Goal: Task Accomplishment & Management: Complete application form

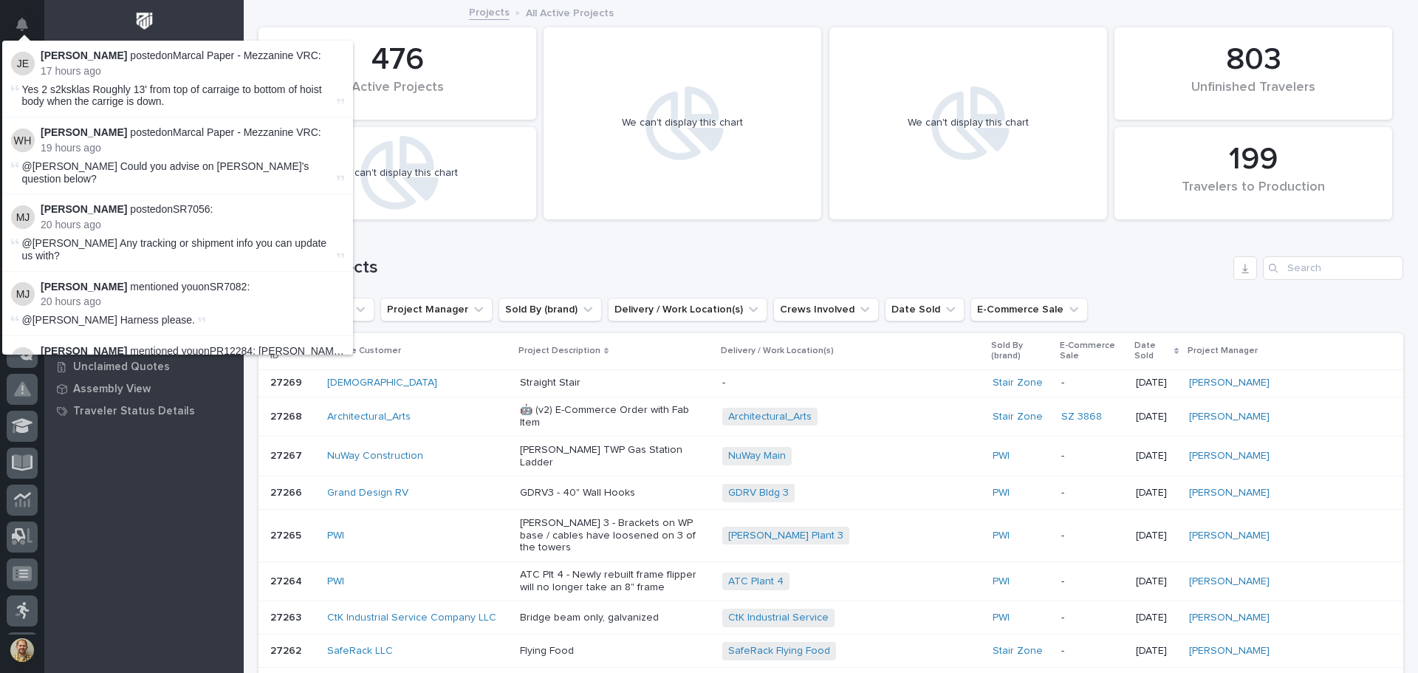
scroll to position [37, 0]
click at [204, 24] on div at bounding box center [143, 24] width 199 height 49
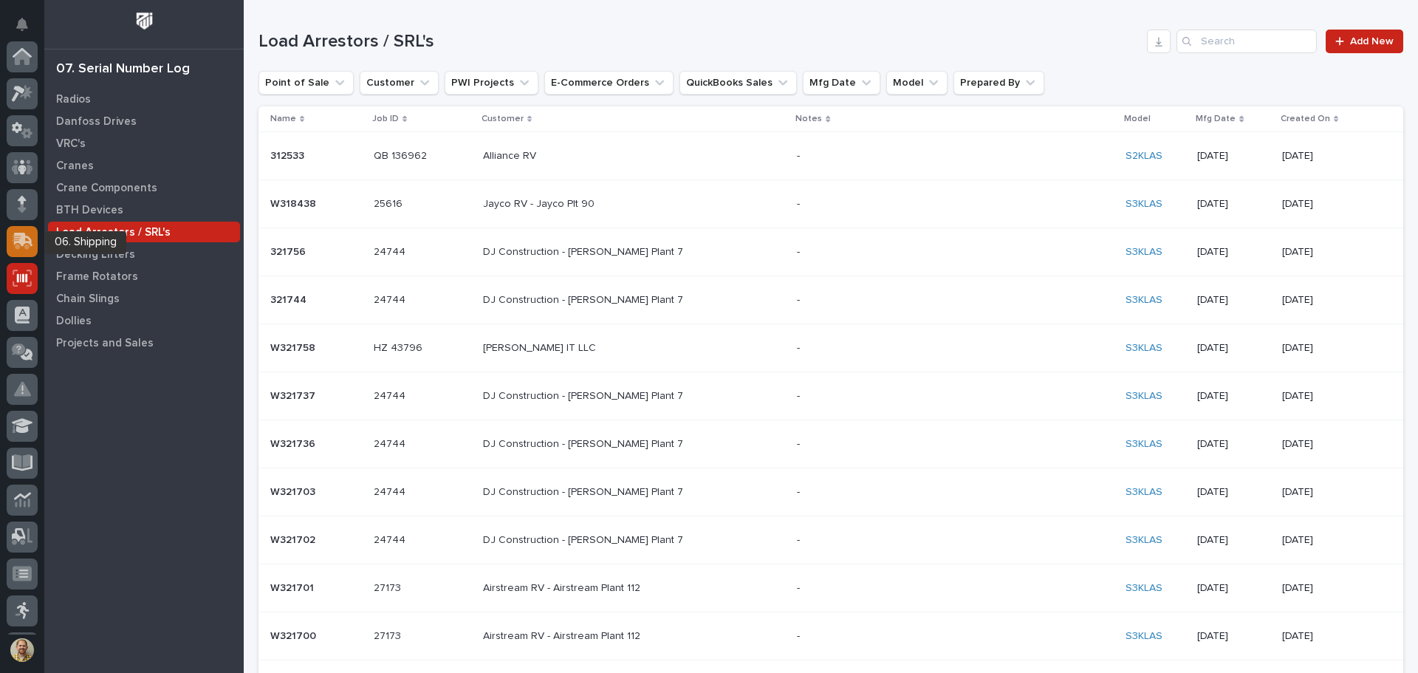
click at [31, 245] on icon at bounding box center [23, 240] width 19 height 14
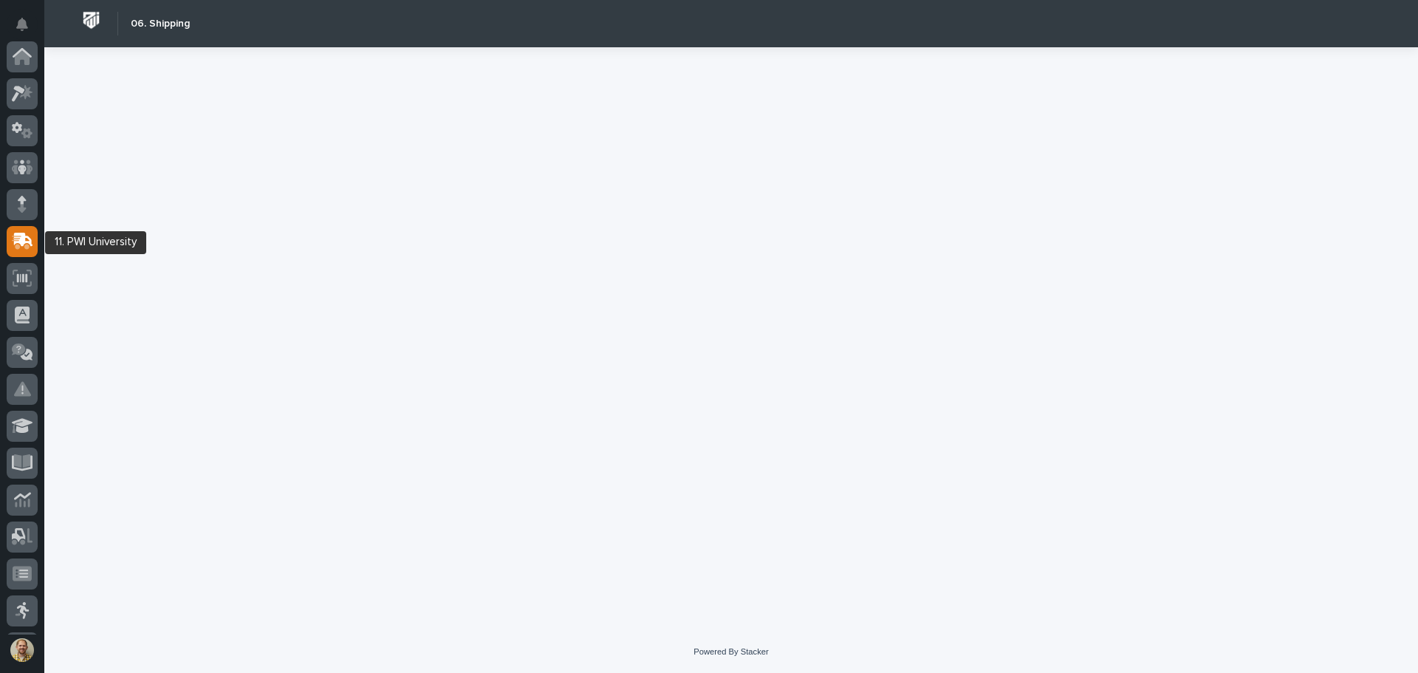
scroll to position [185, 0]
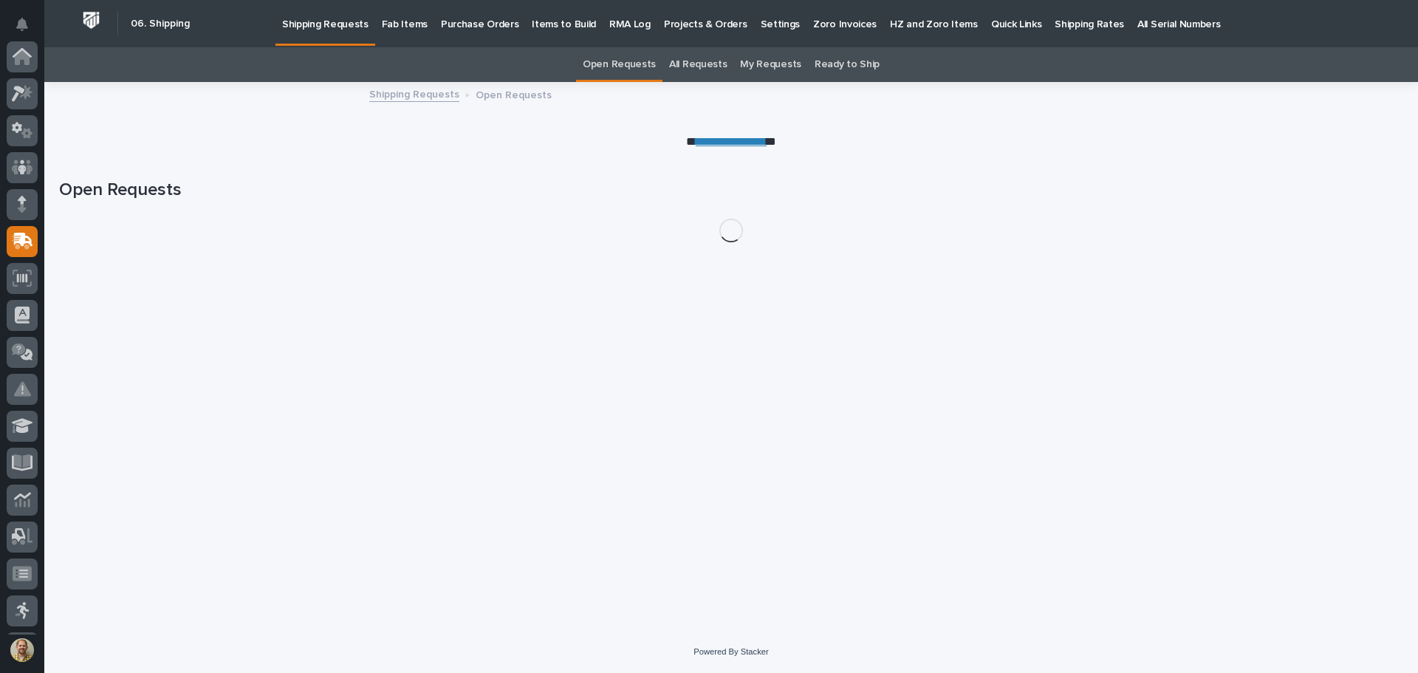
scroll to position [185, 0]
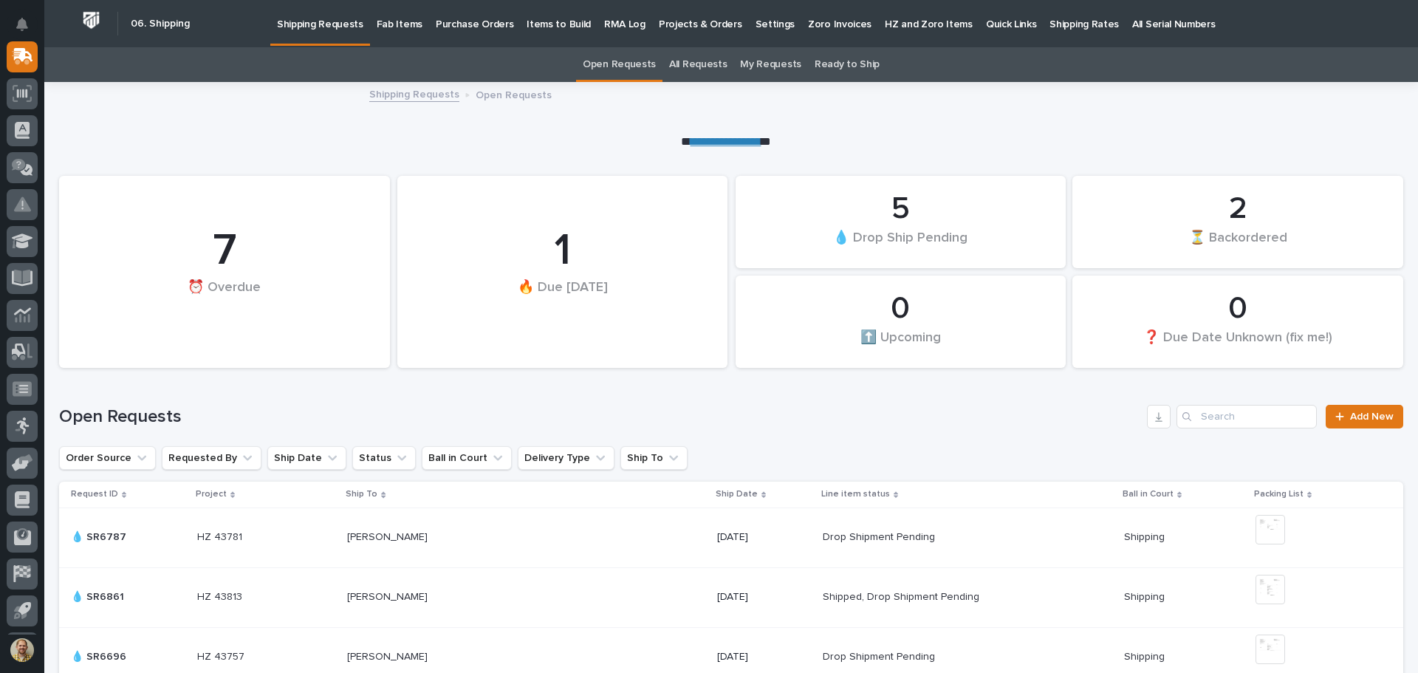
click at [379, 16] on p "Fab Items" at bounding box center [400, 15] width 46 height 31
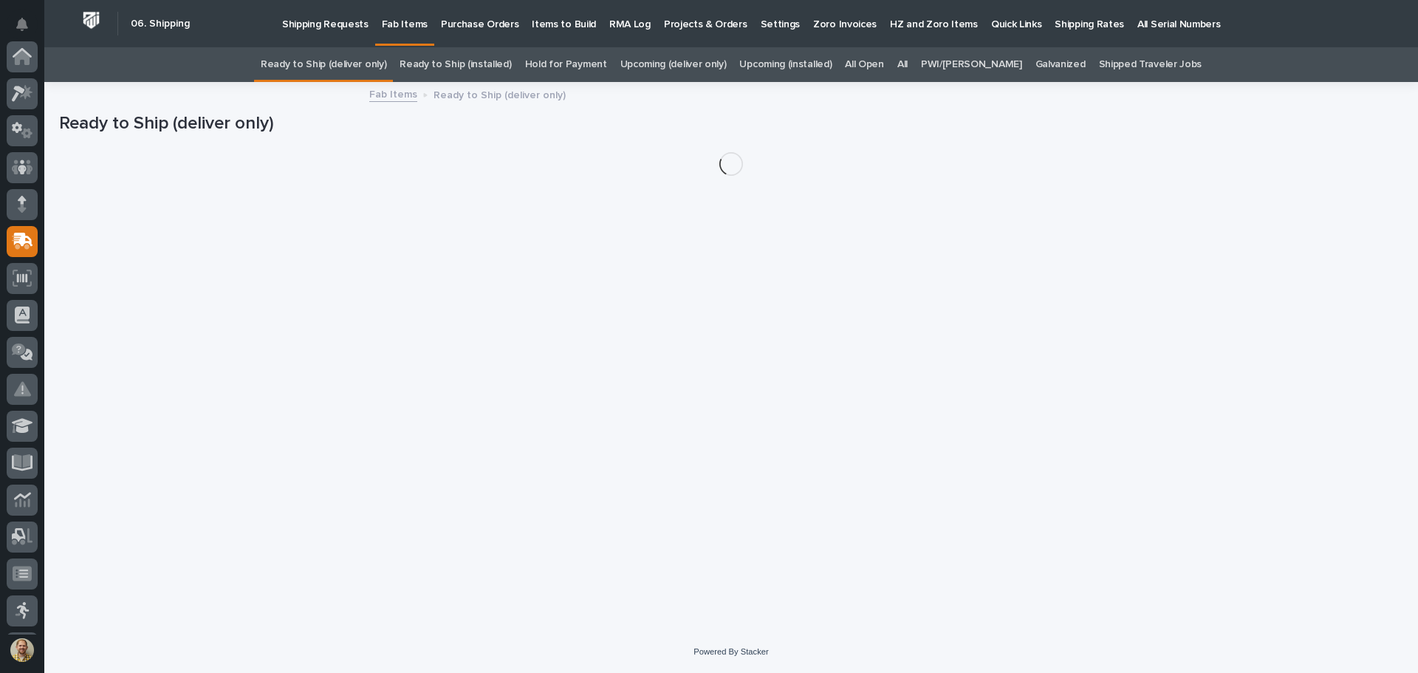
scroll to position [185, 0]
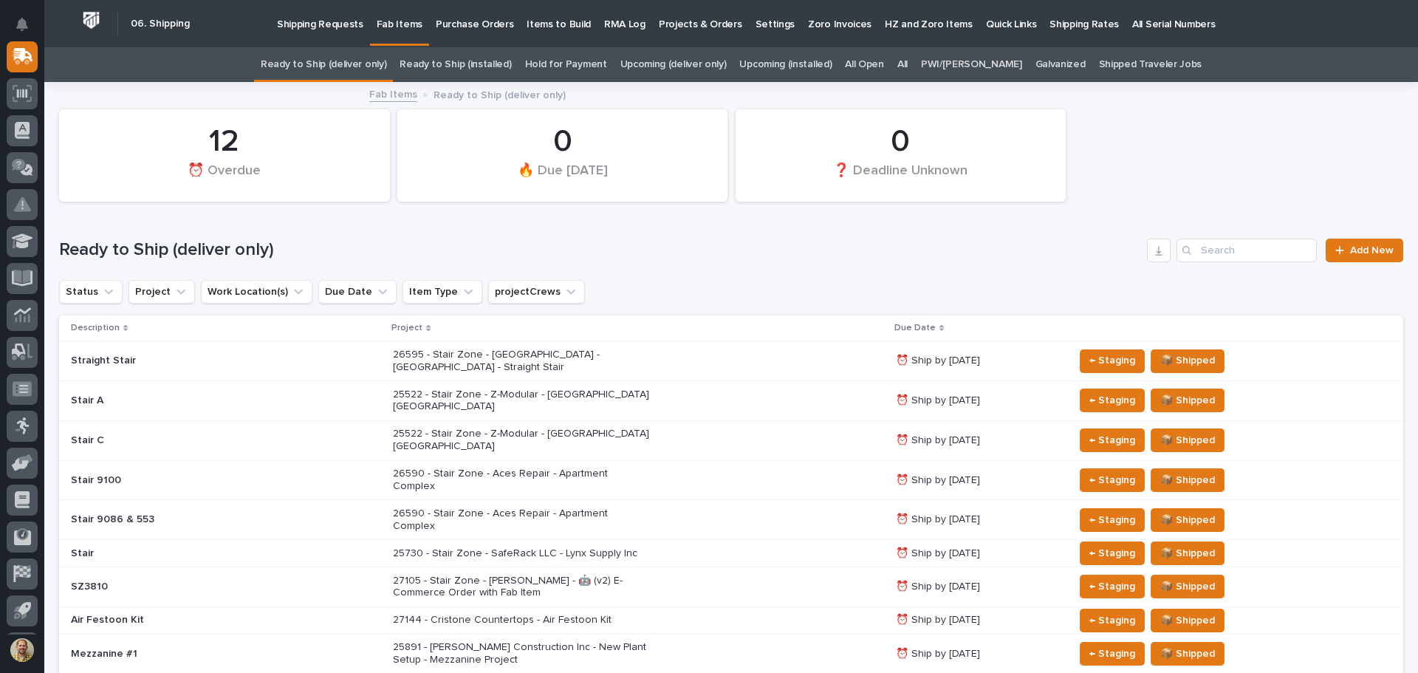
click at [907, 67] on link "All" at bounding box center [902, 64] width 10 height 35
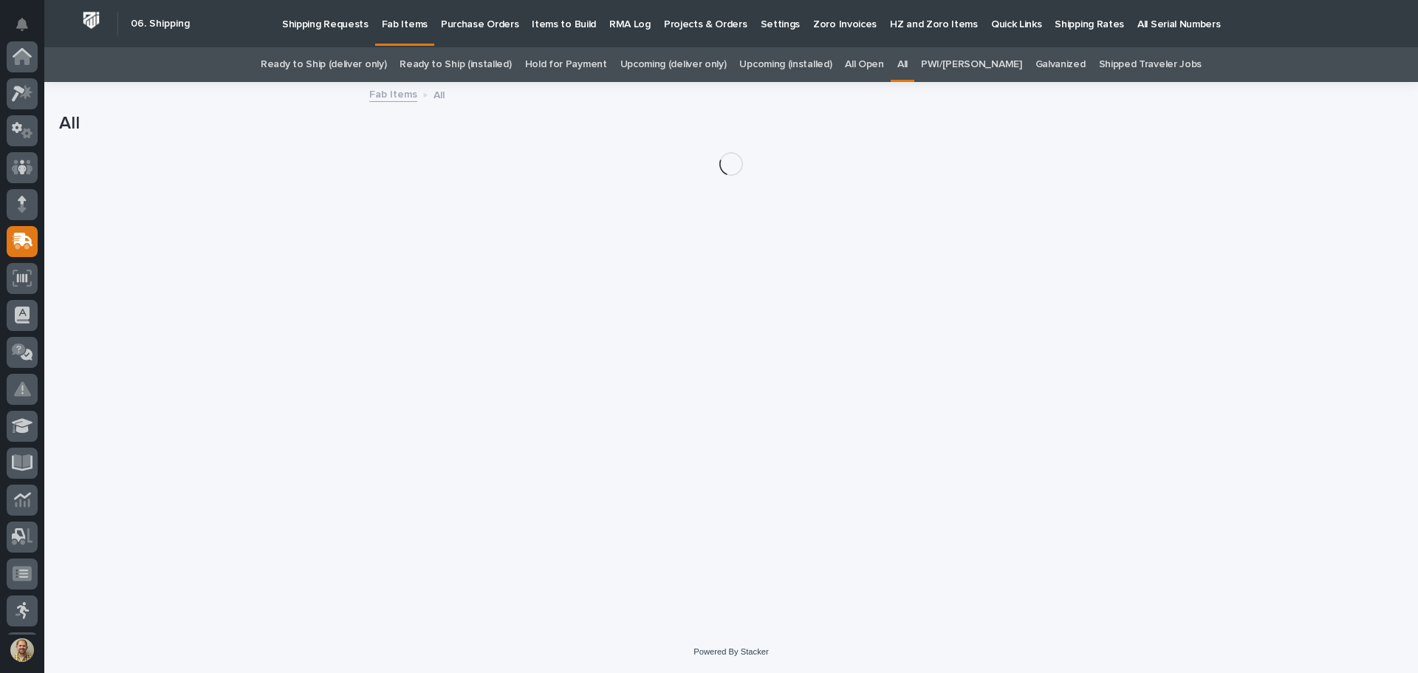
scroll to position [185, 0]
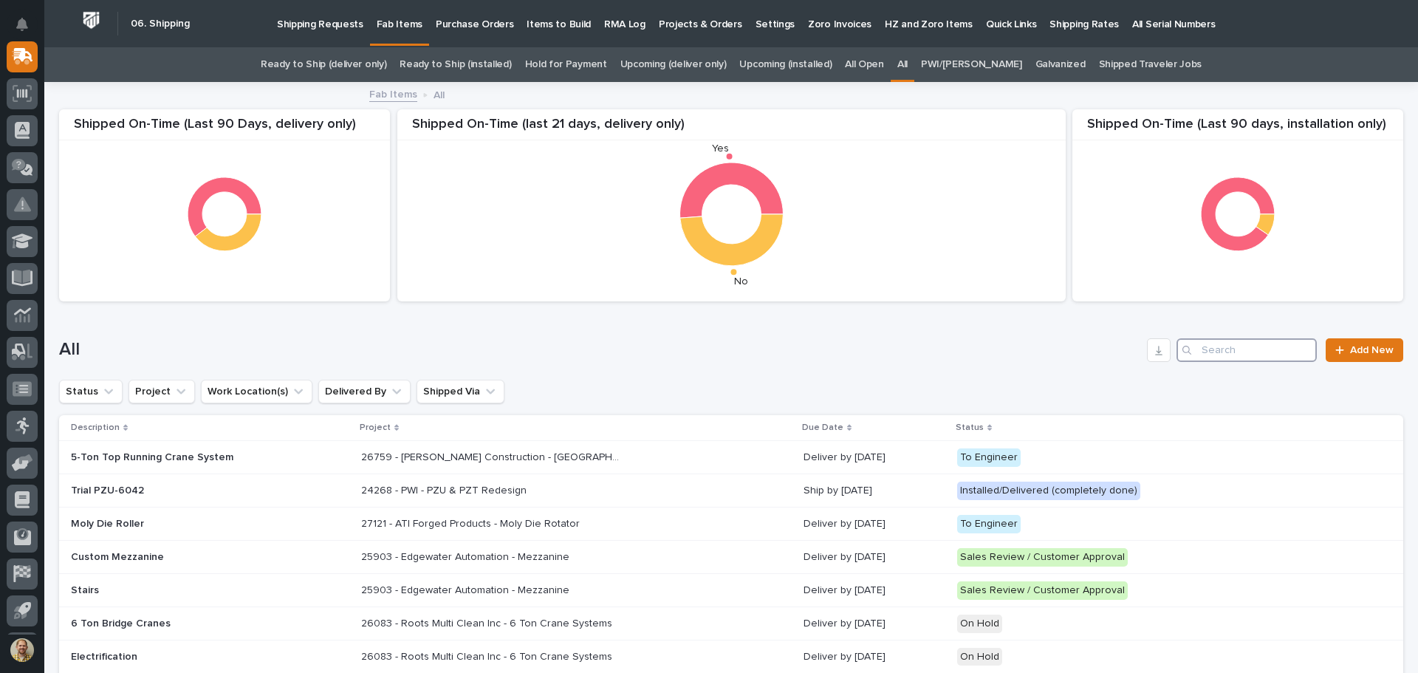
click at [1259, 357] on input "Search" at bounding box center [1246, 350] width 140 height 24
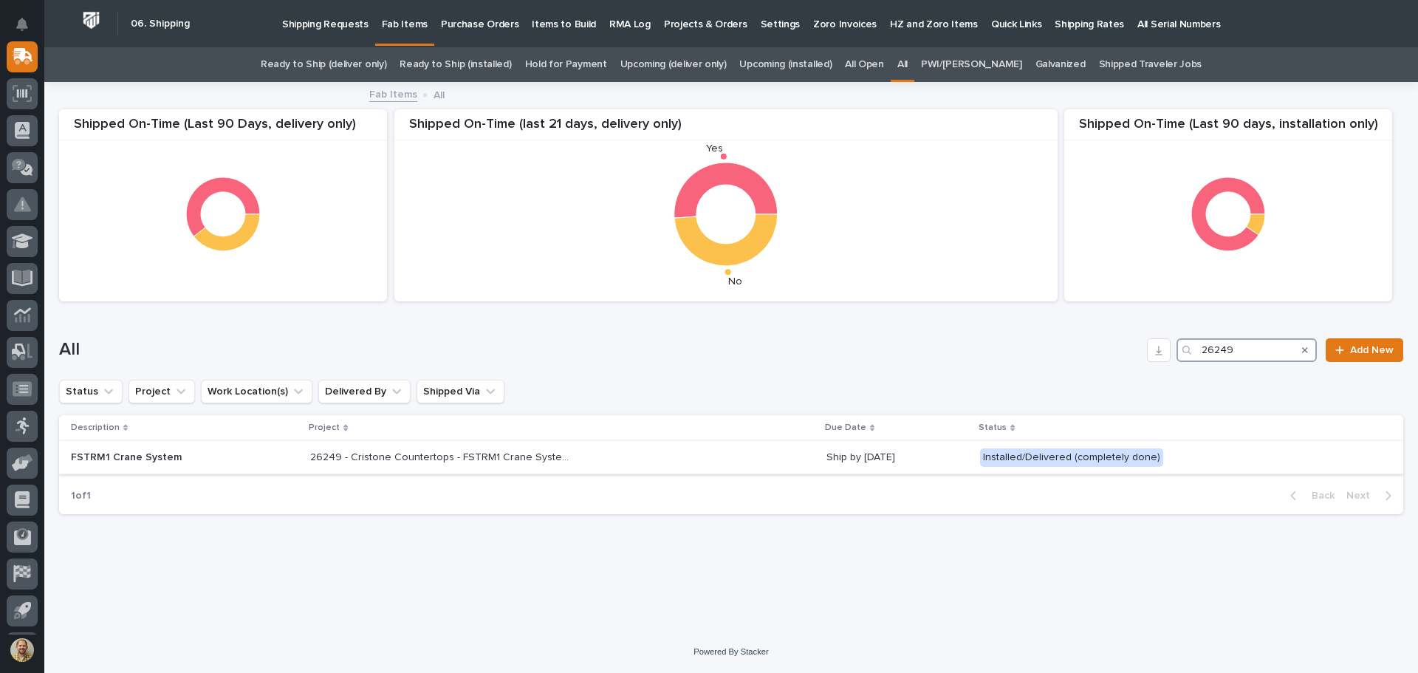
type input "26249"
click at [197, 447] on div "FSTRM1 Crane System" at bounding box center [184, 457] width 227 height 24
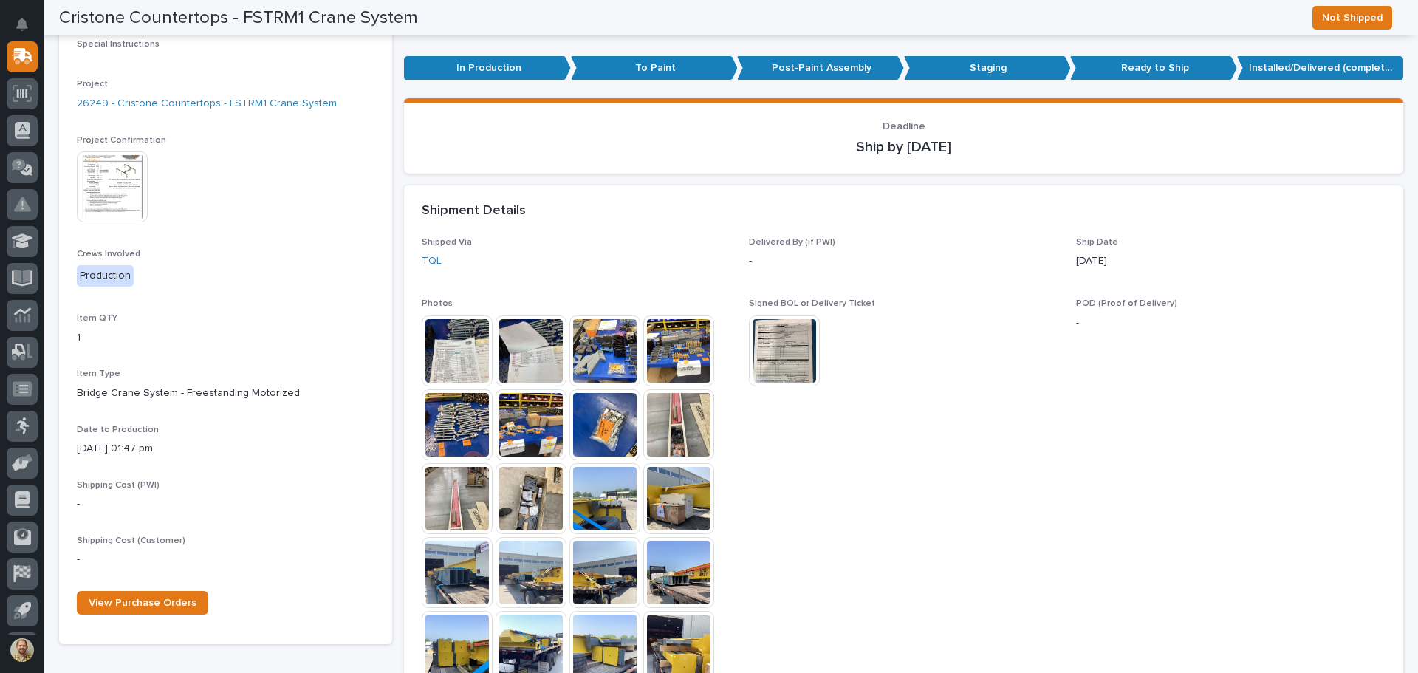
scroll to position [74, 0]
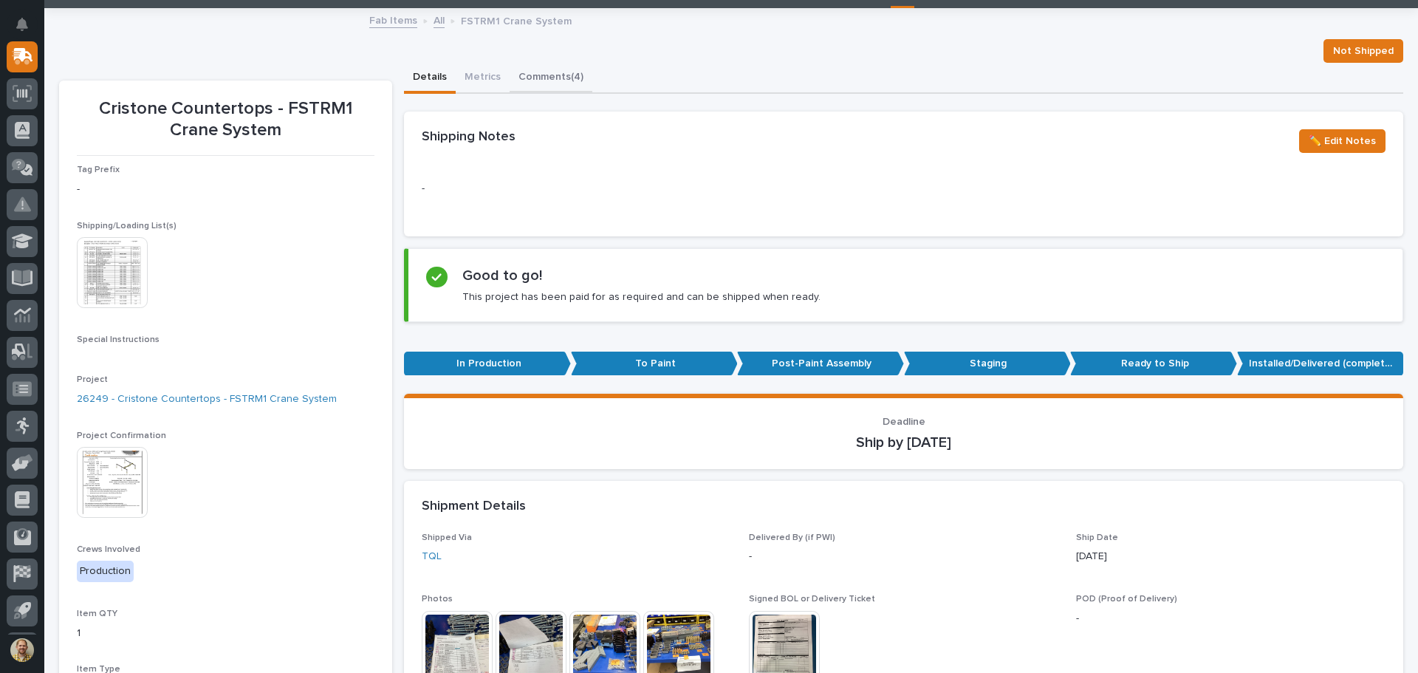
click at [524, 75] on button "Comments (4)" at bounding box center [550, 78] width 83 height 31
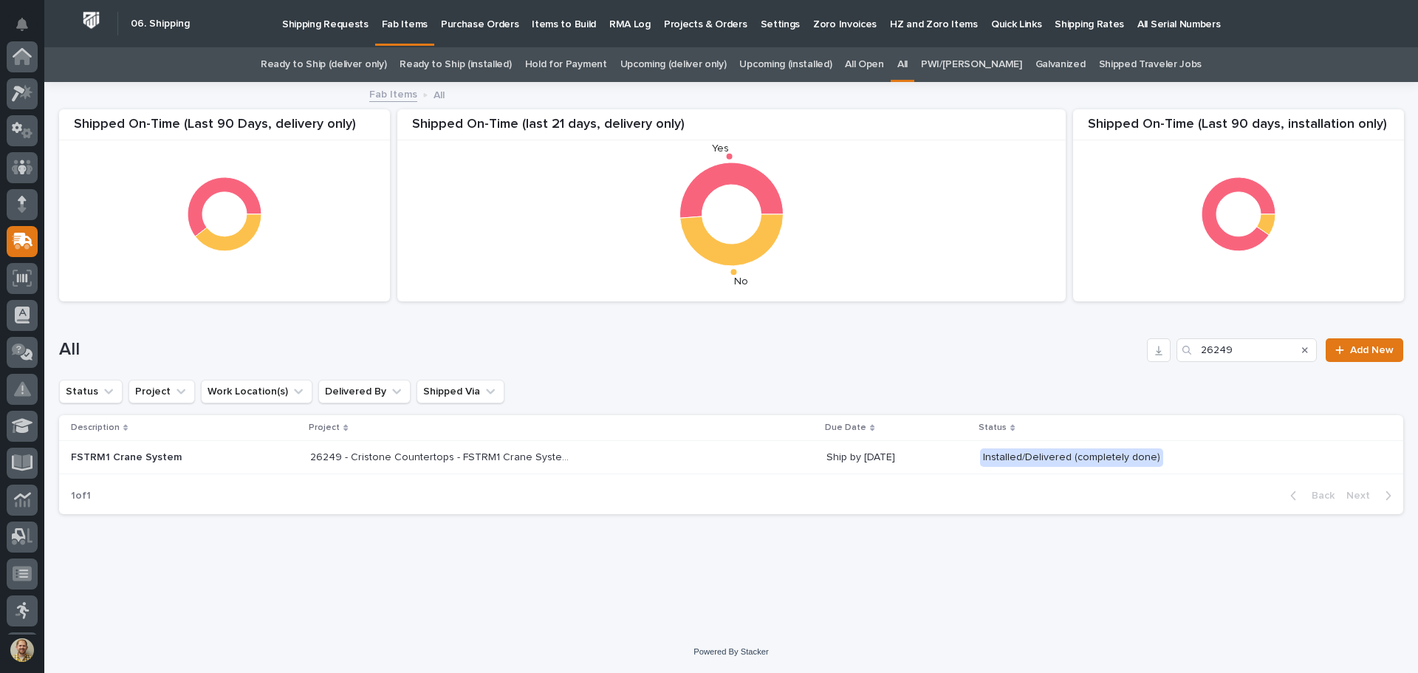
scroll to position [185, 0]
click at [448, 453] on p "26249 - Cristone Countertops - FSTRM1 Crane System" at bounding box center [440, 456] width 261 height 16
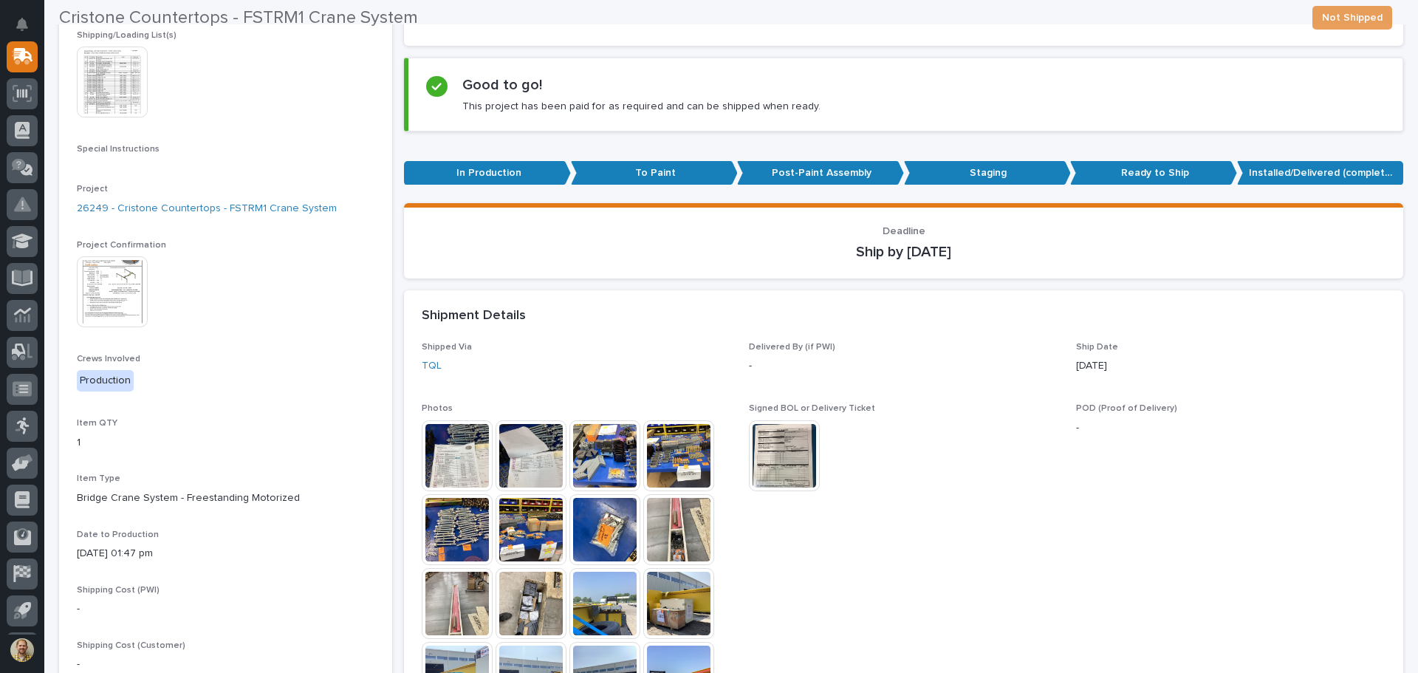
scroll to position [269, 0]
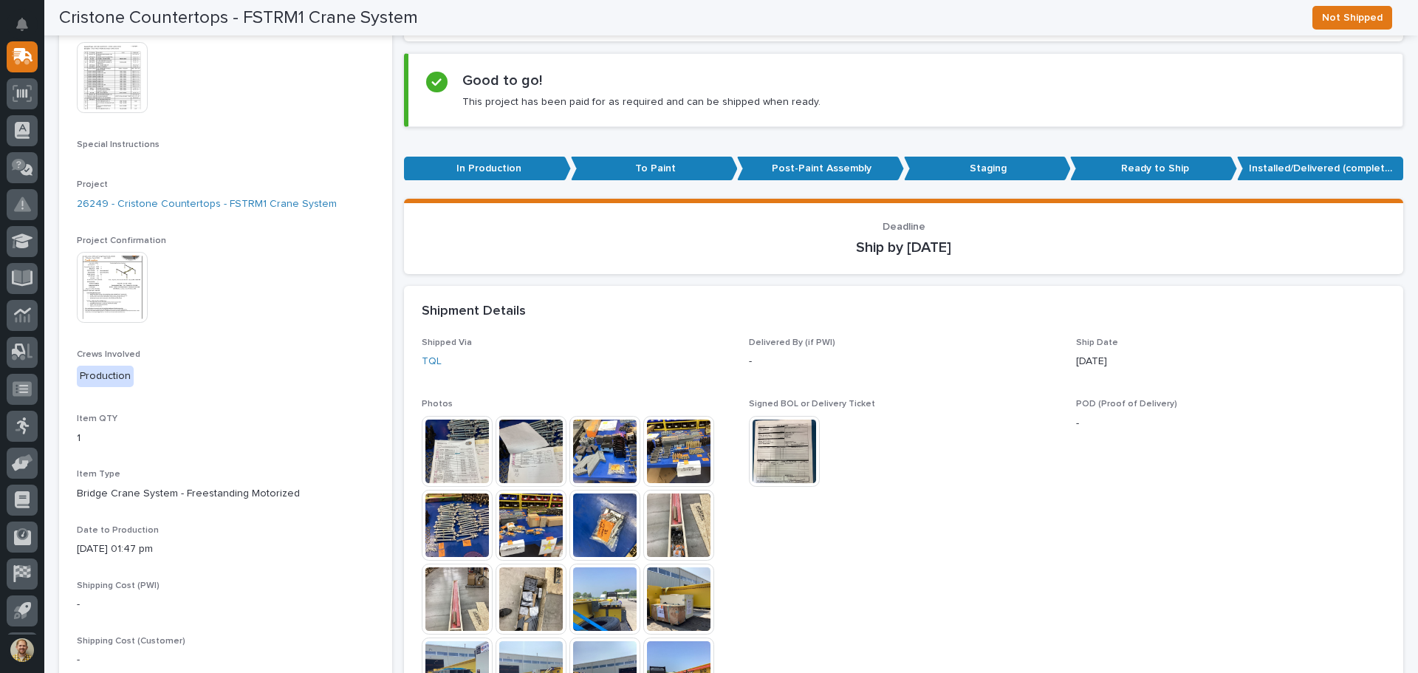
click at [131, 290] on img at bounding box center [112, 287] width 71 height 71
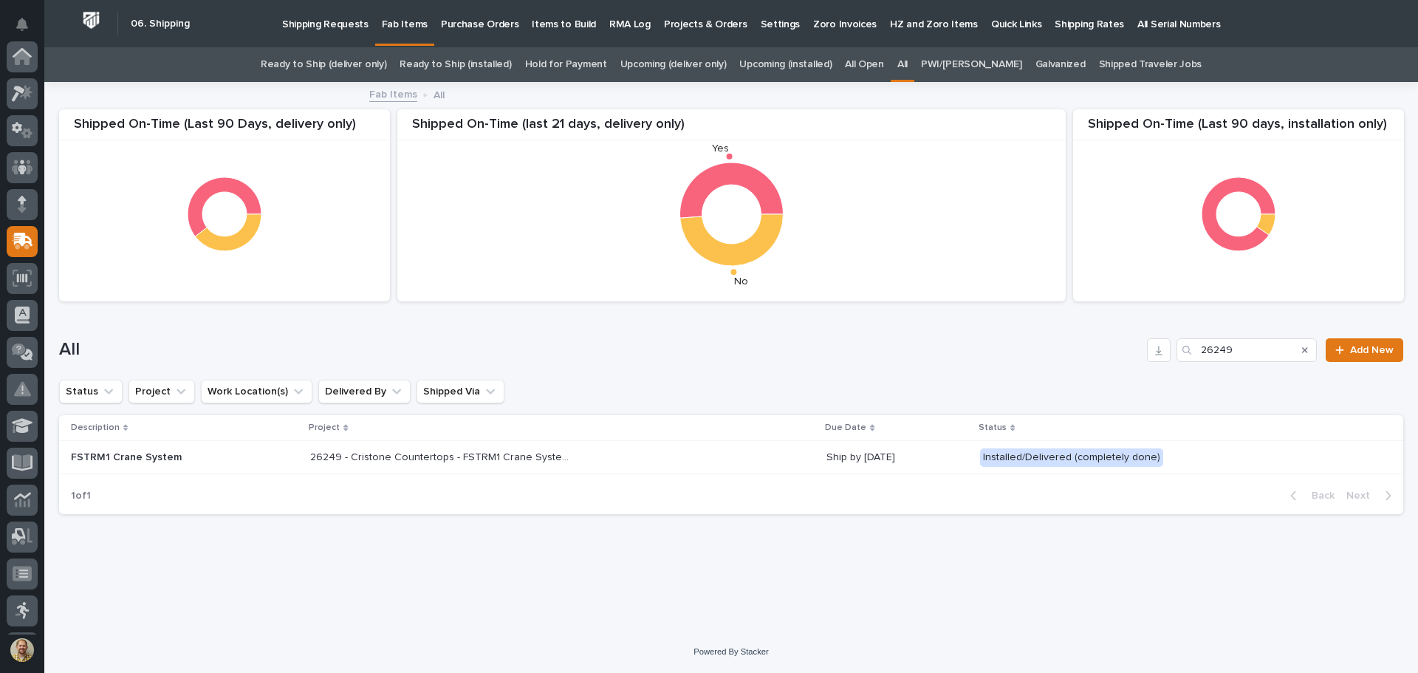
scroll to position [185, 0]
click at [366, 448] on p "26249 - Cristone Countertops - FSTRM1 Crane System" at bounding box center [440, 456] width 261 height 16
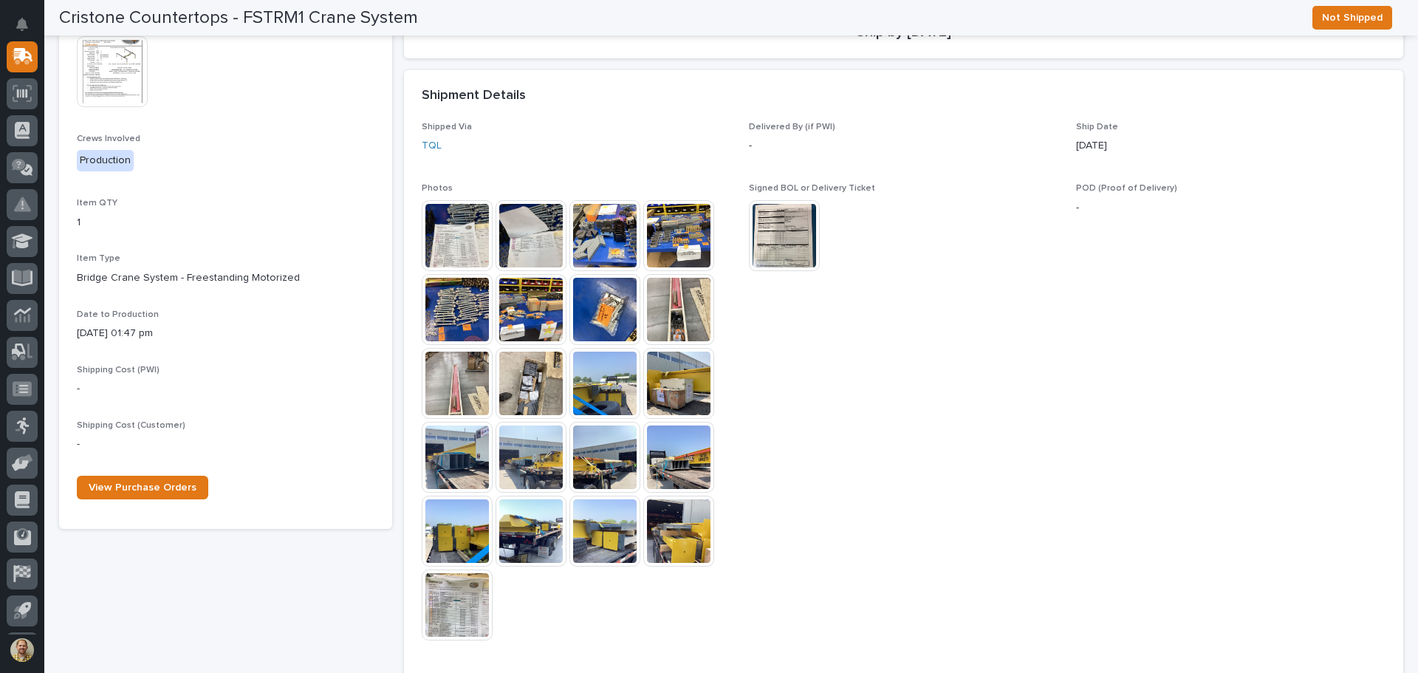
scroll to position [517, 0]
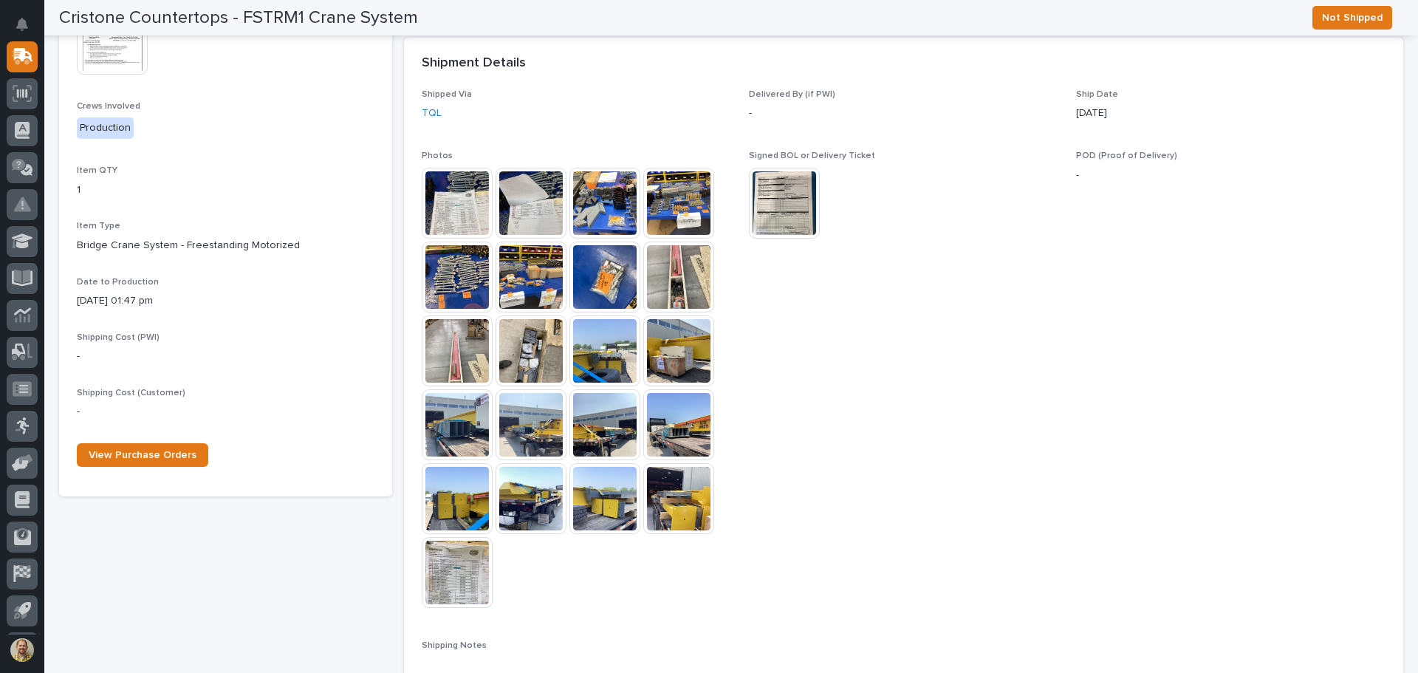
click at [684, 354] on img at bounding box center [678, 350] width 71 height 71
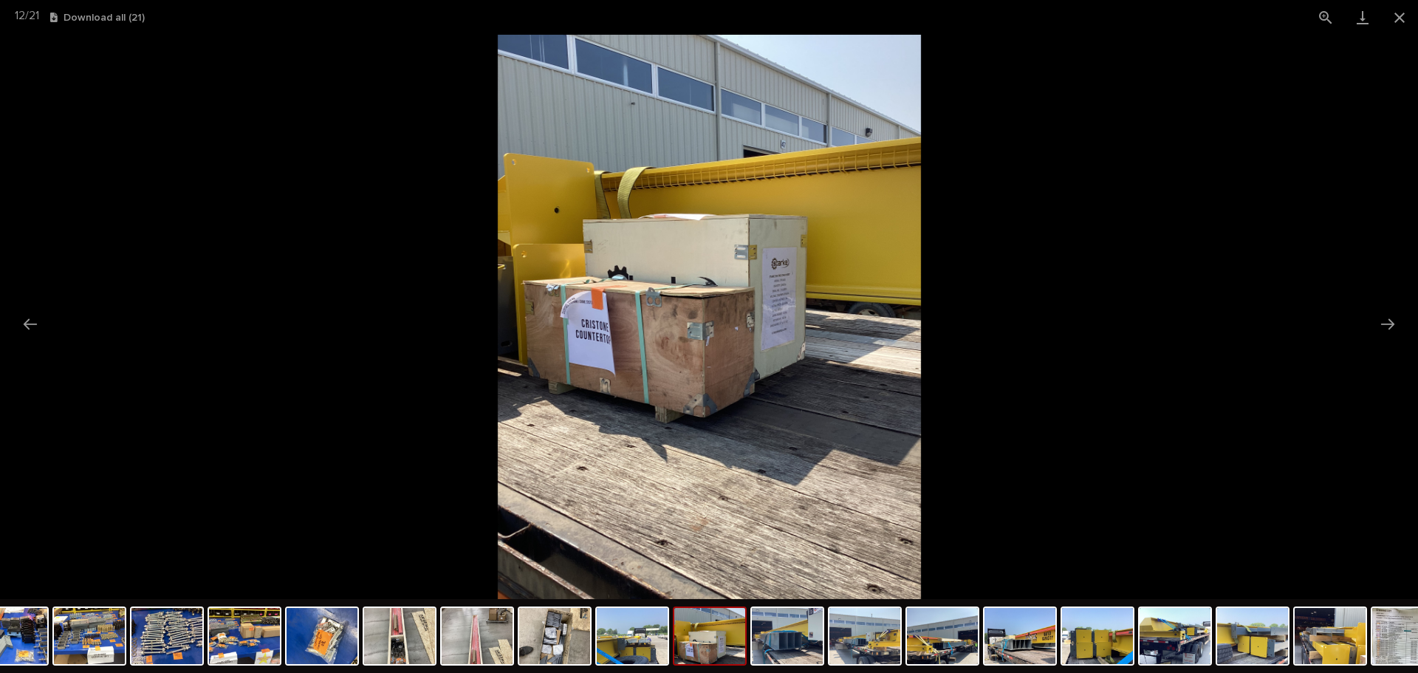
scroll to position [0, 0]
click at [816, 280] on img at bounding box center [709, 317] width 423 height 564
click at [22, 656] on img at bounding box center [11, 636] width 71 height 56
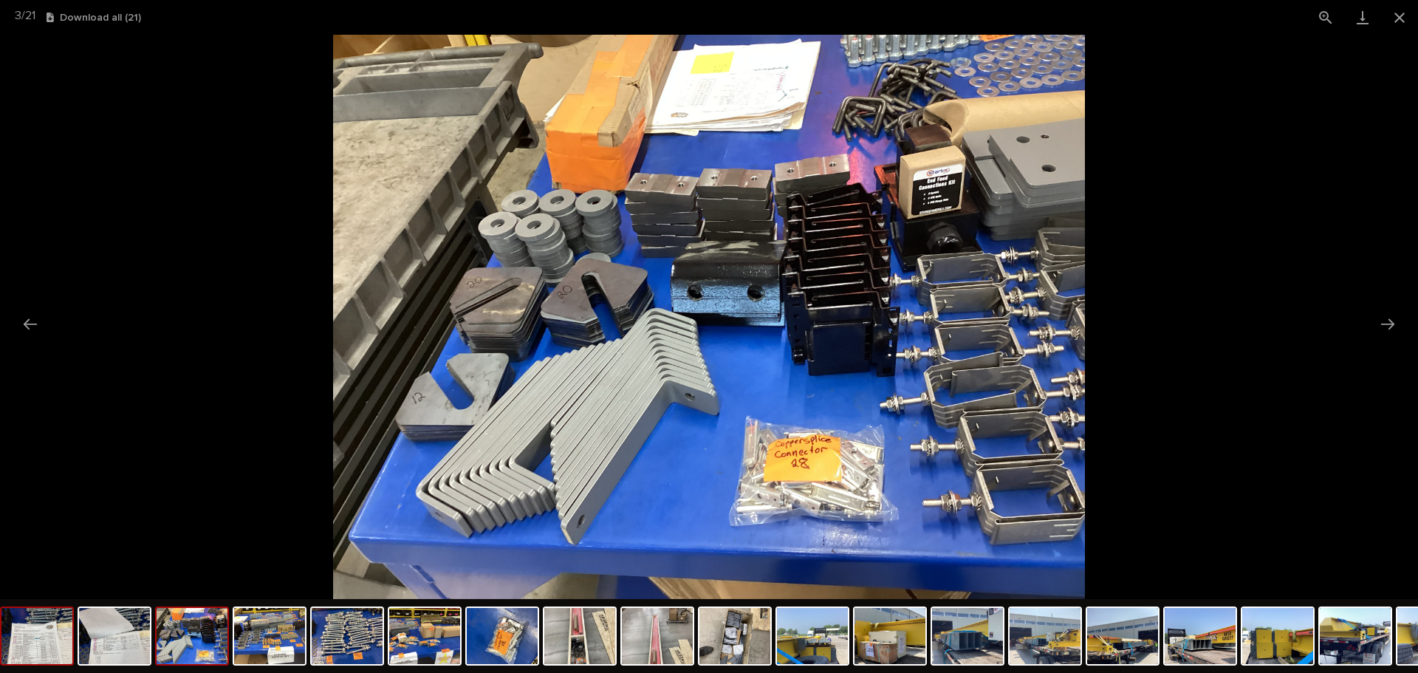
click at [64, 661] on img at bounding box center [36, 636] width 71 height 56
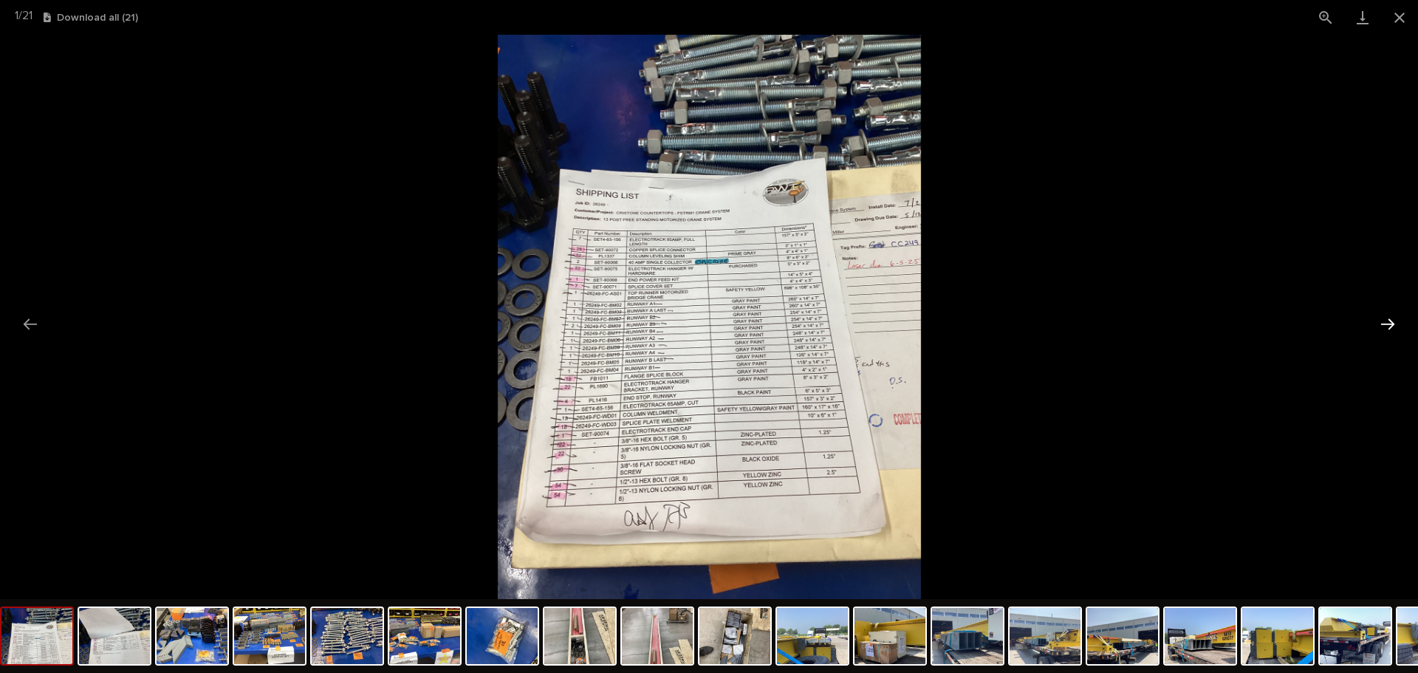
click at [1392, 320] on button "Next slide" at bounding box center [1387, 323] width 31 height 29
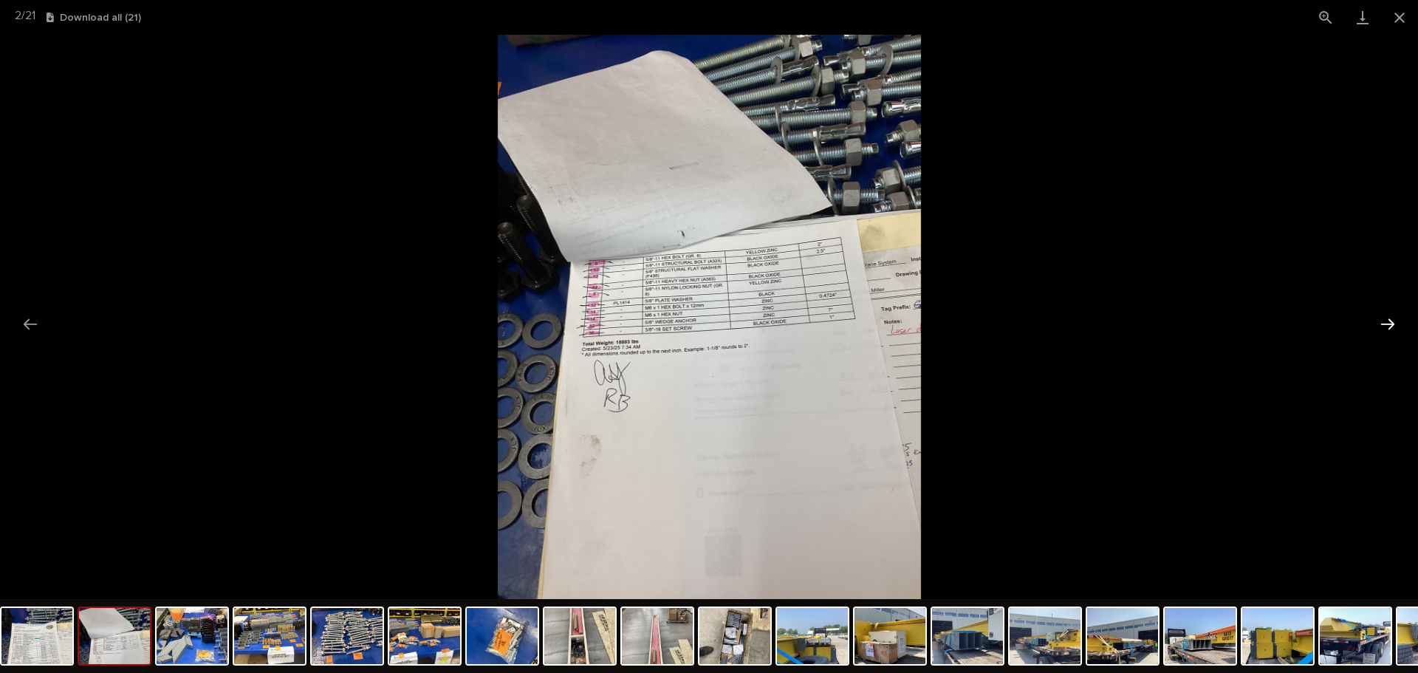
click at [1392, 318] on button "Next slide" at bounding box center [1387, 323] width 31 height 29
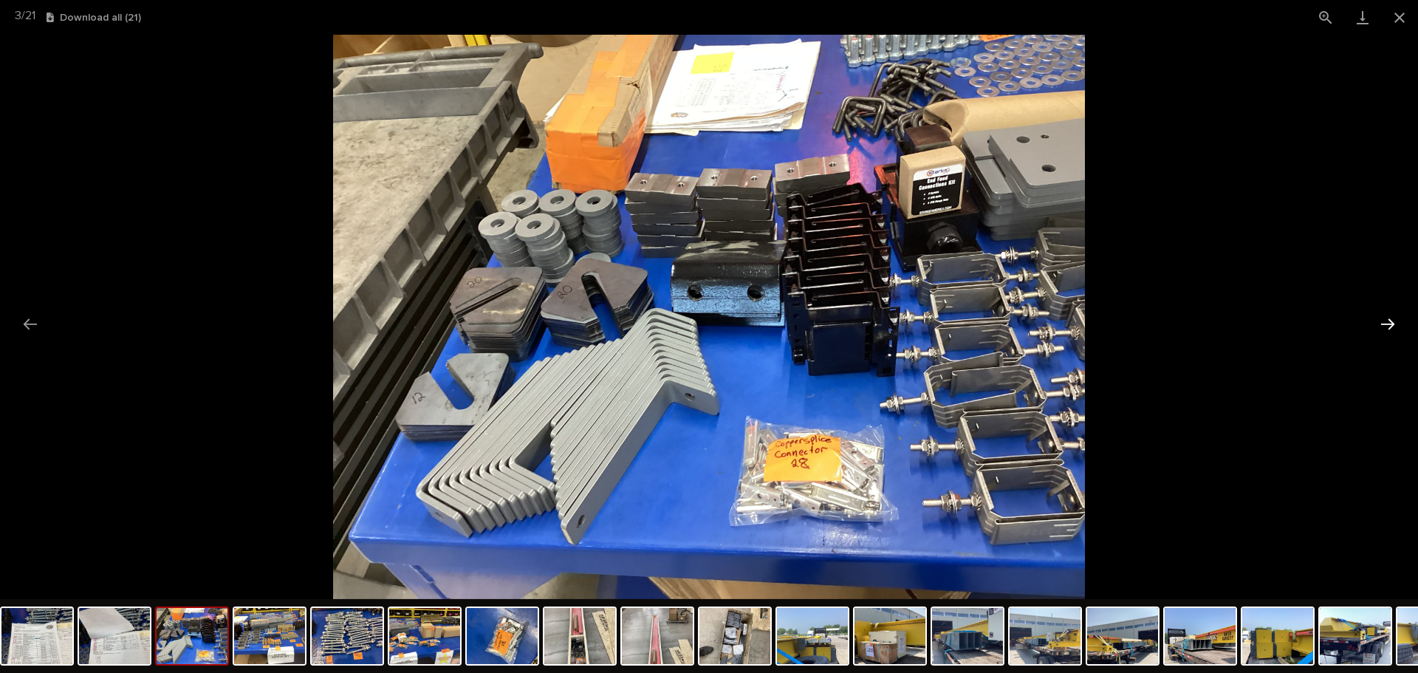
click at [1392, 318] on button "Next slide" at bounding box center [1387, 323] width 31 height 29
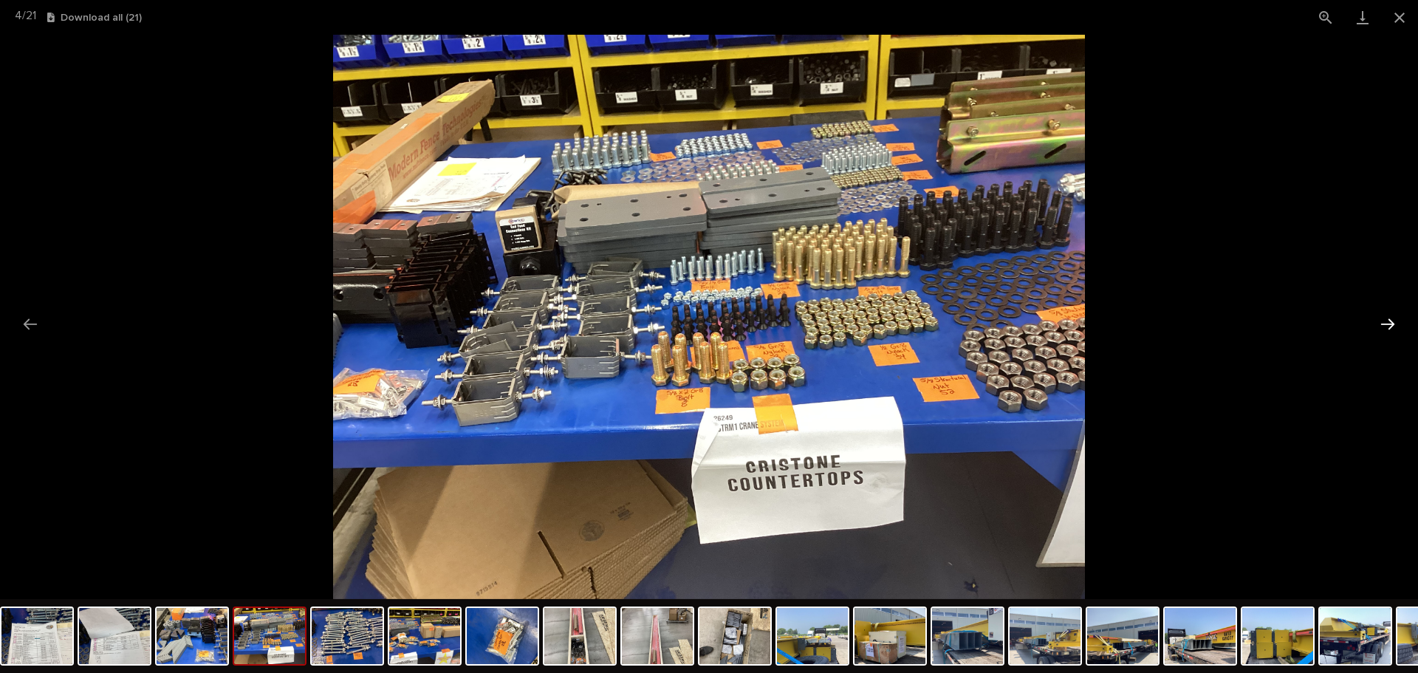
click at [1392, 318] on button "Next slide" at bounding box center [1387, 323] width 31 height 29
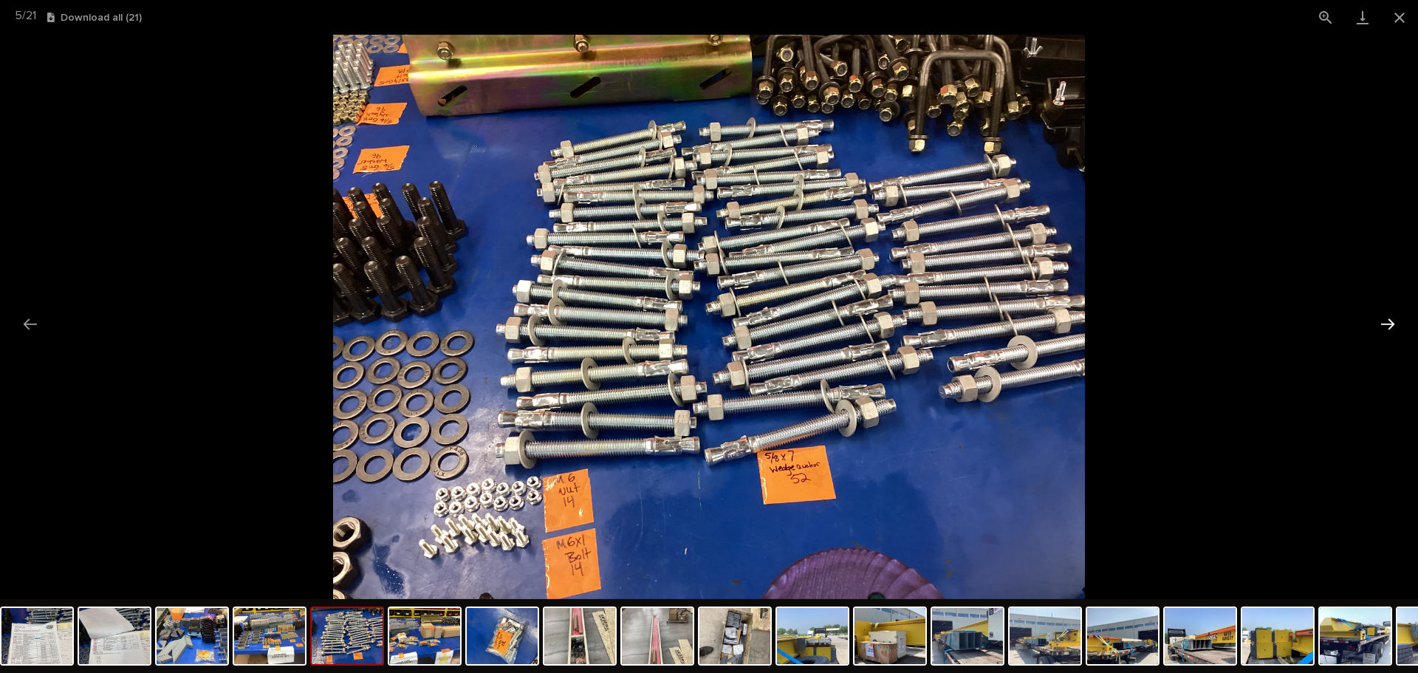
click at [1392, 318] on button "Next slide" at bounding box center [1387, 323] width 31 height 29
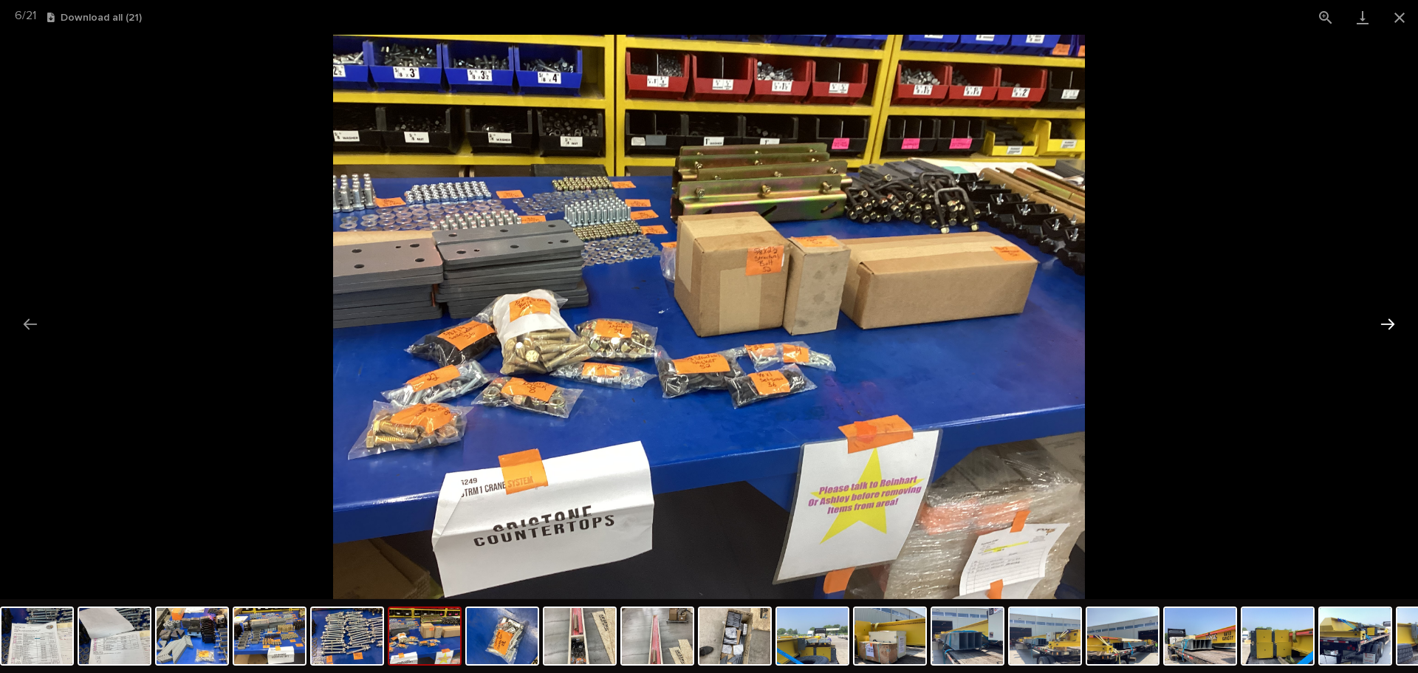
click at [1392, 318] on button "Next slide" at bounding box center [1387, 323] width 31 height 29
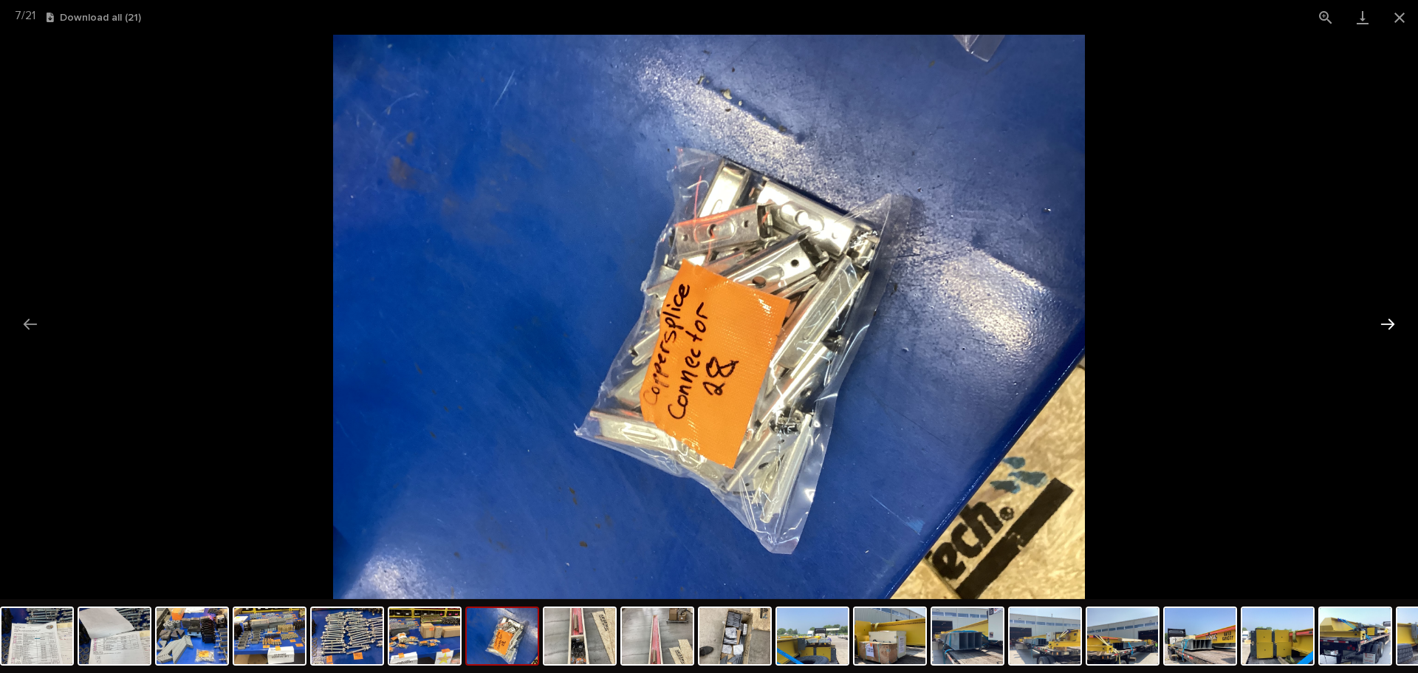
click at [1388, 315] on button "Next slide" at bounding box center [1387, 323] width 31 height 29
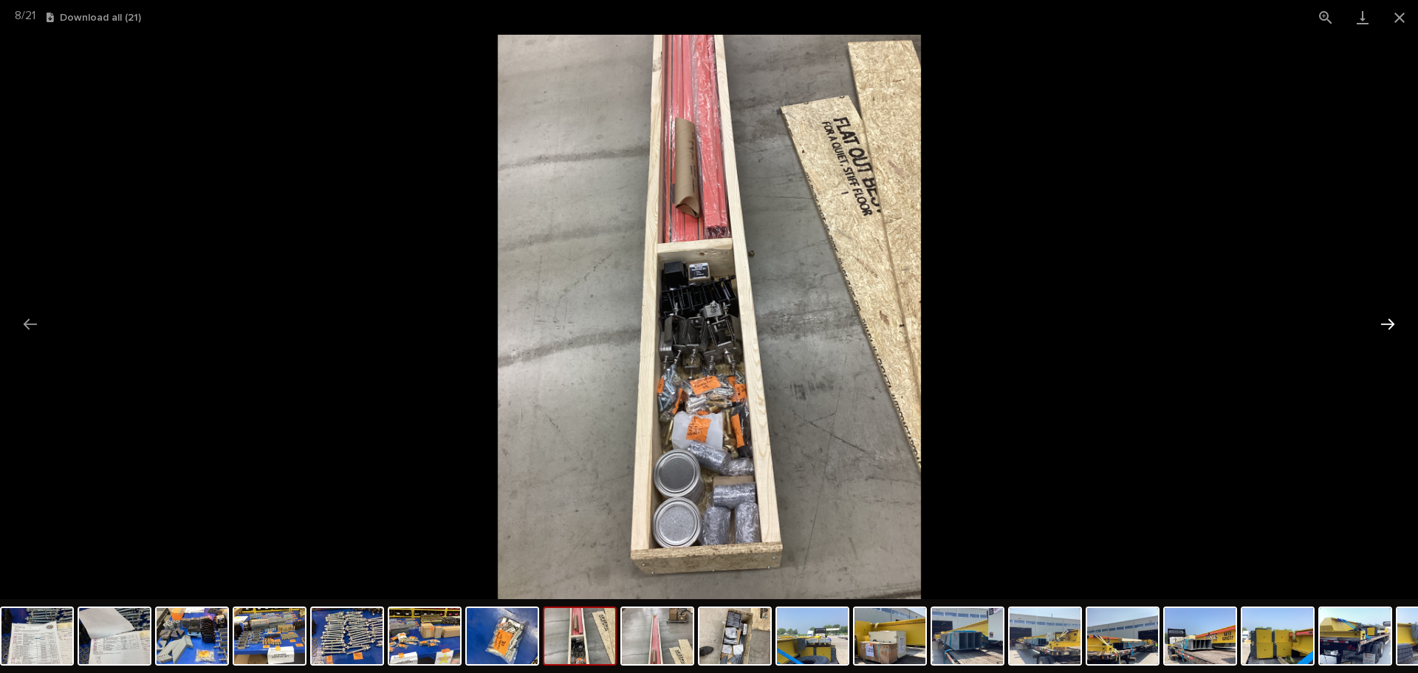
click at [1387, 315] on button "Next slide" at bounding box center [1387, 323] width 31 height 29
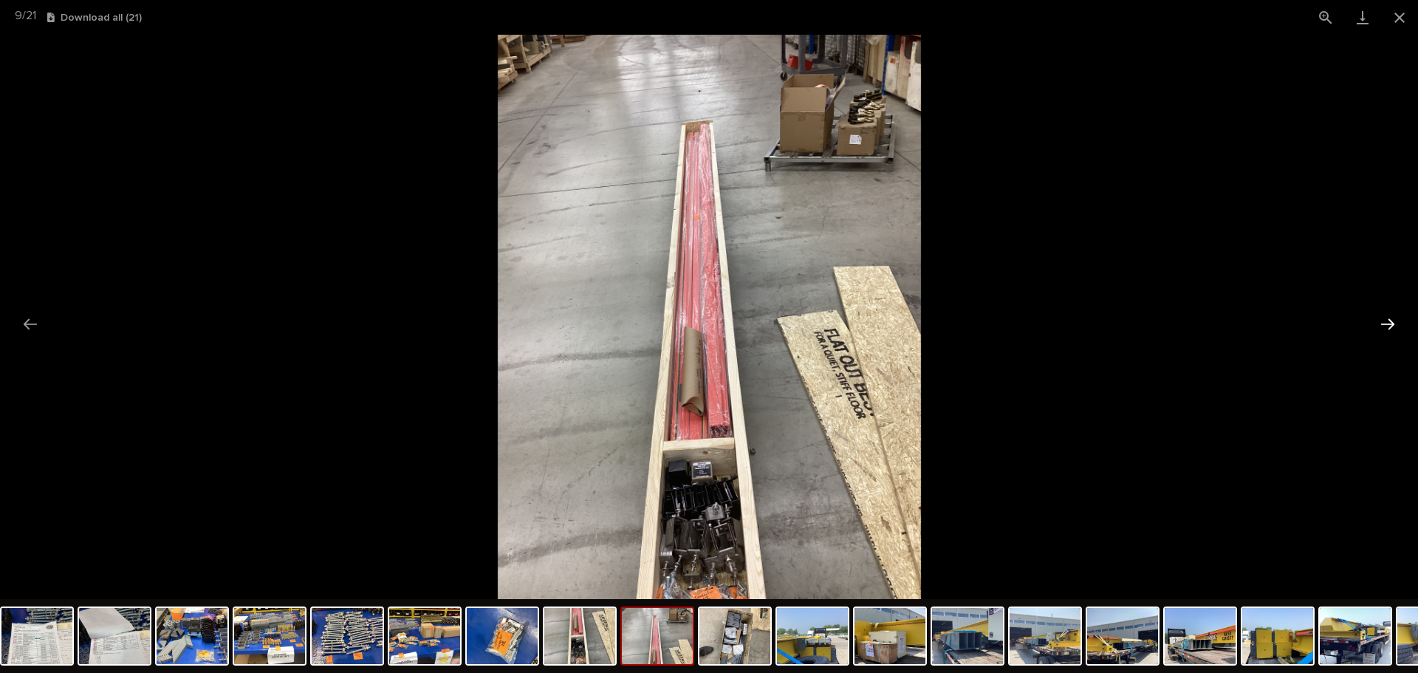
click at [1384, 315] on button "Next slide" at bounding box center [1387, 323] width 31 height 29
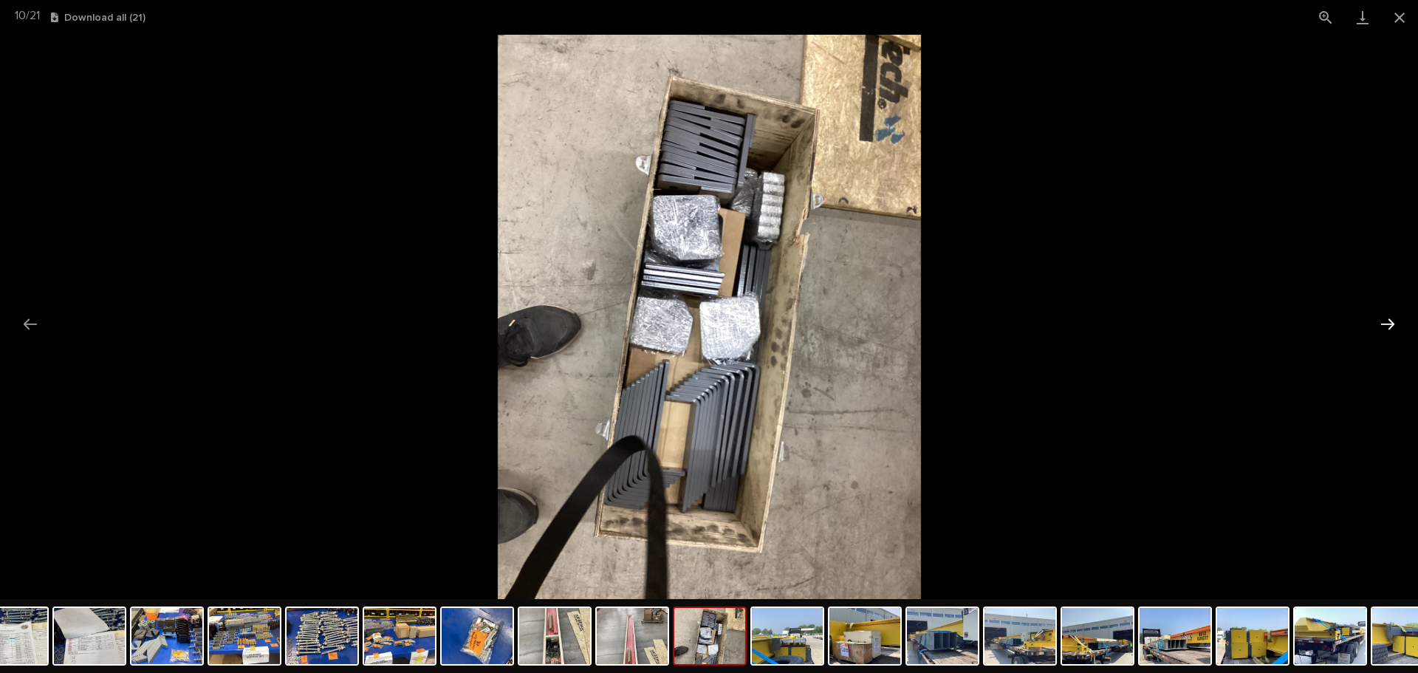
click at [1384, 315] on button "Next slide" at bounding box center [1387, 323] width 31 height 29
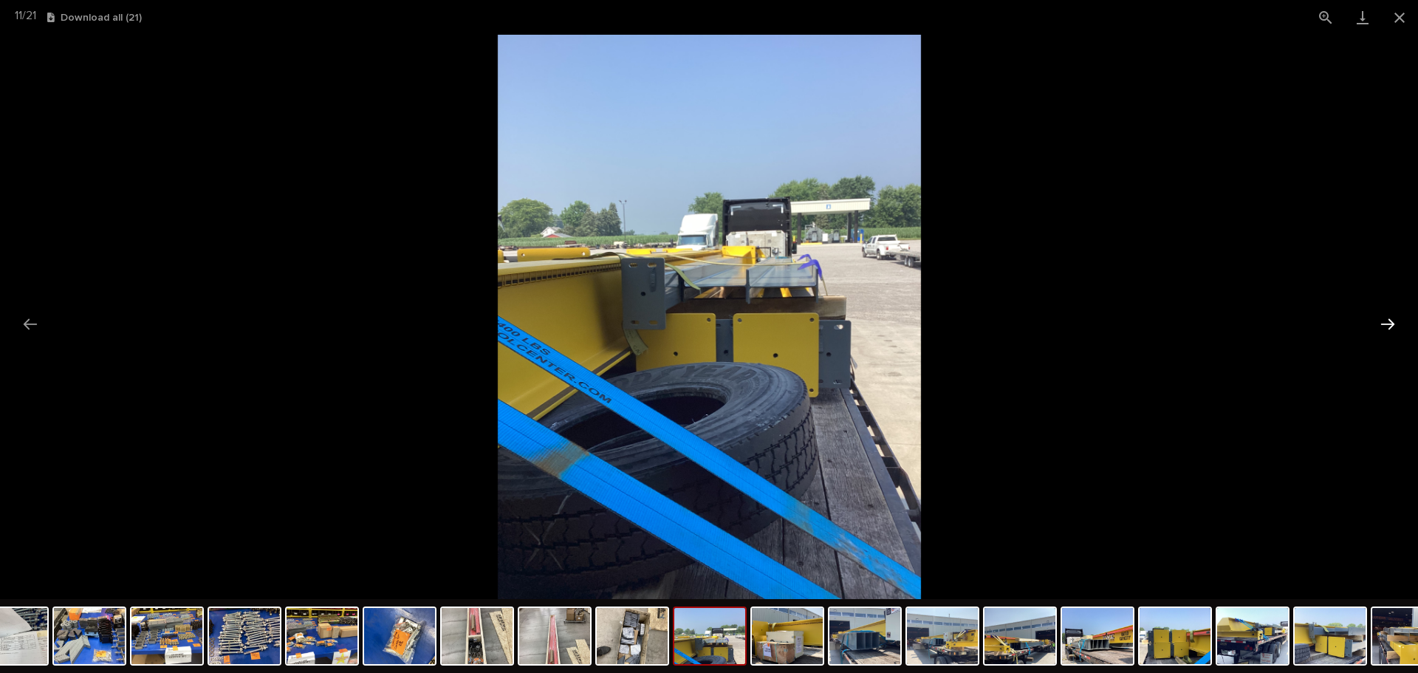
click at [1383, 314] on button "Next slide" at bounding box center [1387, 323] width 31 height 29
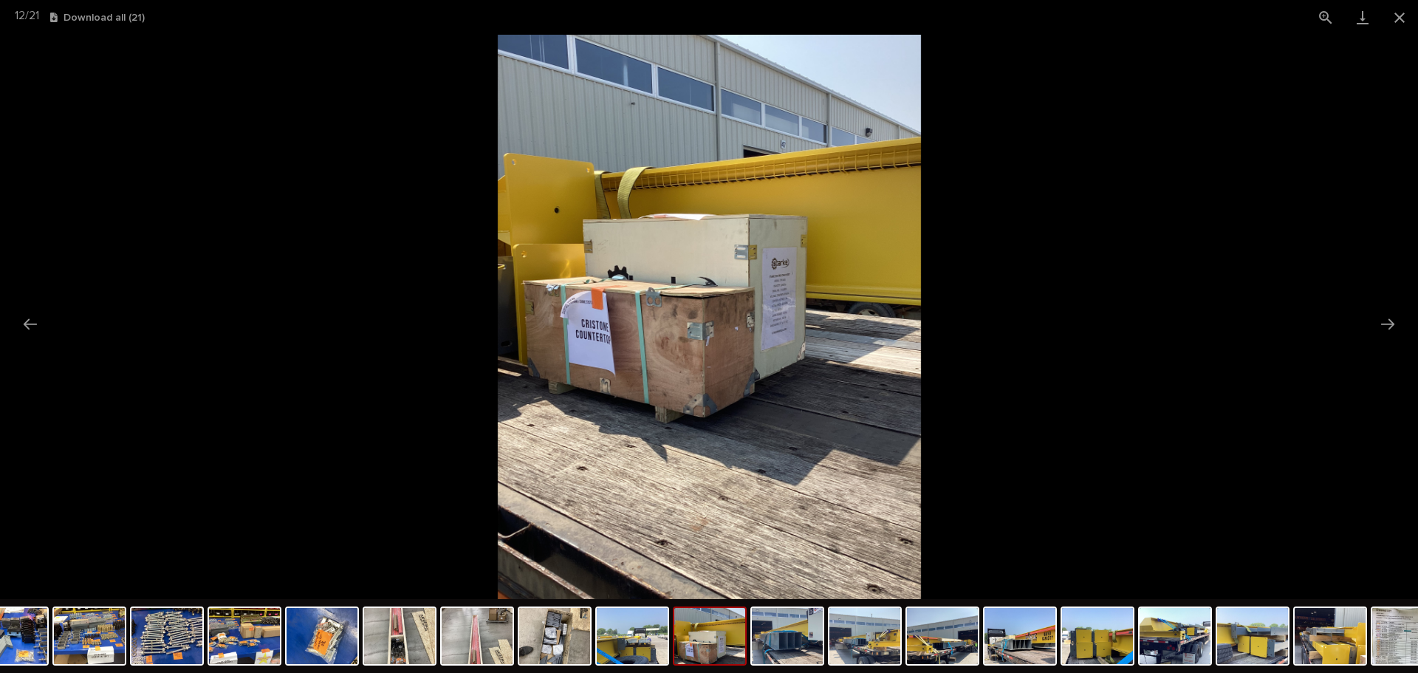
click at [764, 267] on img at bounding box center [709, 317] width 423 height 564
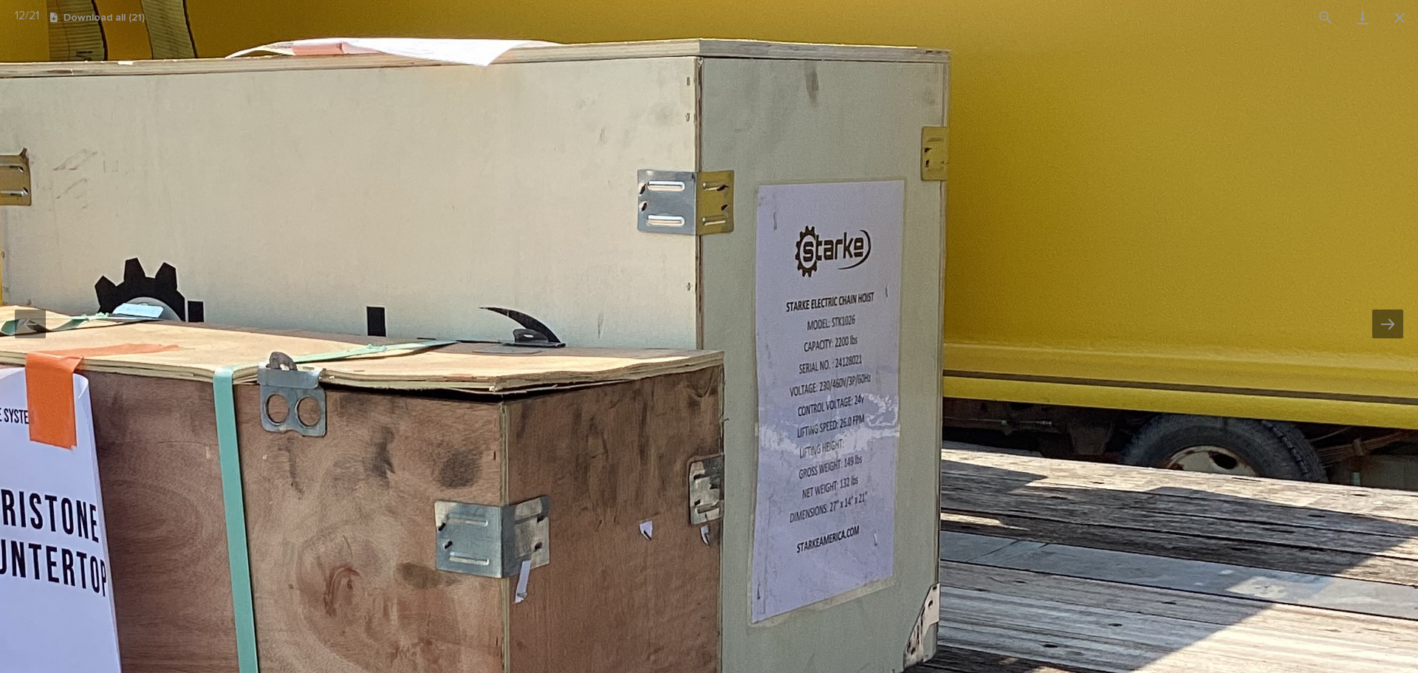
drag, startPoint x: 764, startPoint y: 267, endPoint x: 686, endPoint y: 226, distance: 87.9
click at [686, 226] on img at bounding box center [530, 478] width 1808 height 2410
click at [1389, 329] on button "Next slide" at bounding box center [1387, 323] width 31 height 29
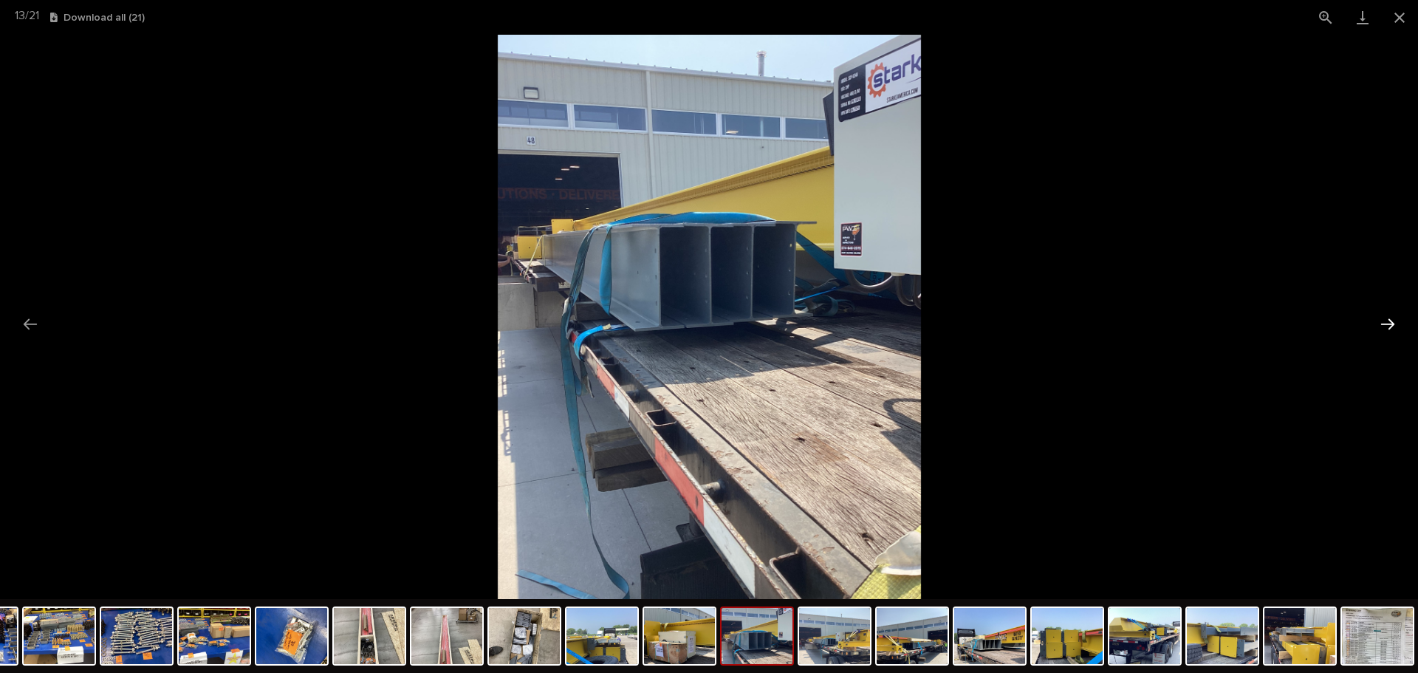
click at [1382, 326] on button "Next slide" at bounding box center [1387, 323] width 31 height 29
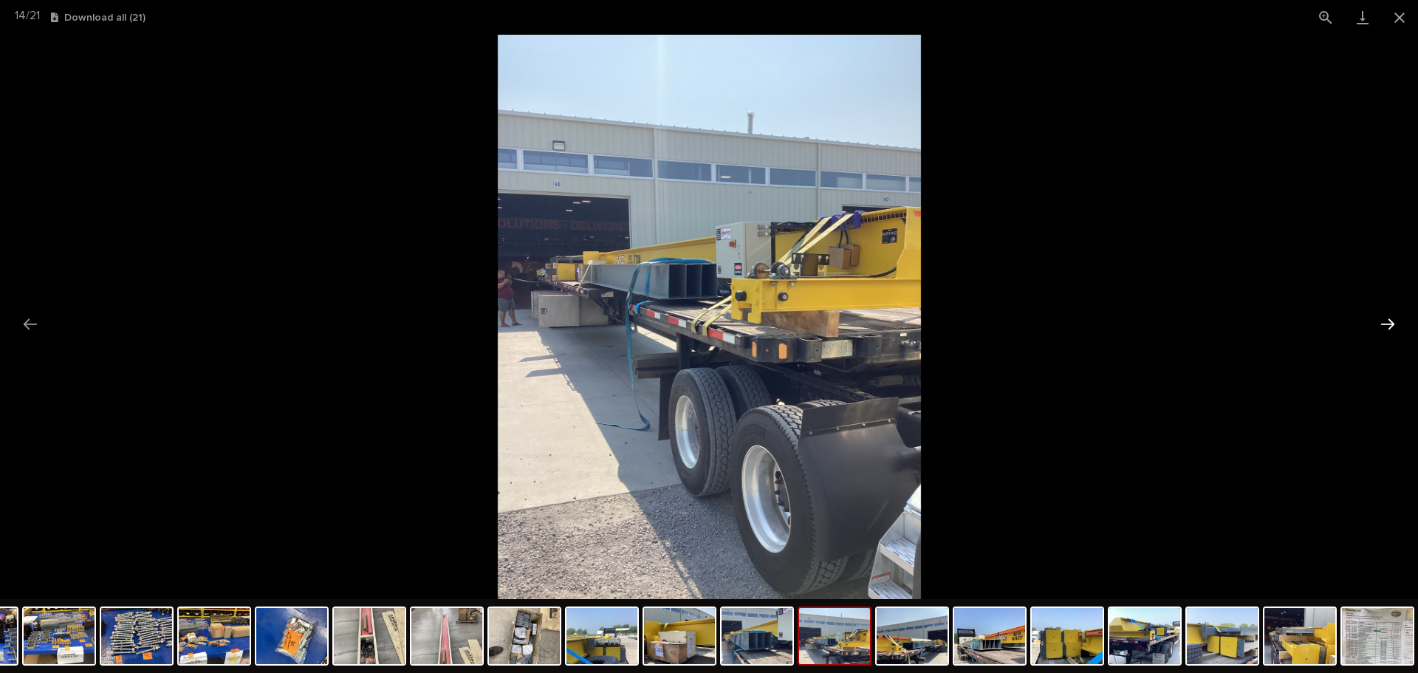
click at [1382, 326] on button "Next slide" at bounding box center [1387, 323] width 31 height 29
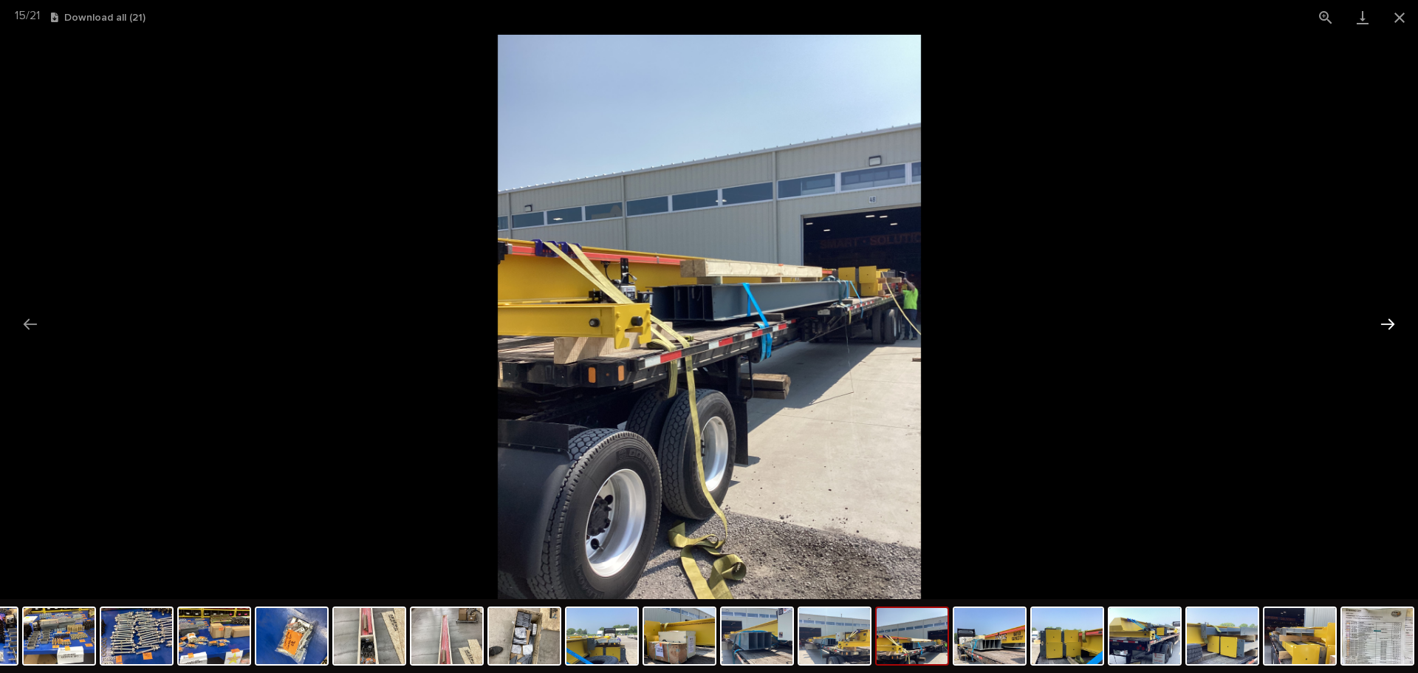
click at [1382, 326] on button "Next slide" at bounding box center [1387, 323] width 31 height 29
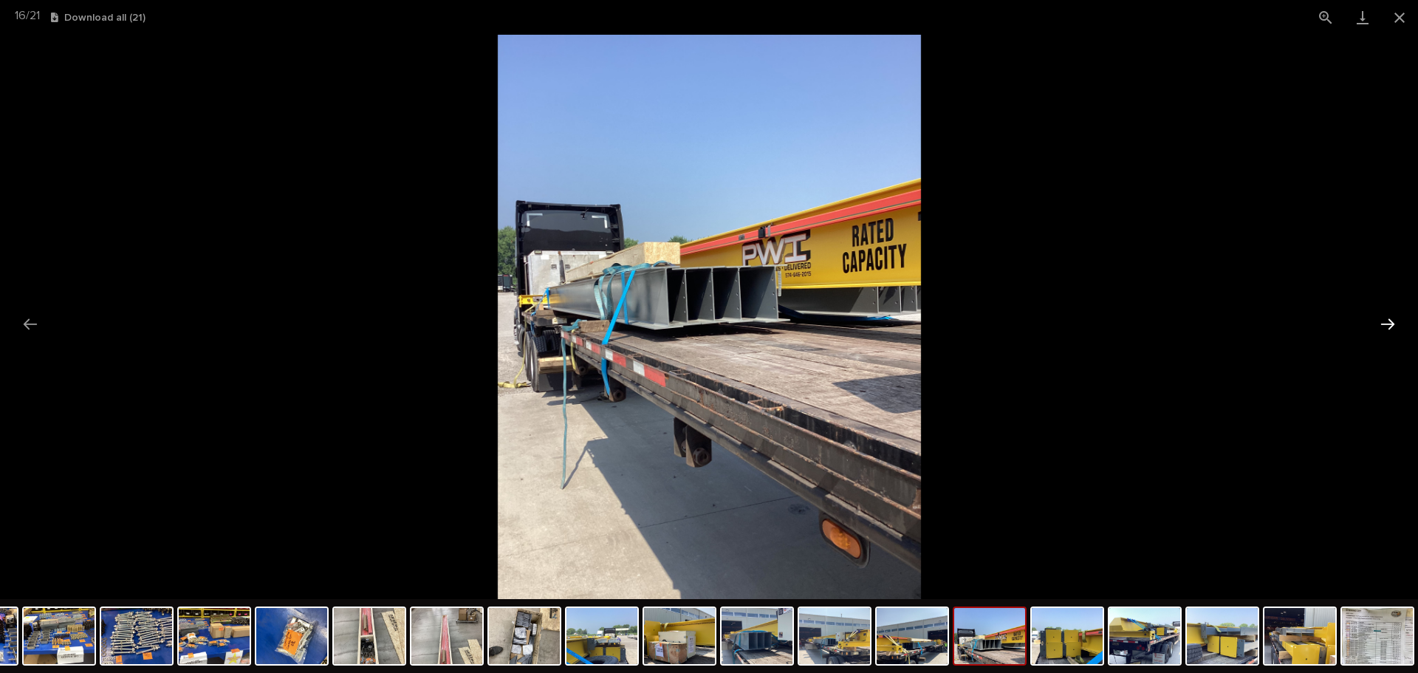
click at [1382, 326] on button "Next slide" at bounding box center [1387, 323] width 31 height 29
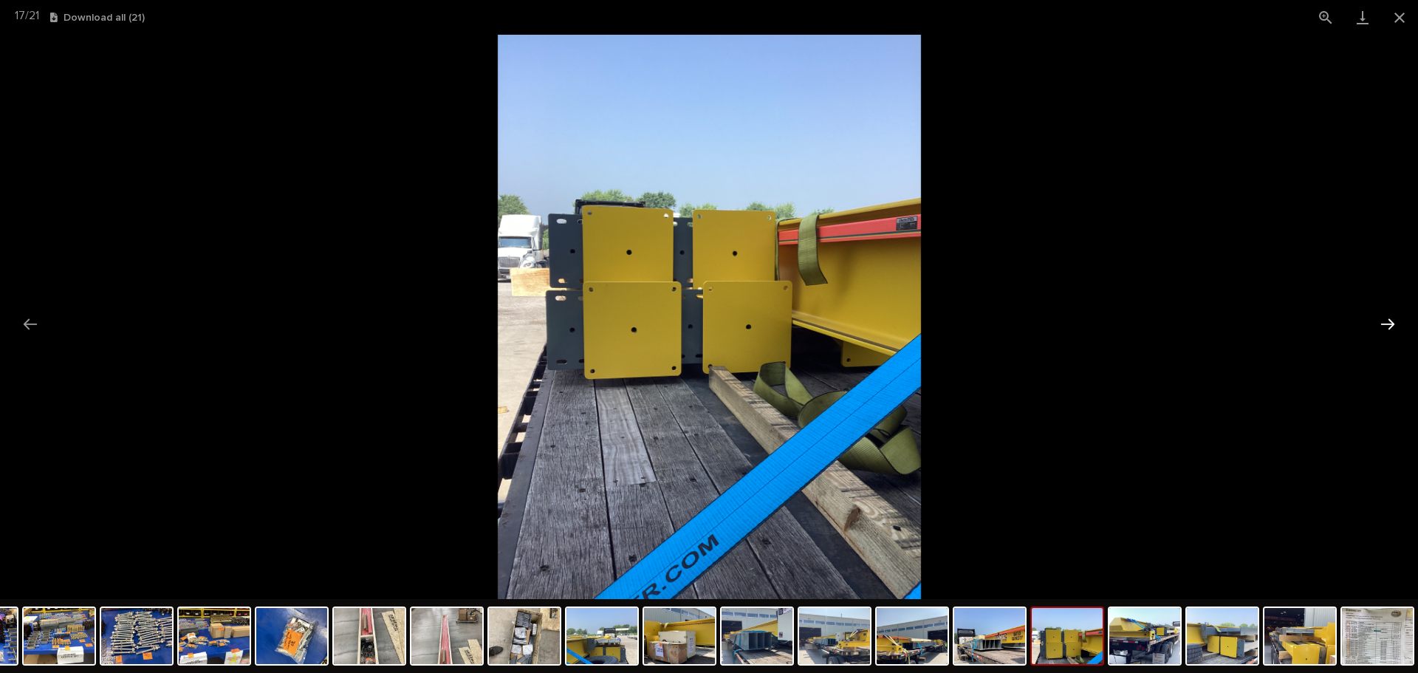
click at [1382, 325] on button "Next slide" at bounding box center [1387, 323] width 31 height 29
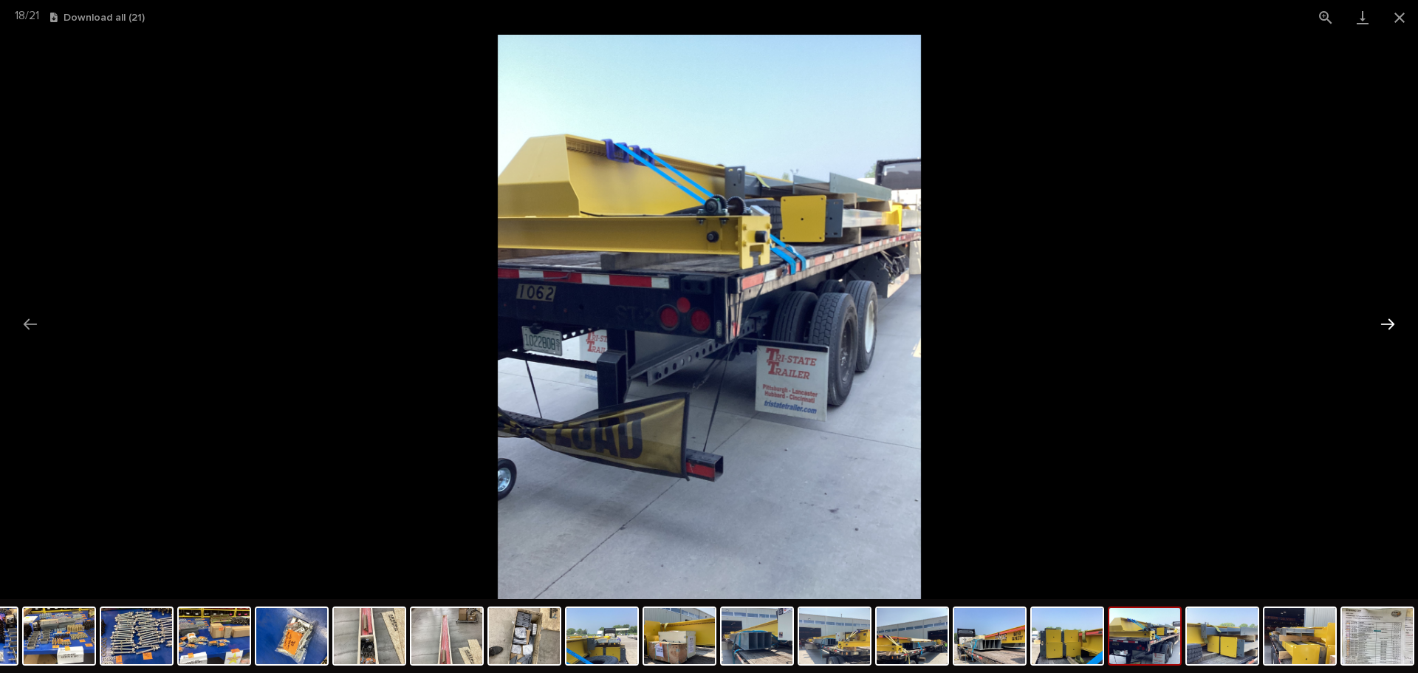
click at [1380, 325] on button "Next slide" at bounding box center [1387, 323] width 31 height 29
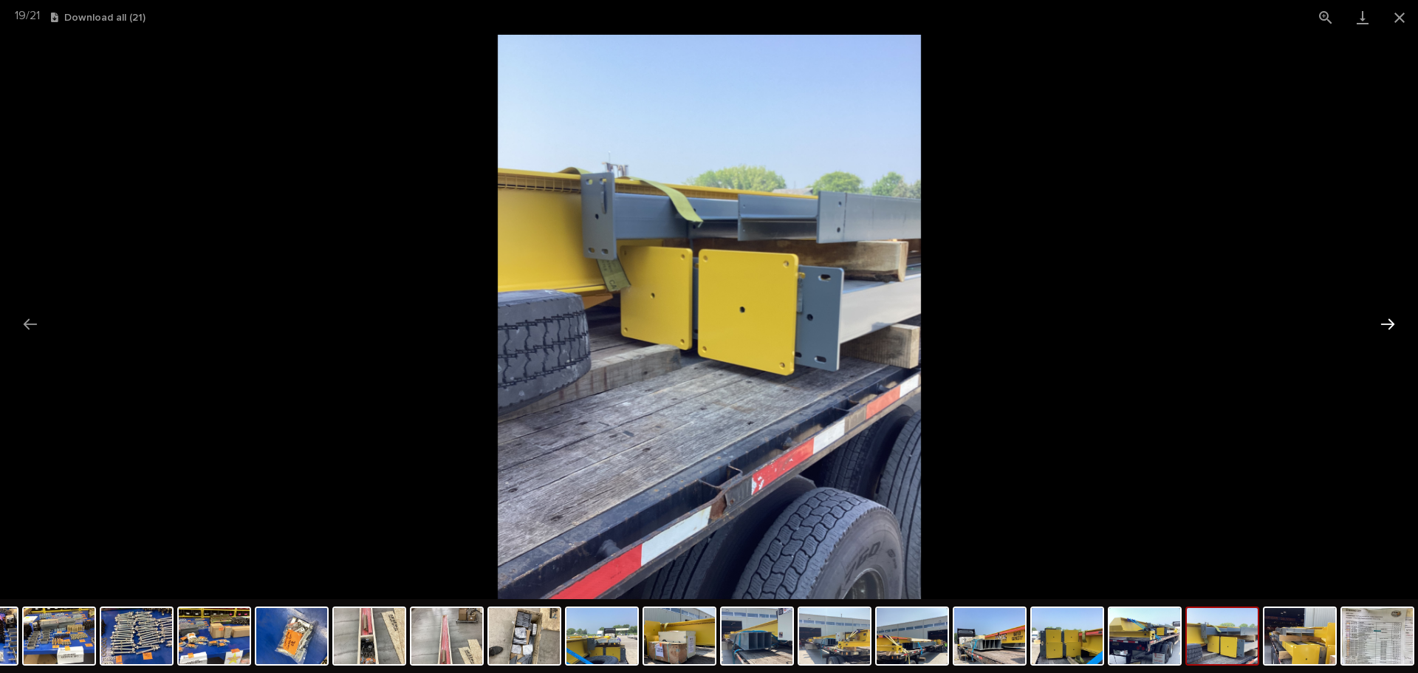
click at [1380, 324] on button "Next slide" at bounding box center [1387, 323] width 31 height 29
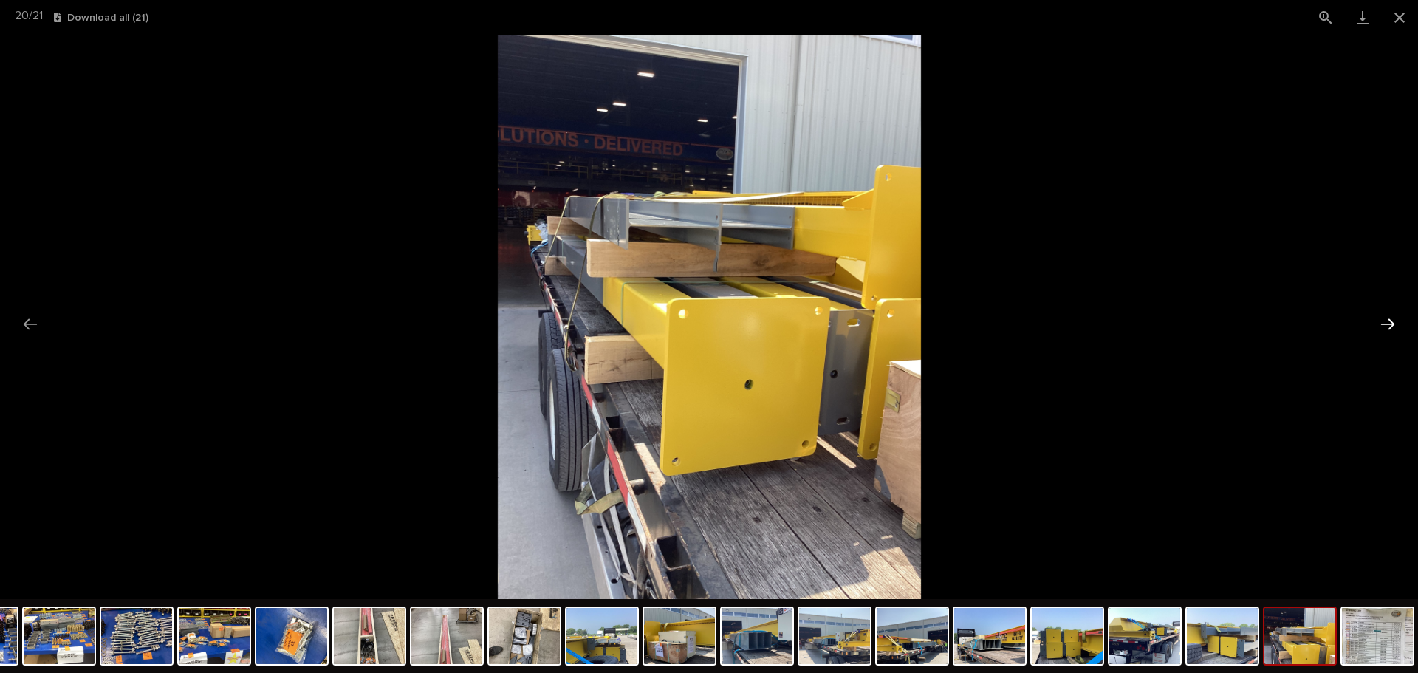
click at [1380, 324] on button "Next slide" at bounding box center [1387, 323] width 31 height 29
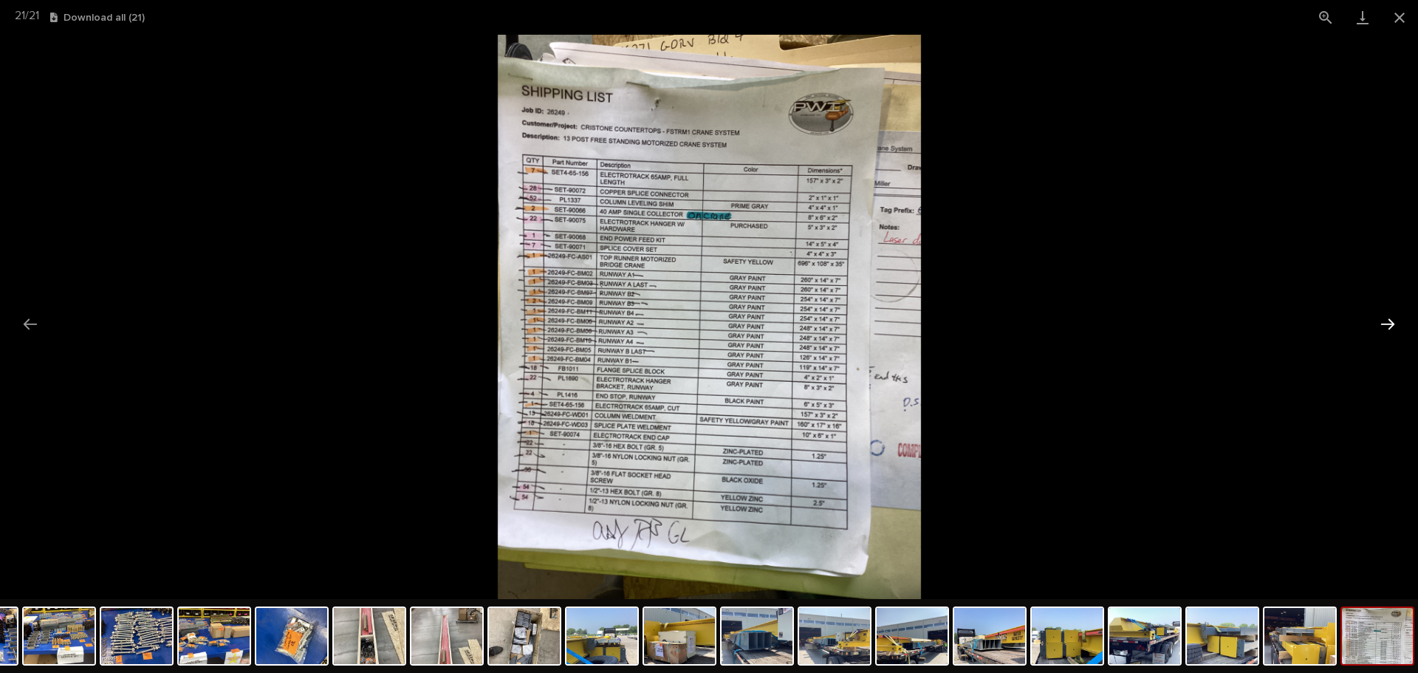
click at [1380, 324] on button "Next slide" at bounding box center [1387, 323] width 31 height 29
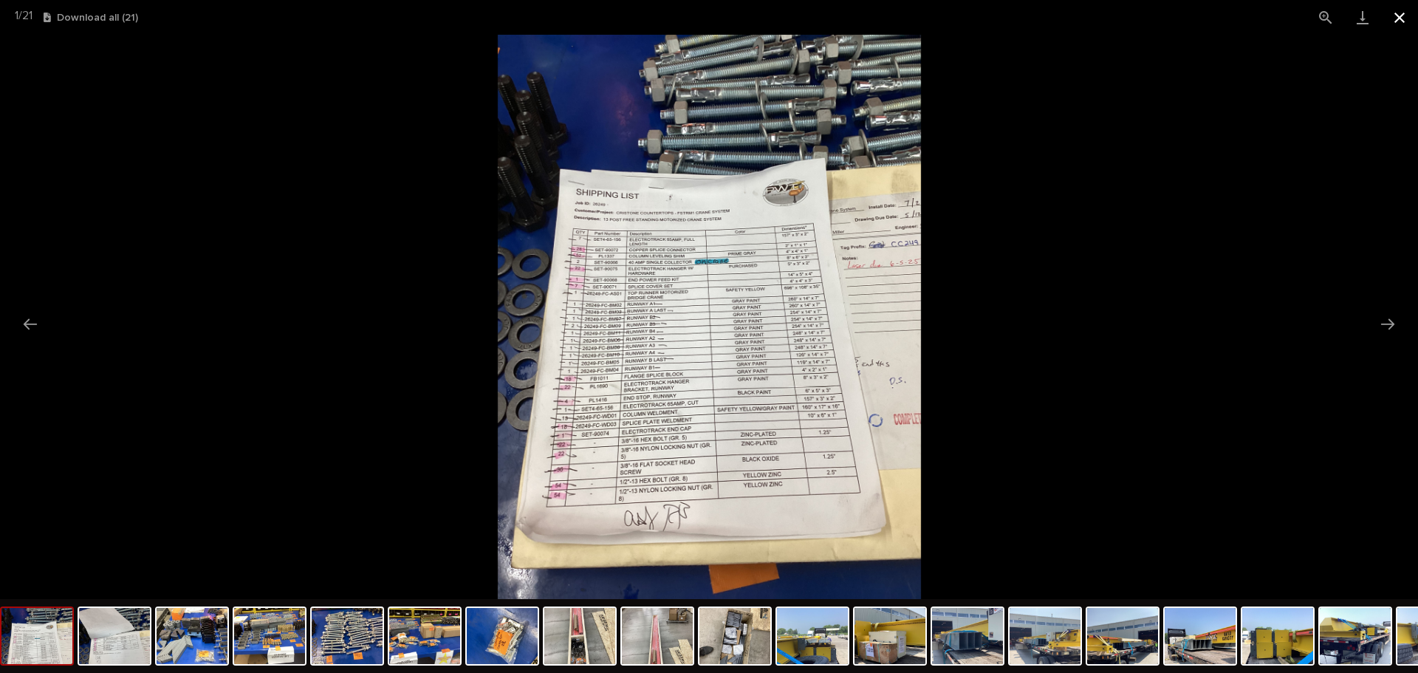
click at [1390, 14] on button "Close gallery" at bounding box center [1399, 17] width 37 height 35
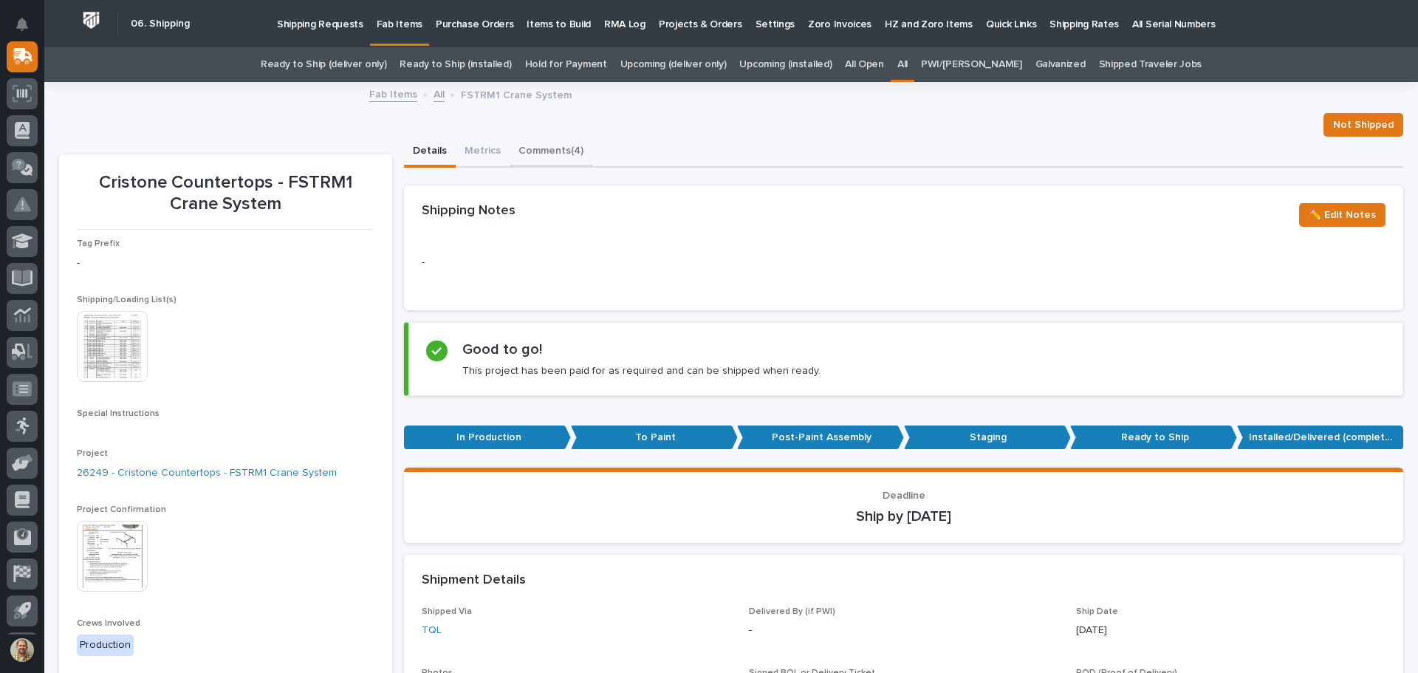
click at [538, 158] on button "Comments (4)" at bounding box center [550, 152] width 83 height 31
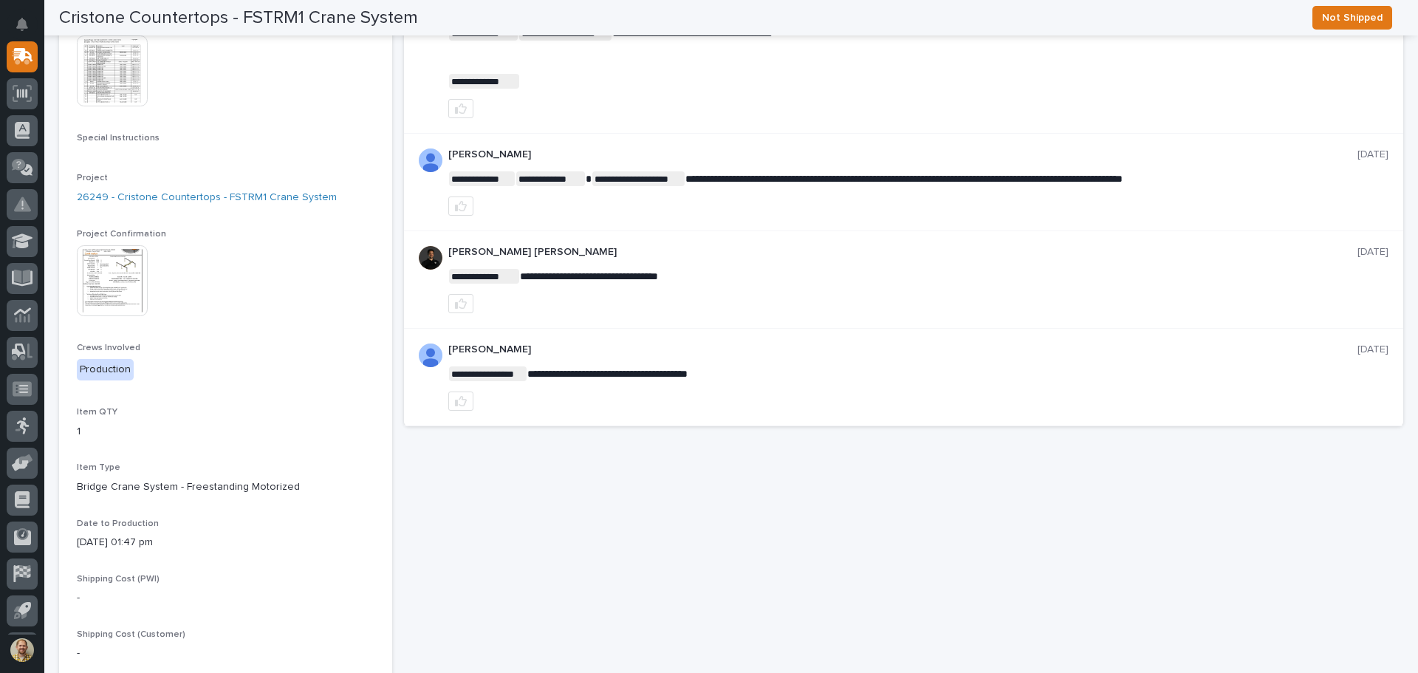
scroll to position [87, 0]
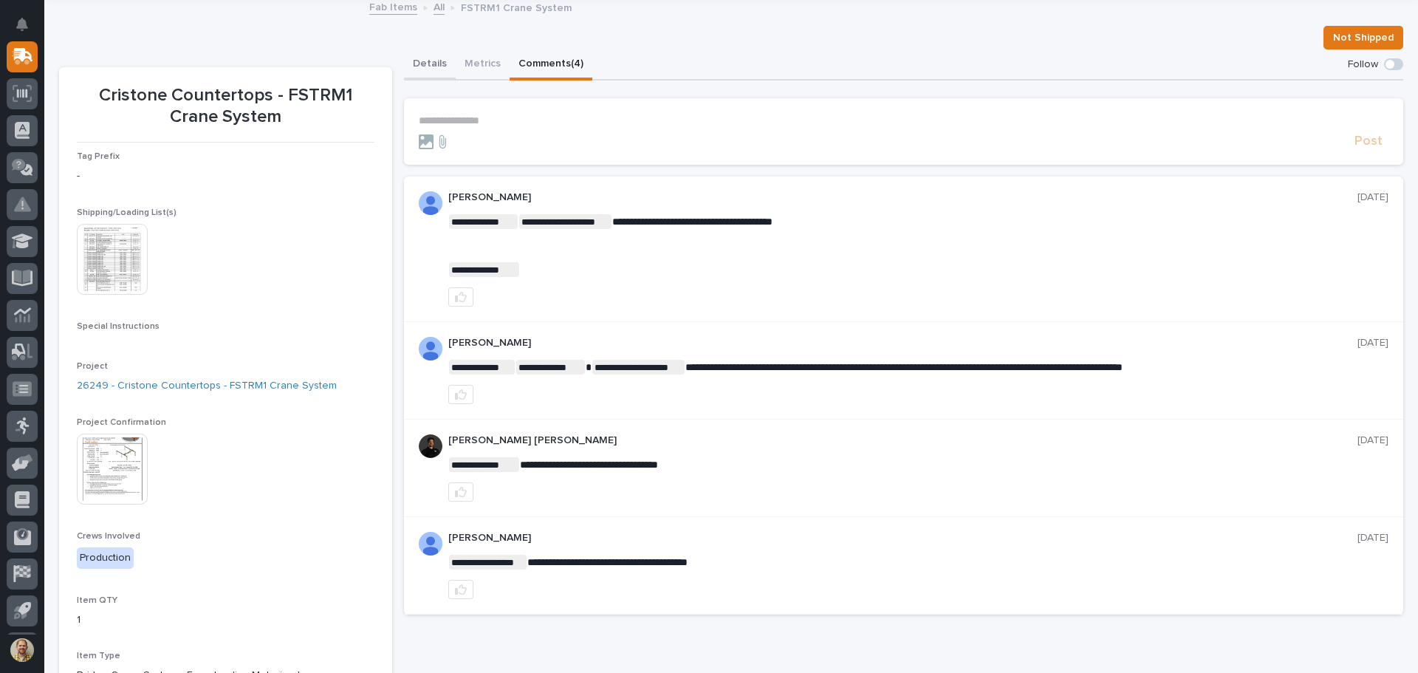
click at [416, 60] on button "Details" at bounding box center [430, 64] width 52 height 31
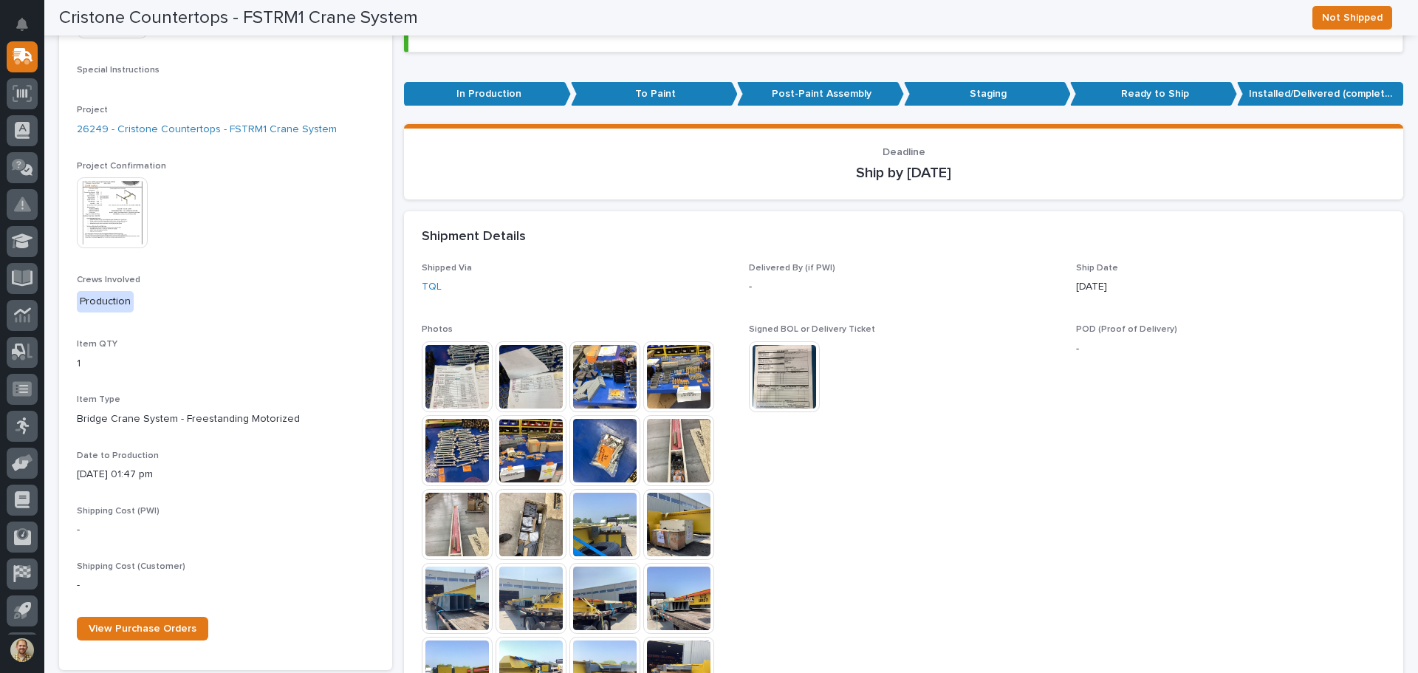
scroll to position [456, 0]
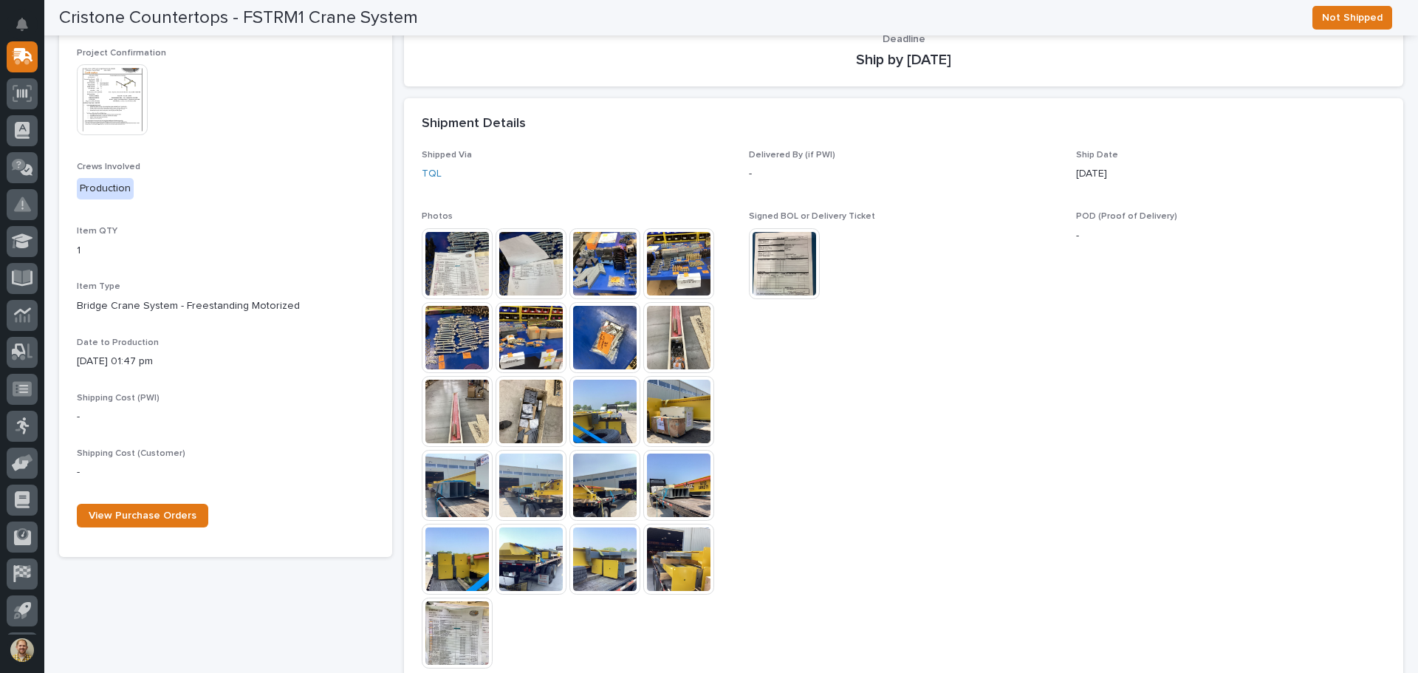
click at [532, 408] on img at bounding box center [530, 411] width 71 height 71
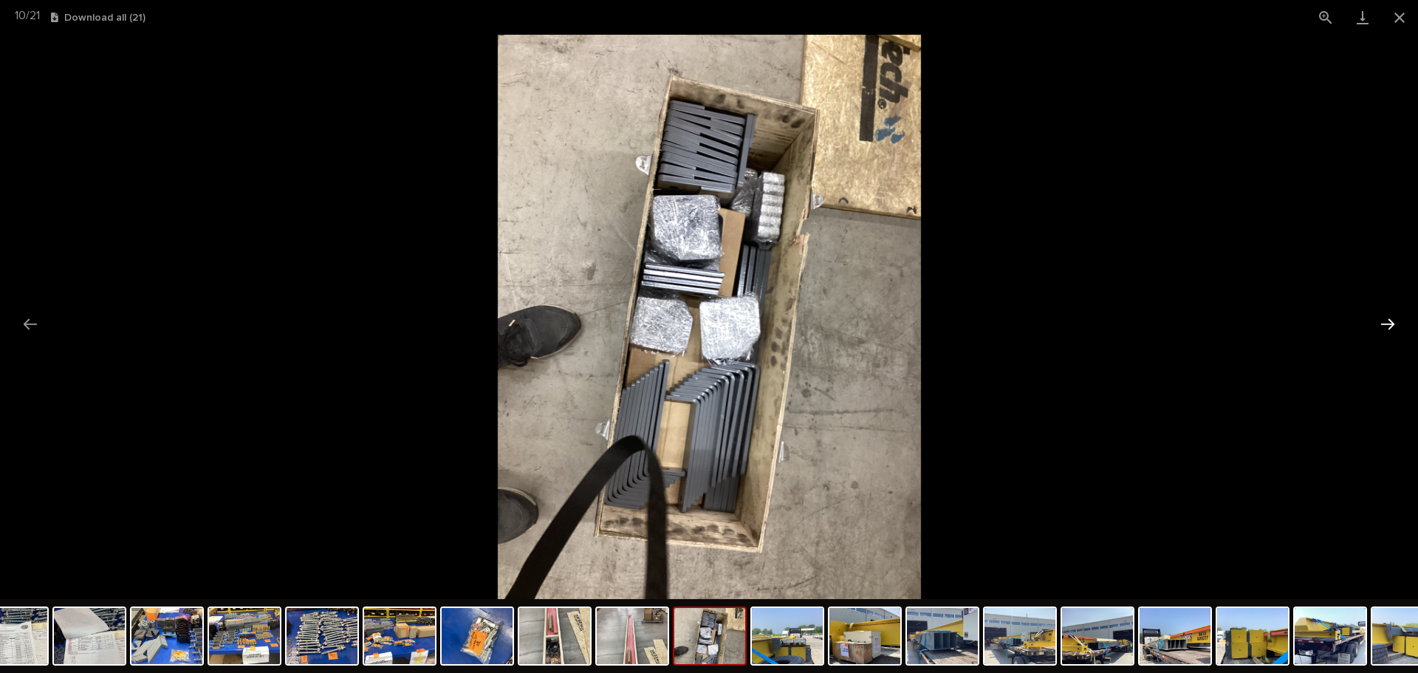
click at [1399, 323] on button "Next slide" at bounding box center [1387, 323] width 31 height 29
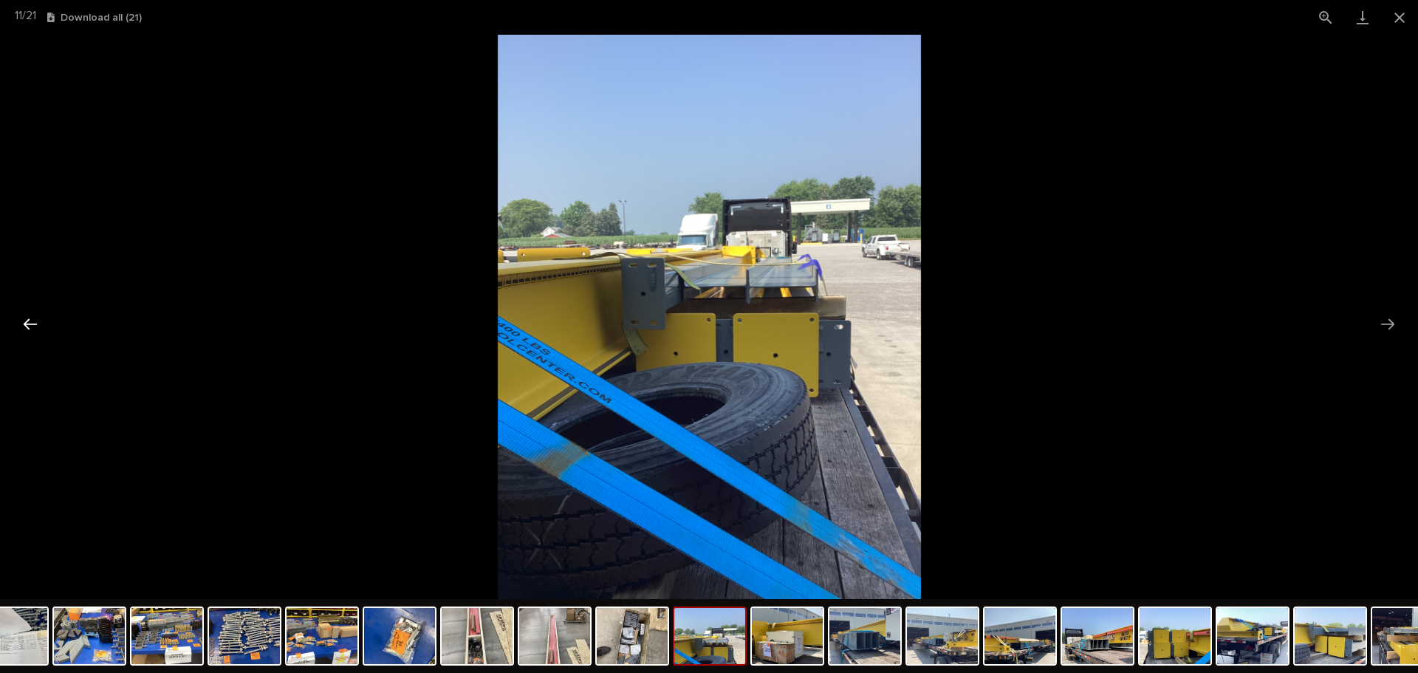
click at [28, 323] on button "Previous slide" at bounding box center [30, 323] width 31 height 29
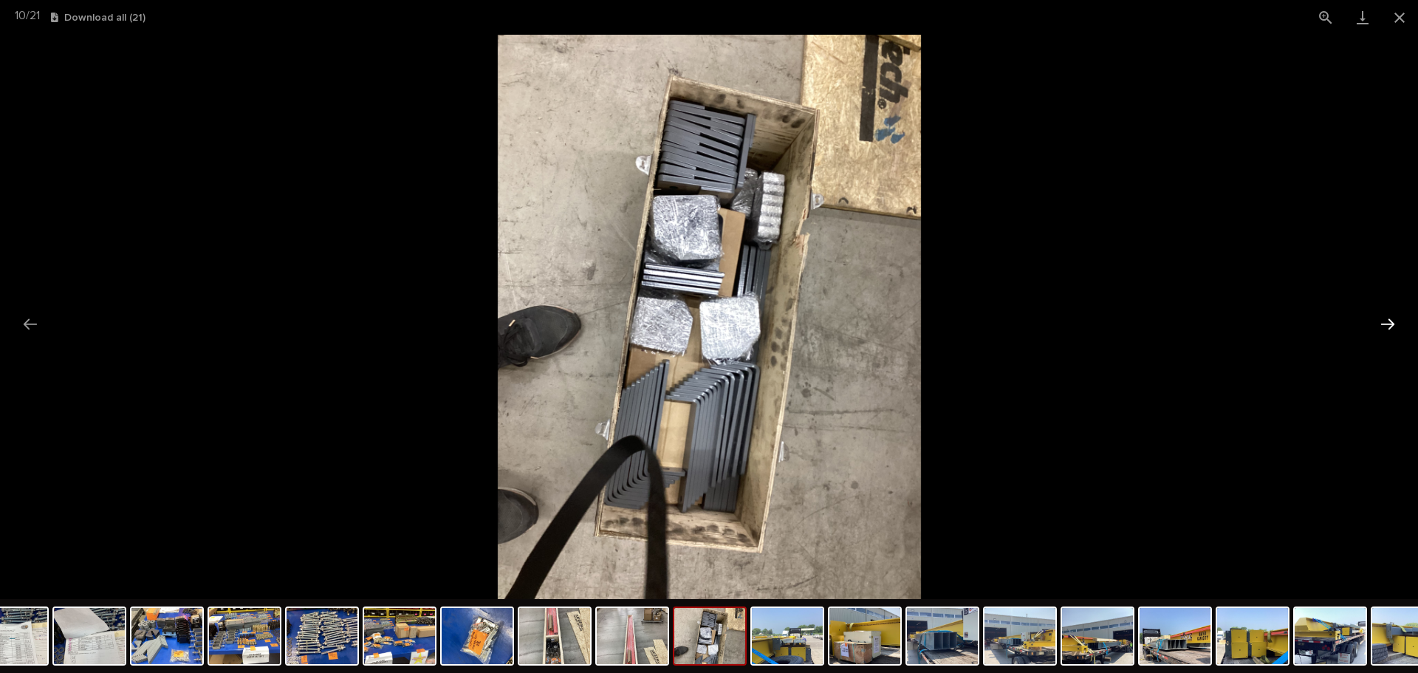
drag, startPoint x: 1372, startPoint y: 325, endPoint x: 1382, endPoint y: 327, distance: 9.9
click at [1382, 327] on button "Next slide" at bounding box center [1387, 323] width 31 height 29
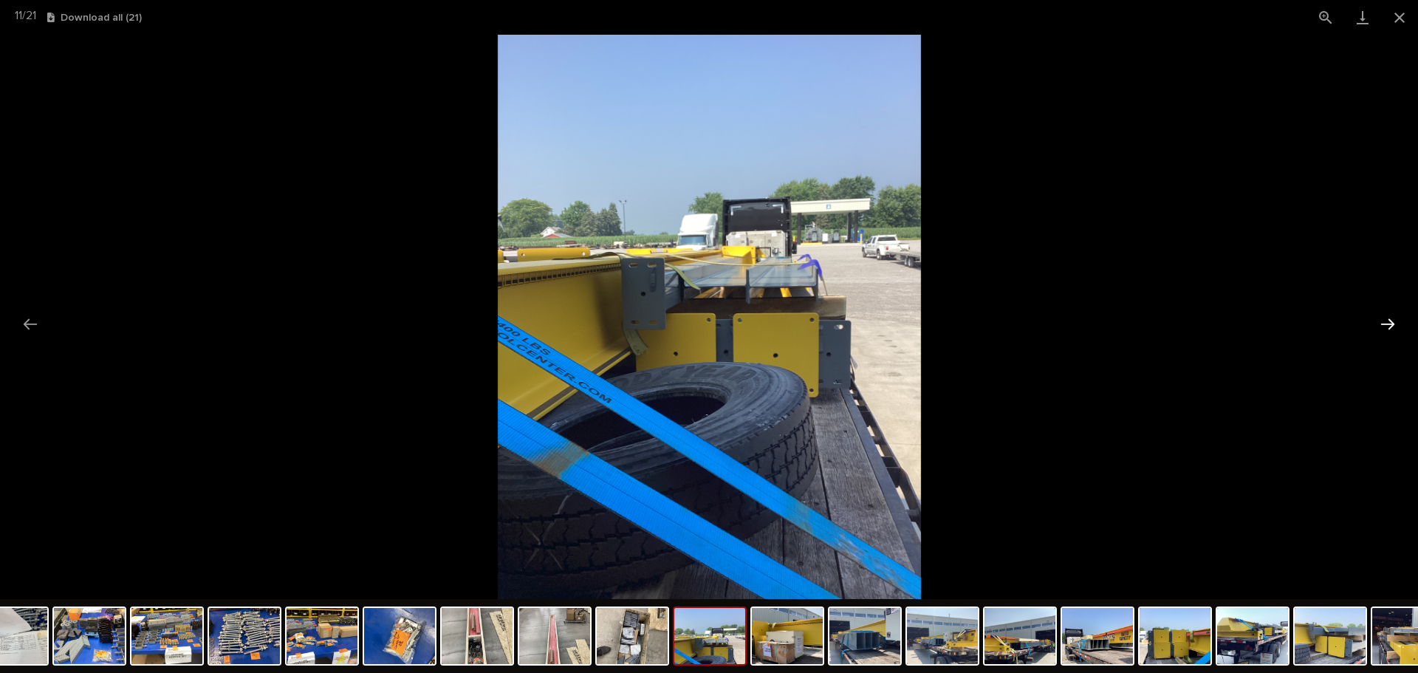
click at [1382, 327] on button "Next slide" at bounding box center [1387, 323] width 31 height 29
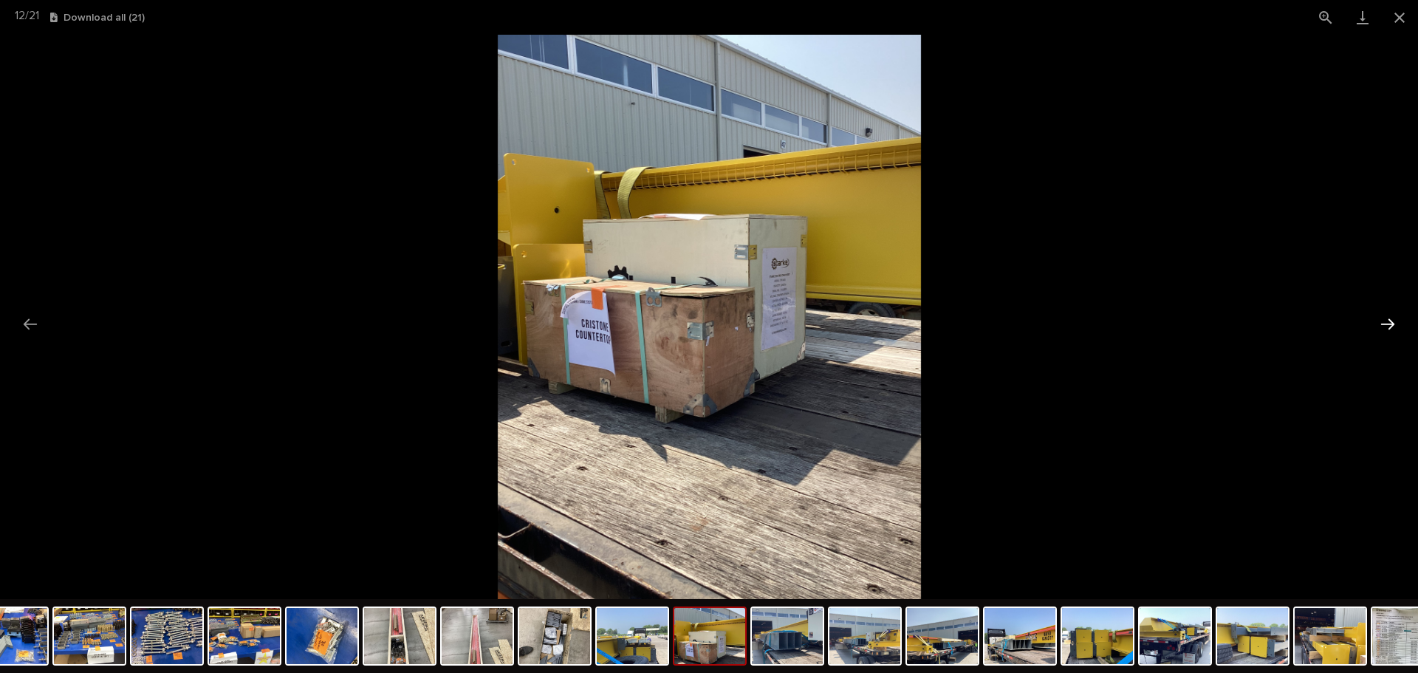
click at [1382, 327] on button "Next slide" at bounding box center [1387, 323] width 31 height 29
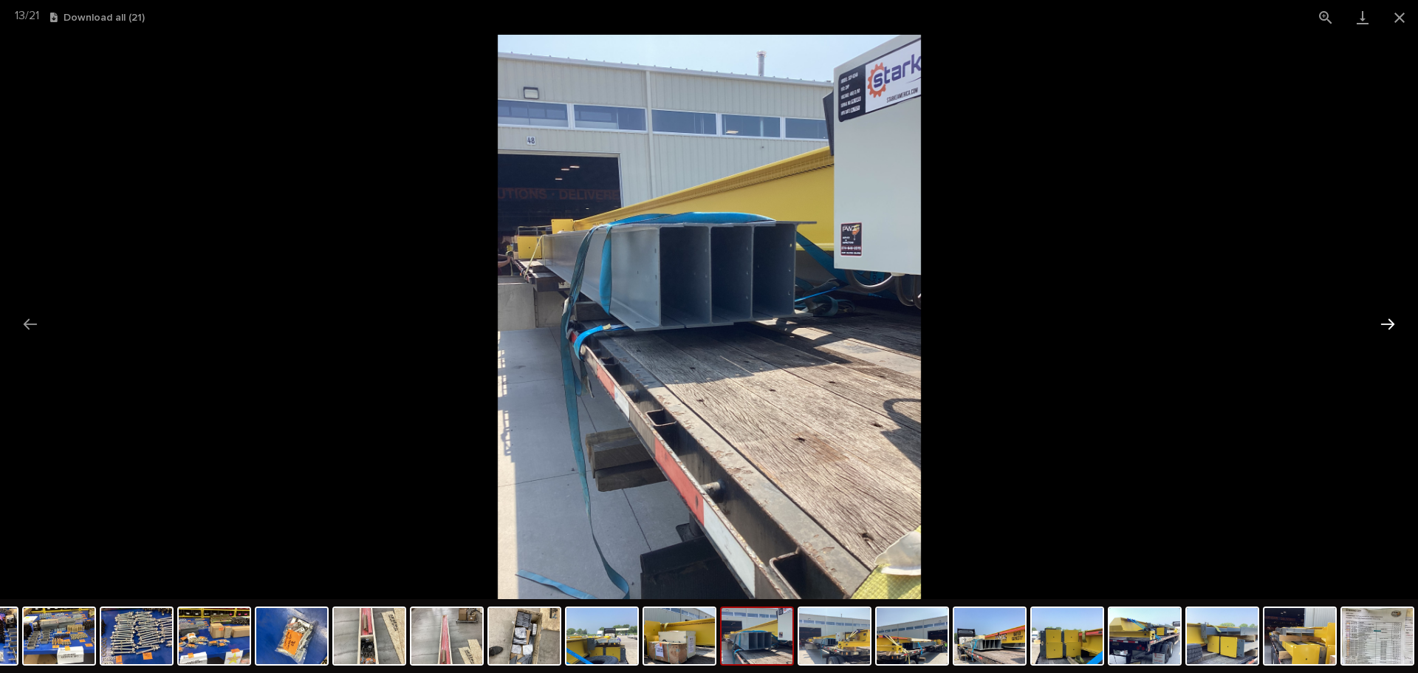
click at [1380, 327] on button "Next slide" at bounding box center [1387, 323] width 31 height 29
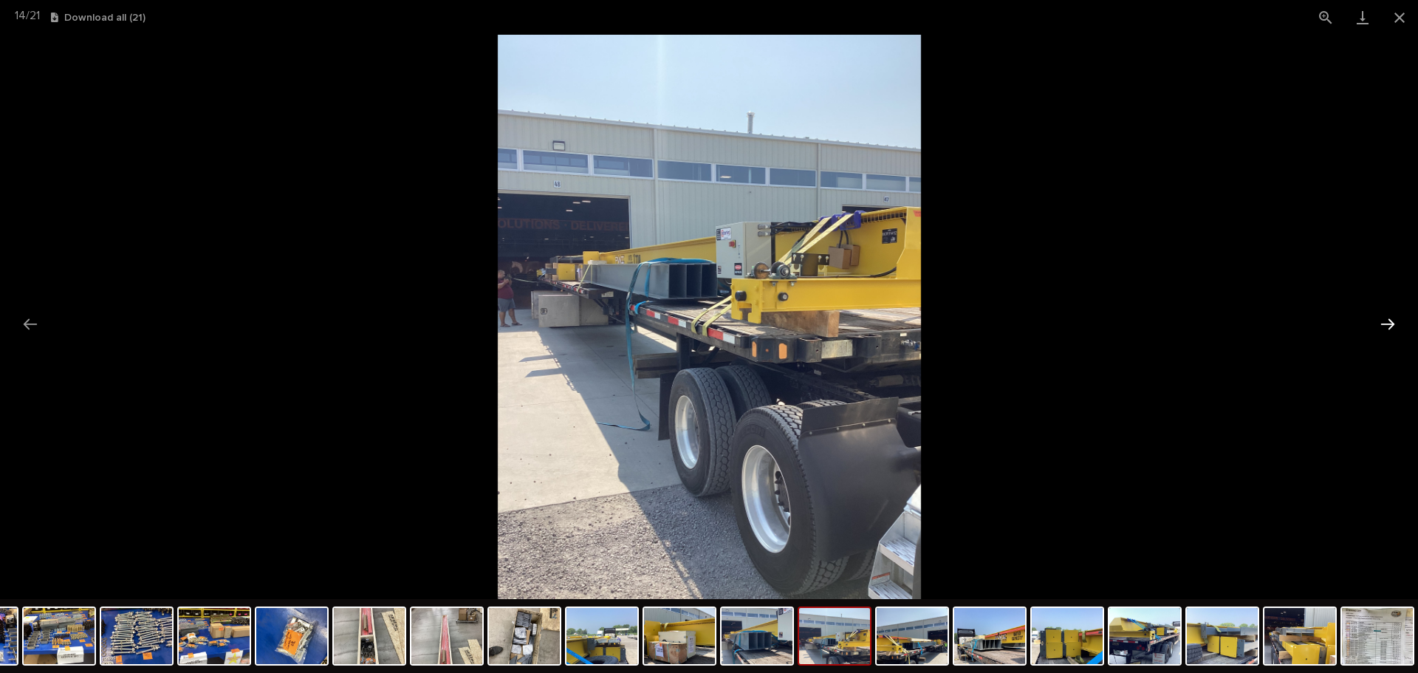
click at [1380, 327] on button "Next slide" at bounding box center [1387, 323] width 31 height 29
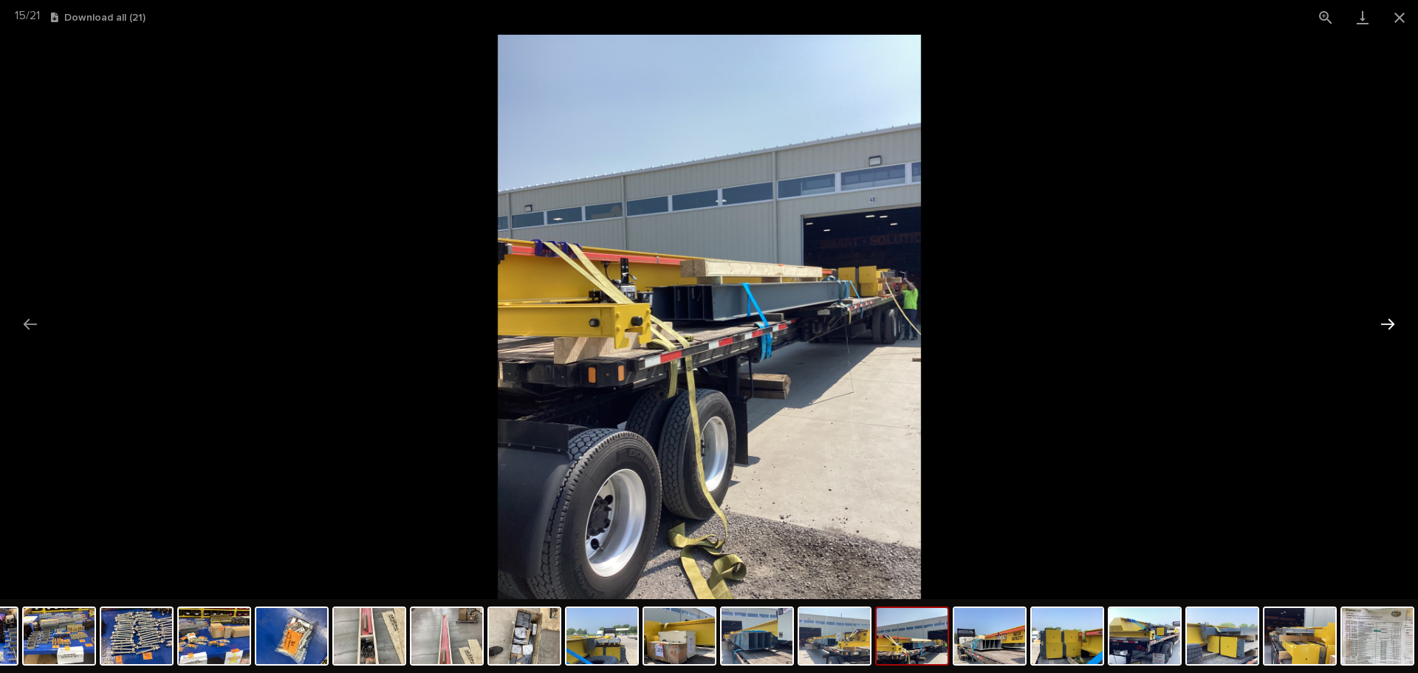
click at [1379, 326] on button "Next slide" at bounding box center [1387, 323] width 31 height 29
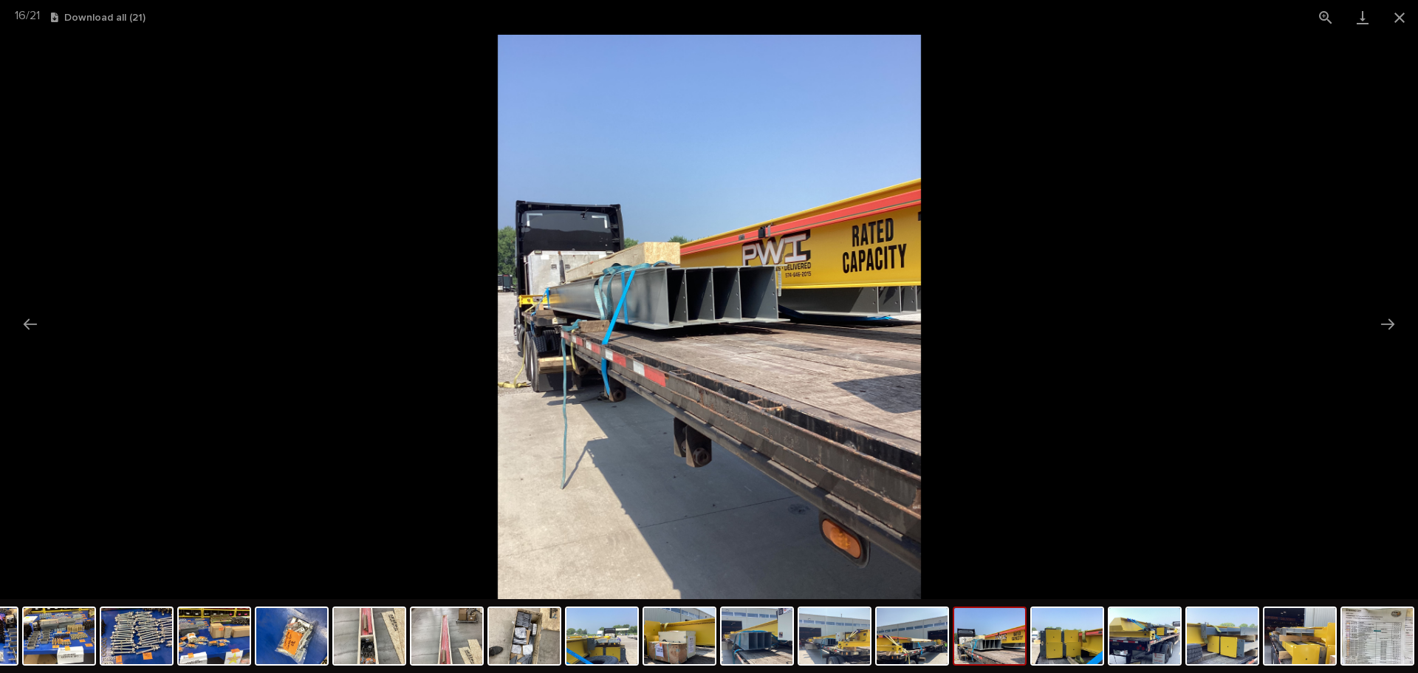
scroll to position [0, 0]
click at [1369, 323] on picture at bounding box center [709, 317] width 1418 height 564
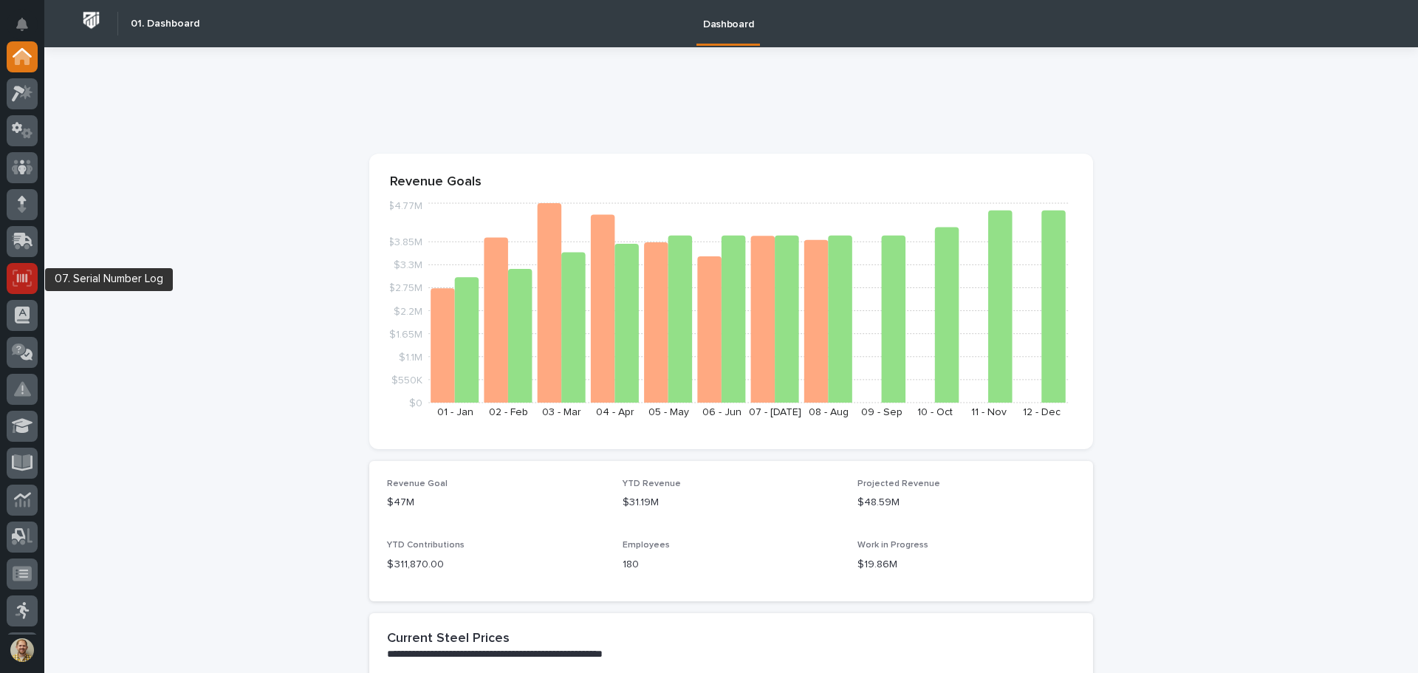
click at [25, 267] on div at bounding box center [22, 278] width 31 height 31
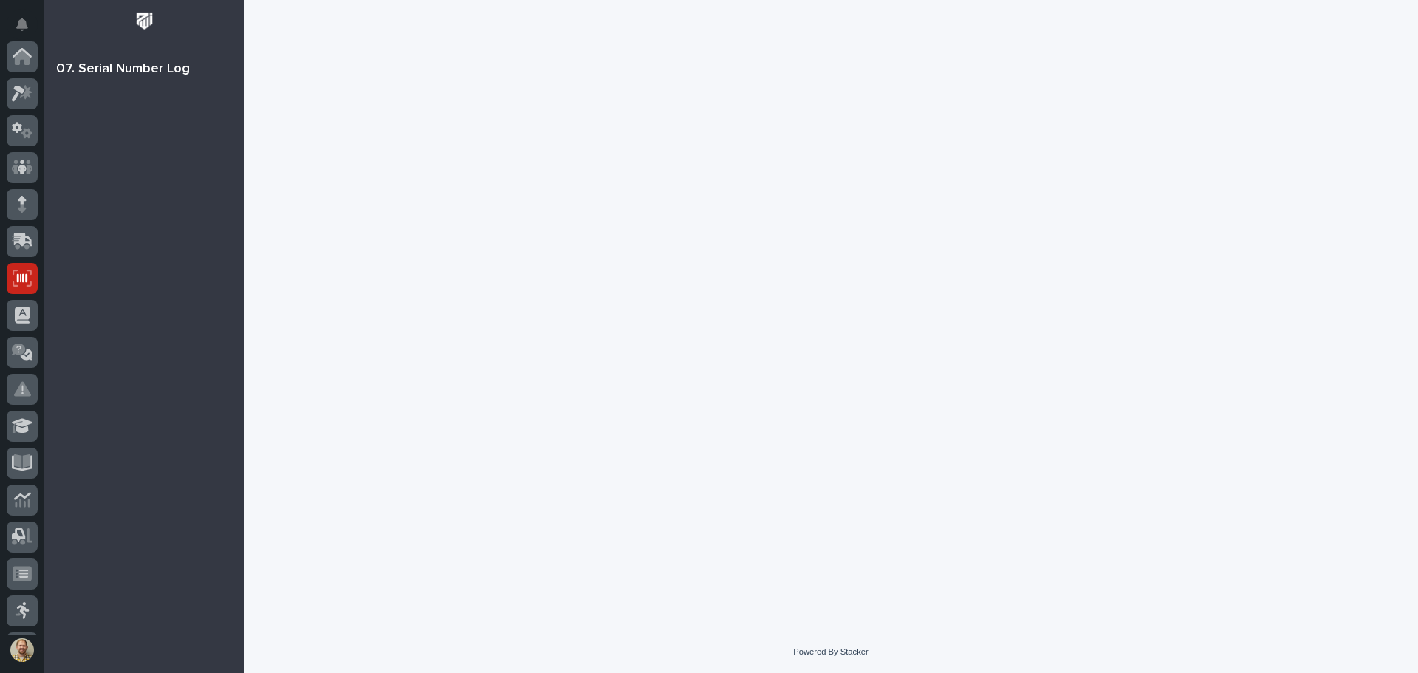
scroll to position [219, 0]
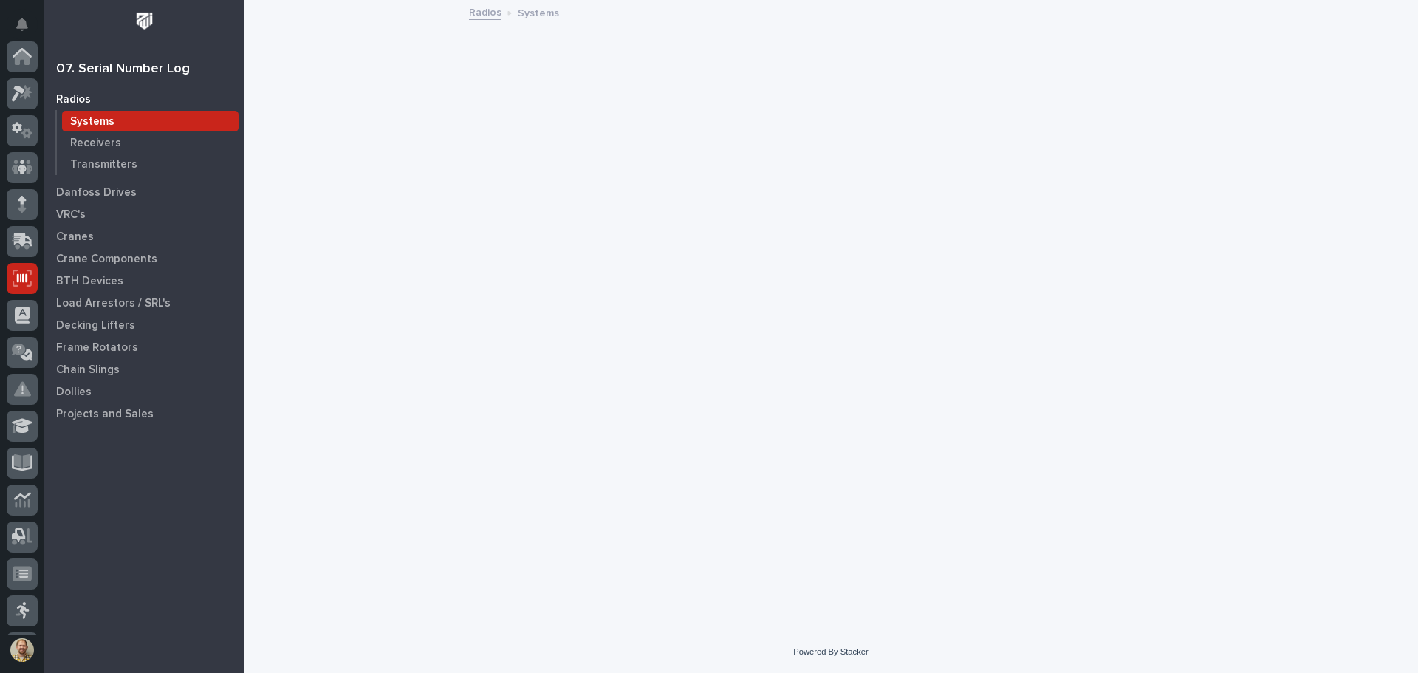
scroll to position [219, 0]
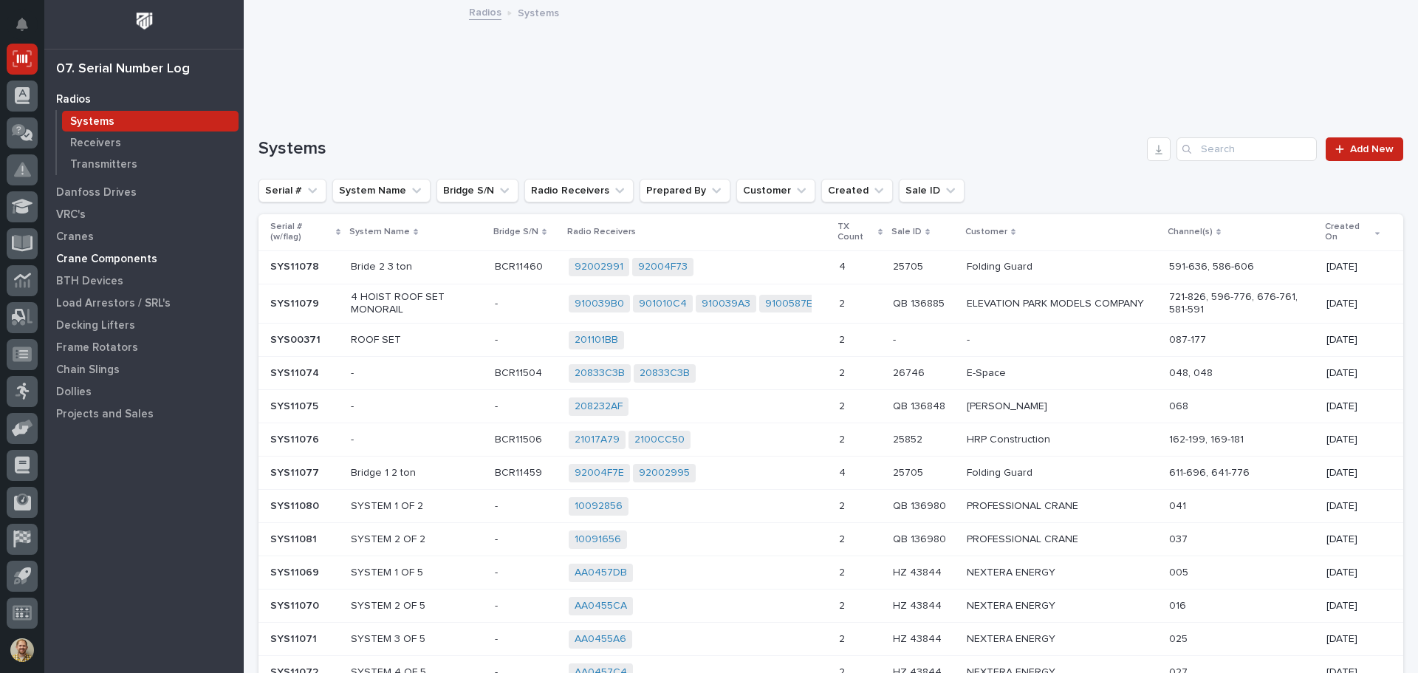
click at [98, 253] on p "Crane Components" at bounding box center [106, 259] width 101 height 13
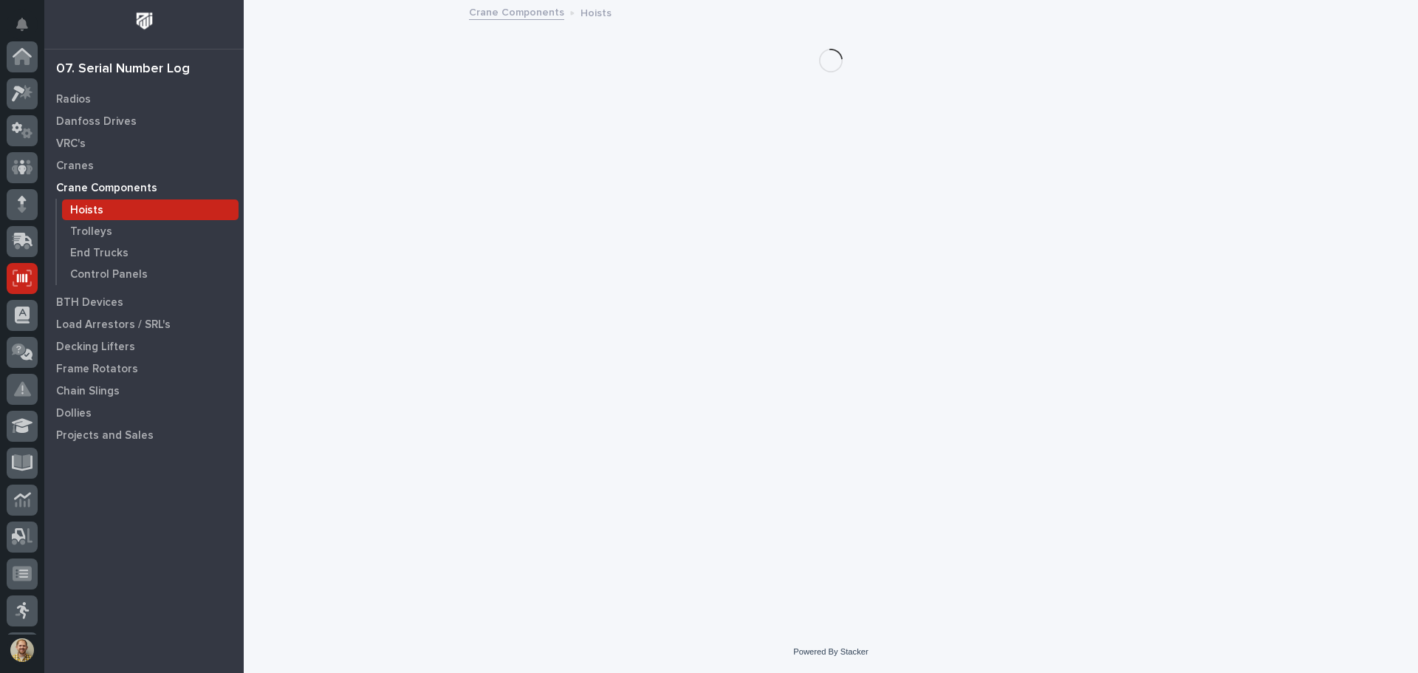
scroll to position [219, 0]
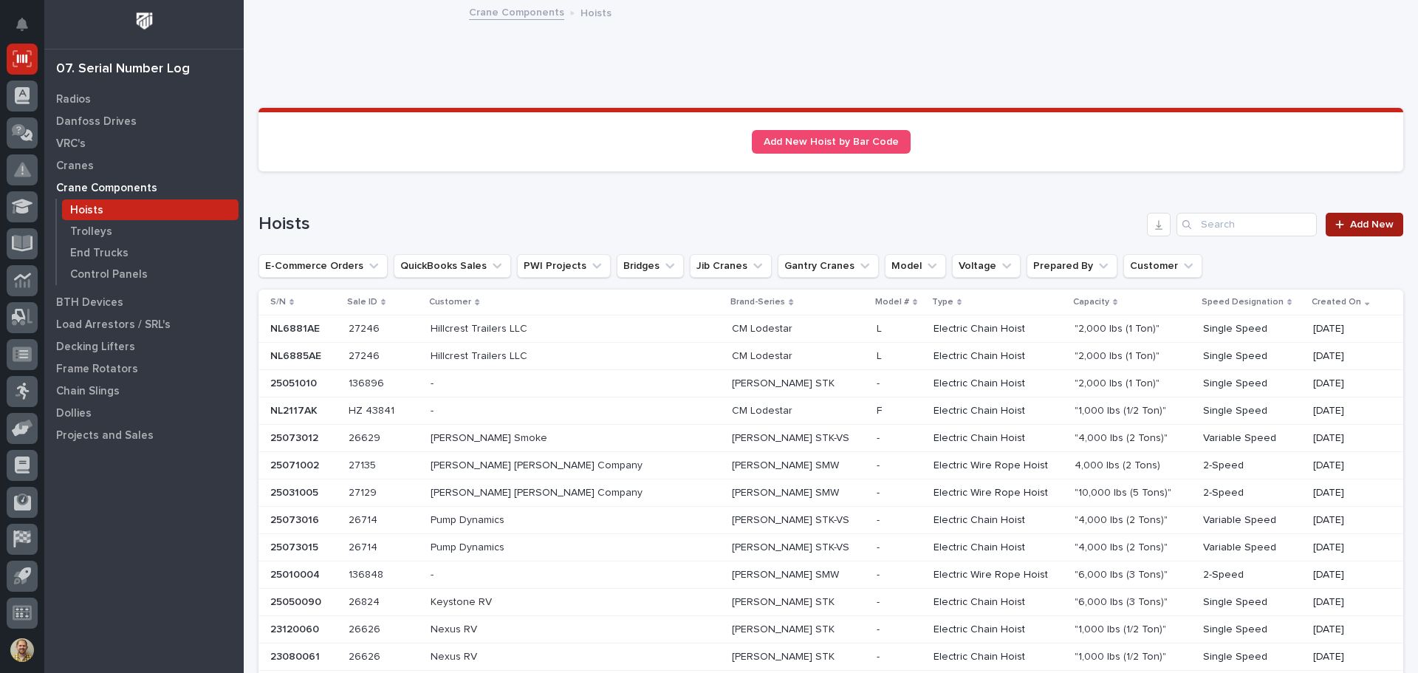
click at [1351, 219] on span "Add New" at bounding box center [1372, 224] width 44 height 10
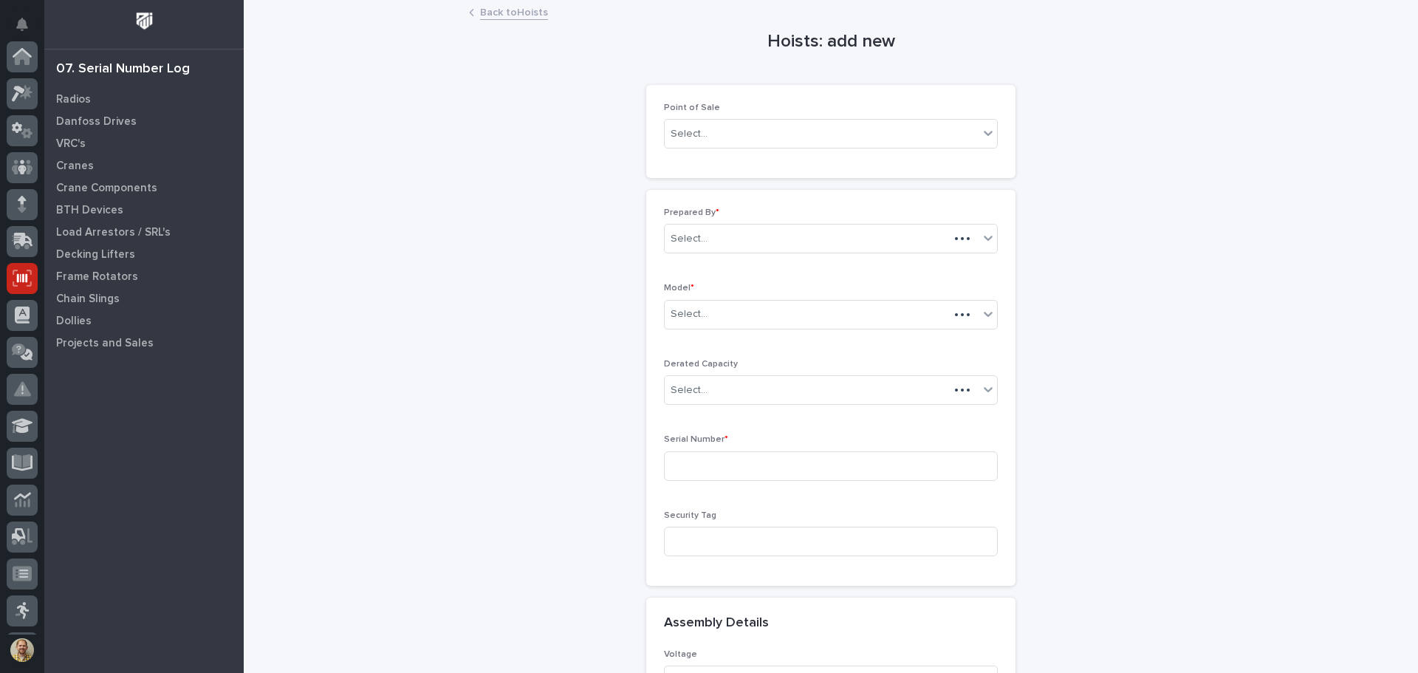
scroll to position [219, 0]
click at [920, 136] on div "Select..." at bounding box center [822, 134] width 314 height 24
type input "*****"
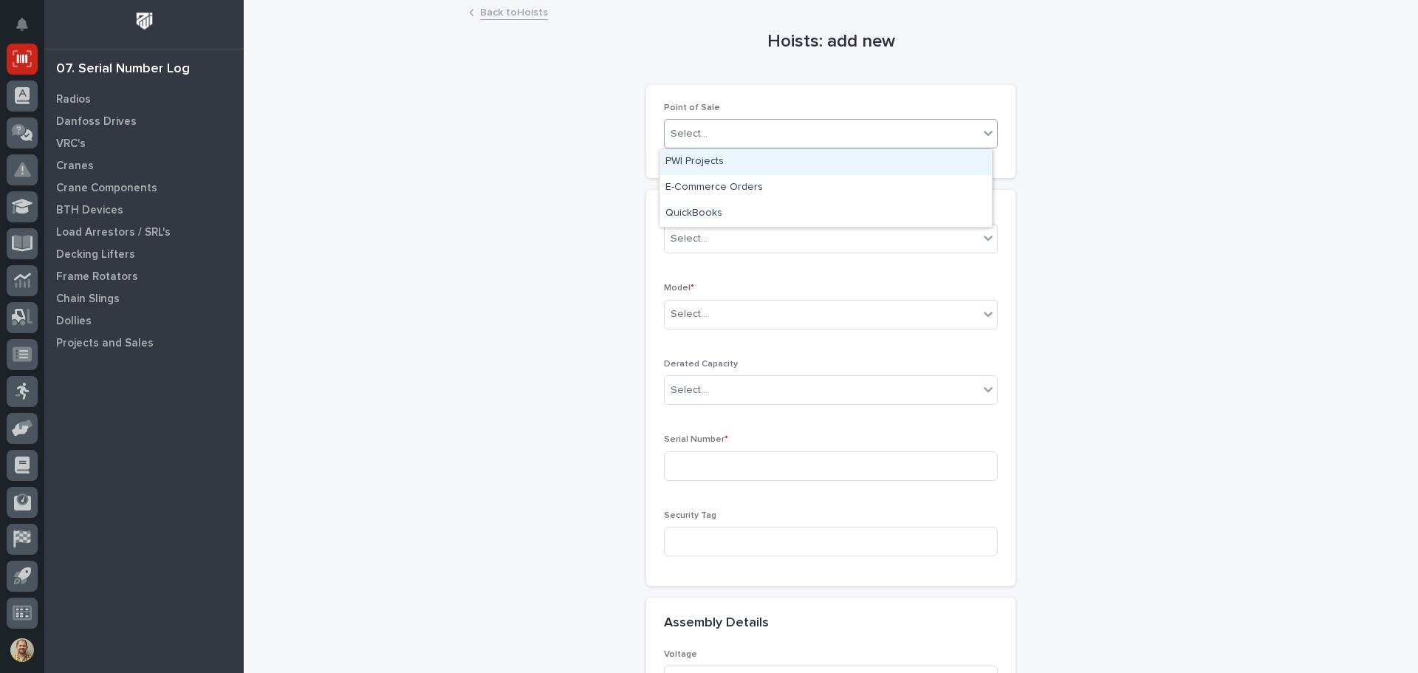
click at [902, 132] on div "Select..." at bounding box center [822, 134] width 314 height 24
click at [849, 158] on div "PWI Projects" at bounding box center [825, 162] width 332 height 26
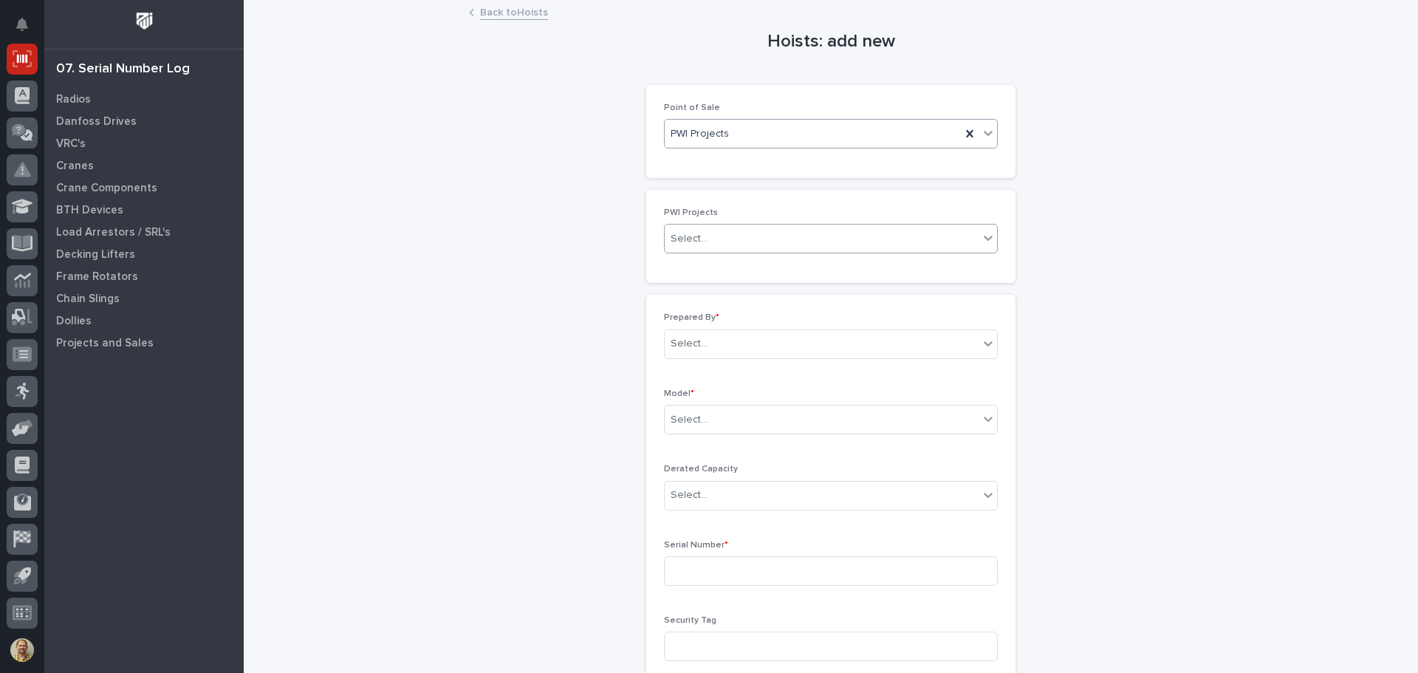
click at [750, 244] on div "Select..." at bounding box center [822, 239] width 314 height 24
type input "*****"
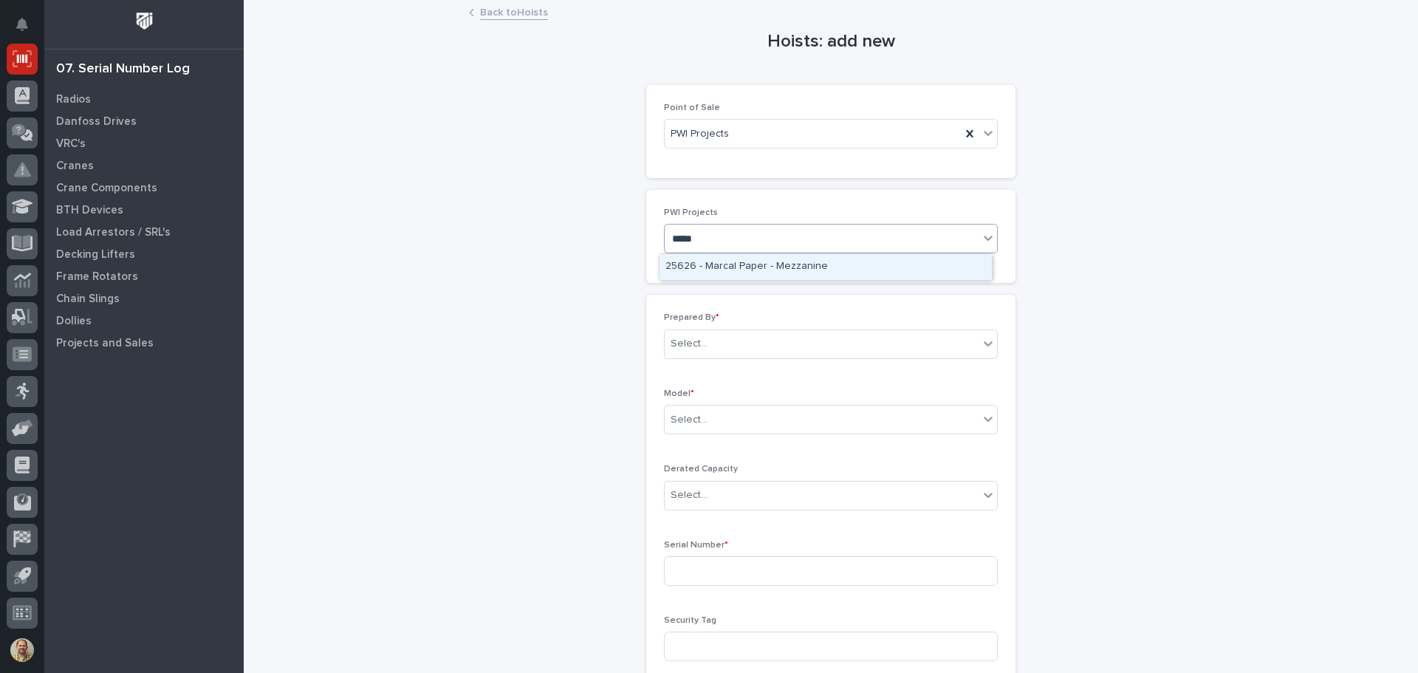
click at [738, 271] on div "25626 - Marcal Paper - Mezzanine" at bounding box center [825, 267] width 332 height 26
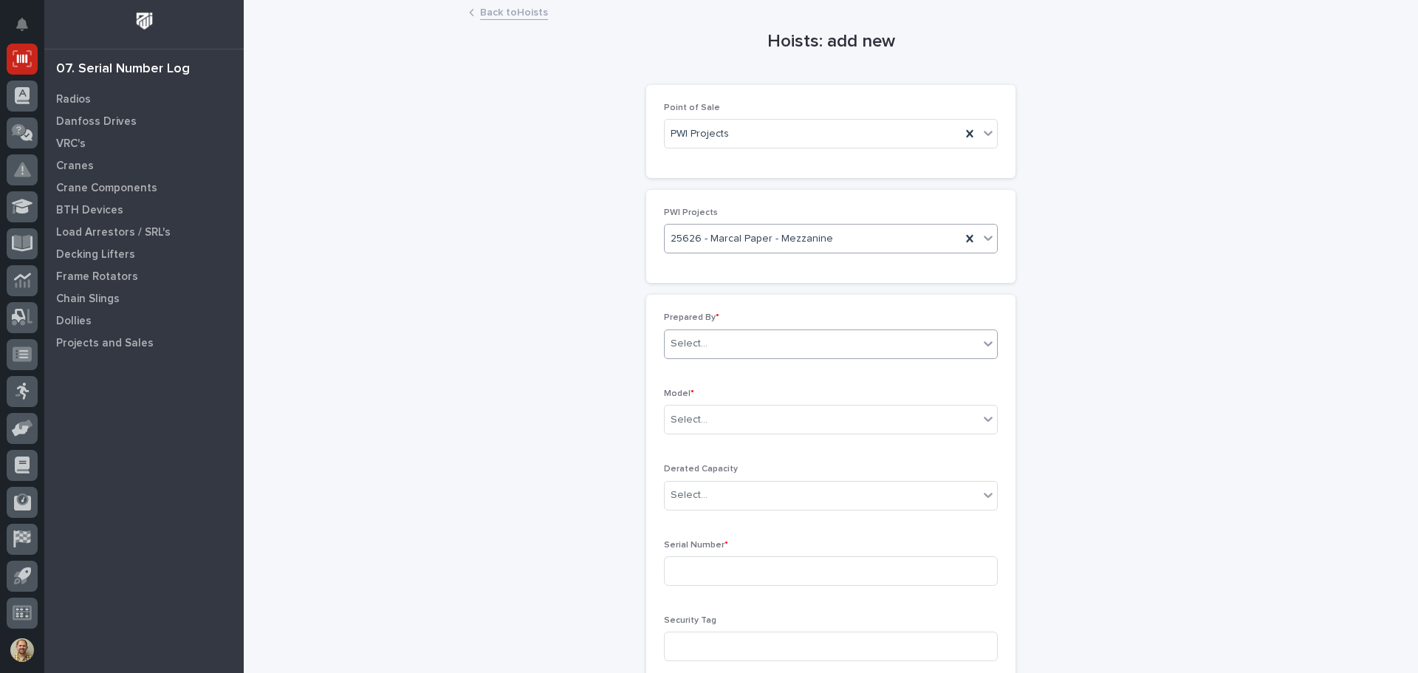
click at [722, 342] on div "Select..." at bounding box center [822, 344] width 314 height 24
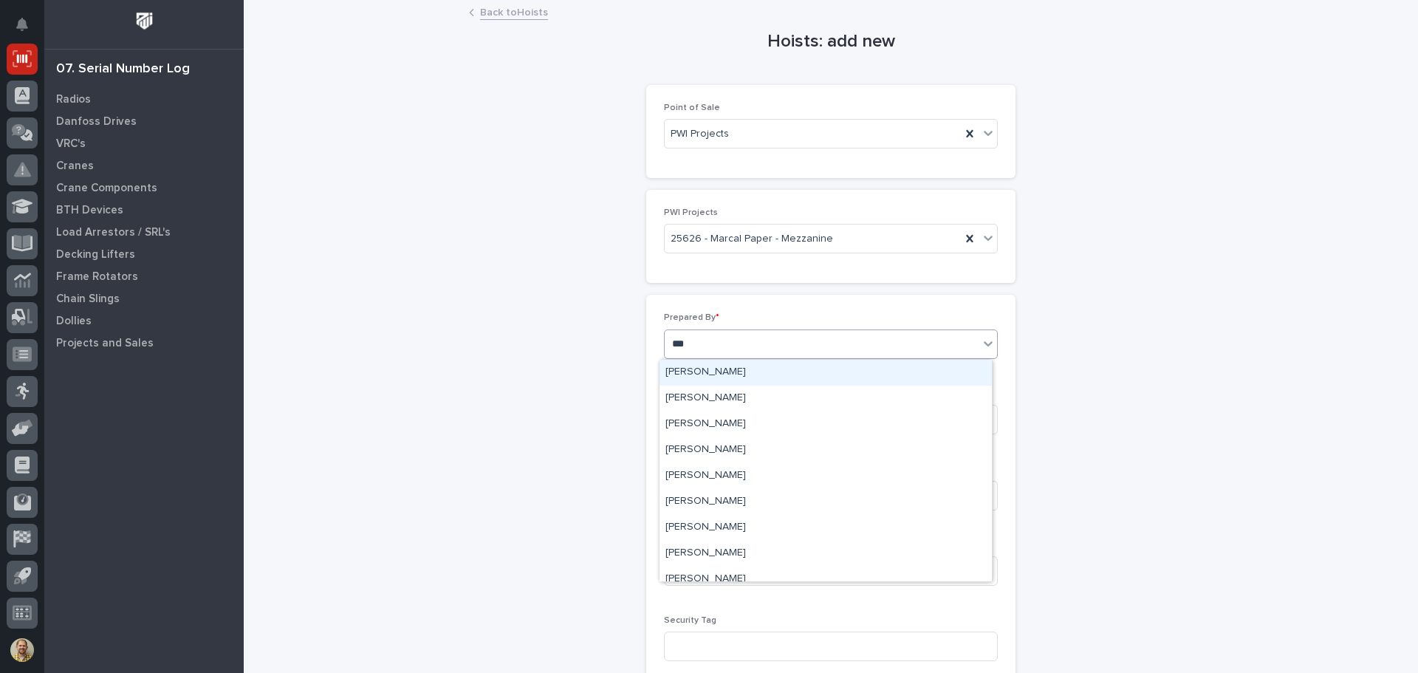
type input "****"
click at [727, 391] on div "Eric Bontrager" at bounding box center [825, 398] width 332 height 26
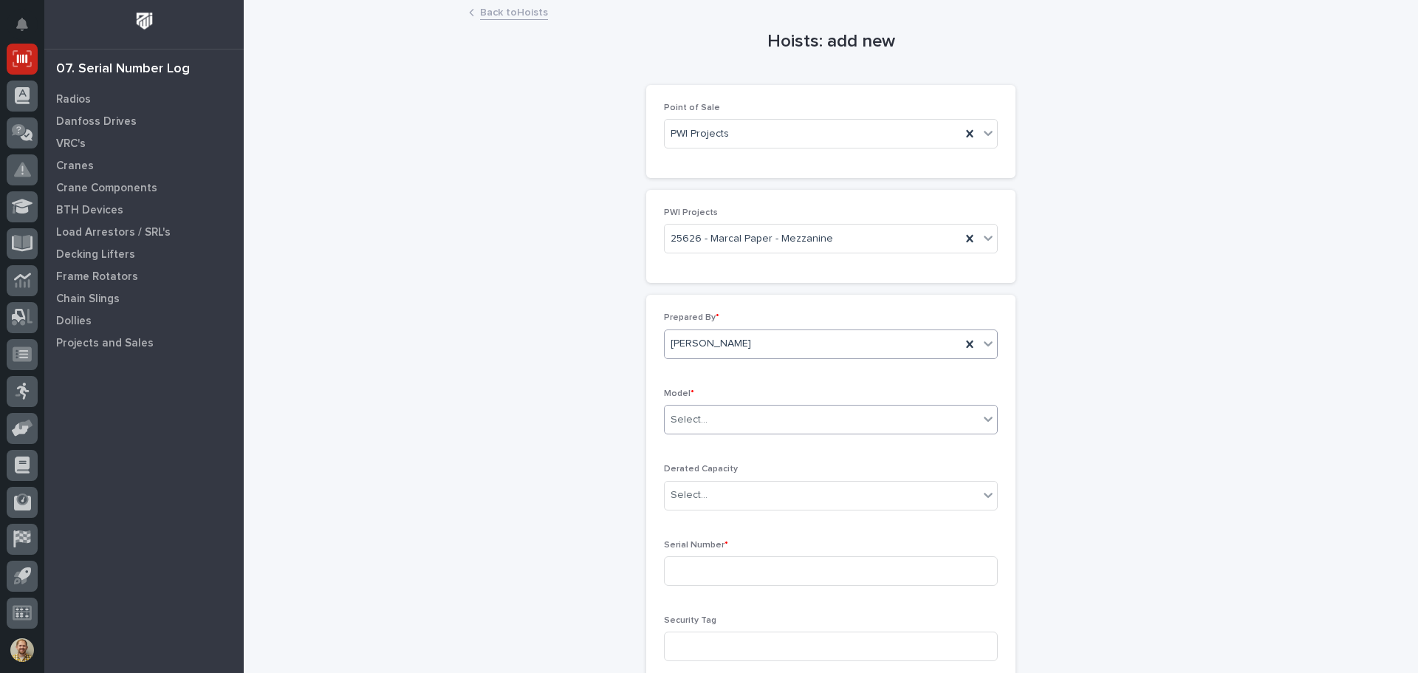
click at [828, 425] on div "Select..." at bounding box center [822, 420] width 314 height 24
type input "*******"
click at [848, 449] on div "Starke STK3021-LC" at bounding box center [825, 448] width 332 height 26
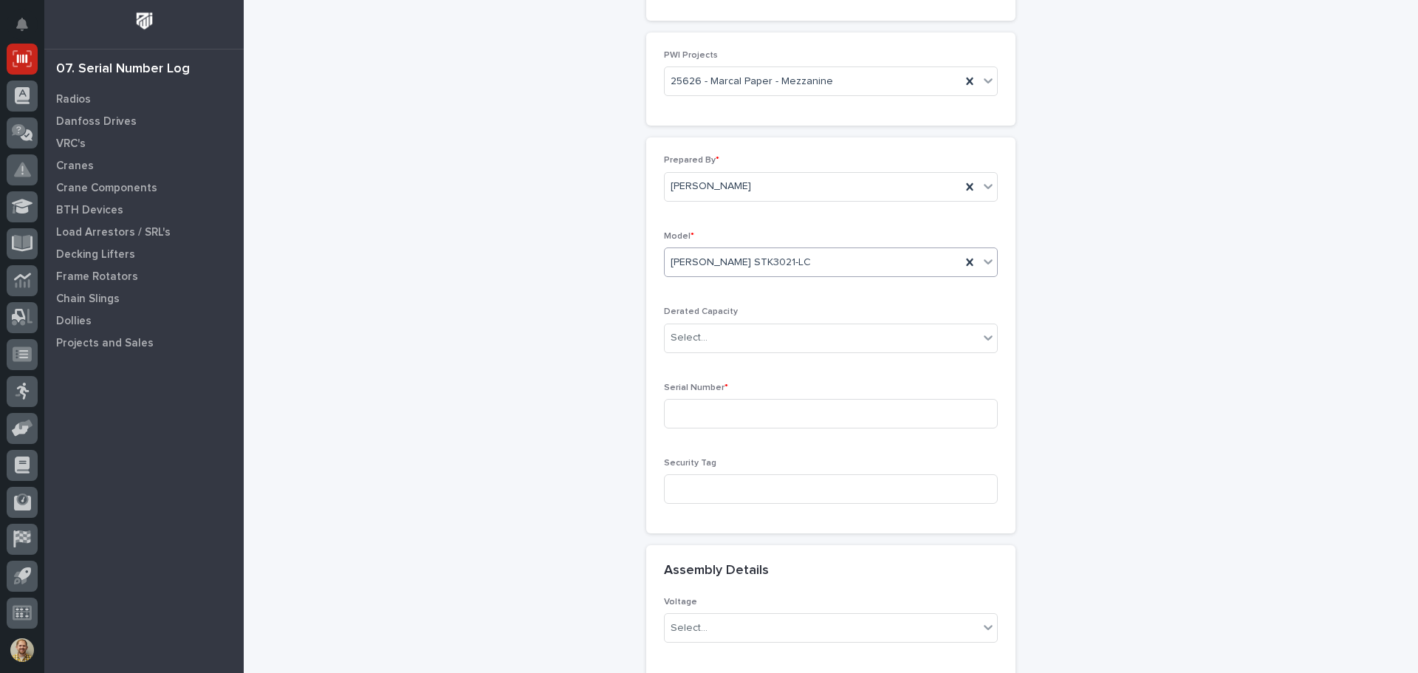
scroll to position [222, 0]
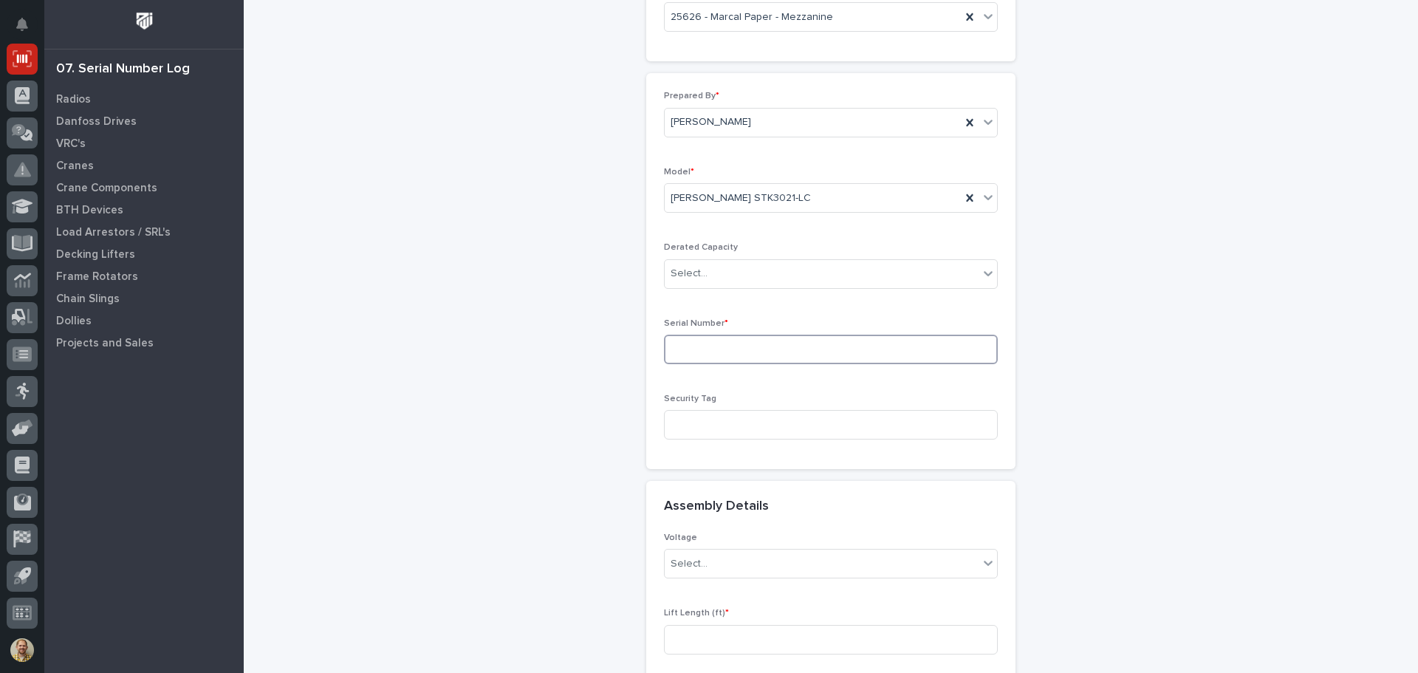
click at [752, 357] on input at bounding box center [831, 349] width 334 height 30
type input "25050092"
click at [760, 420] on input at bounding box center [831, 425] width 334 height 30
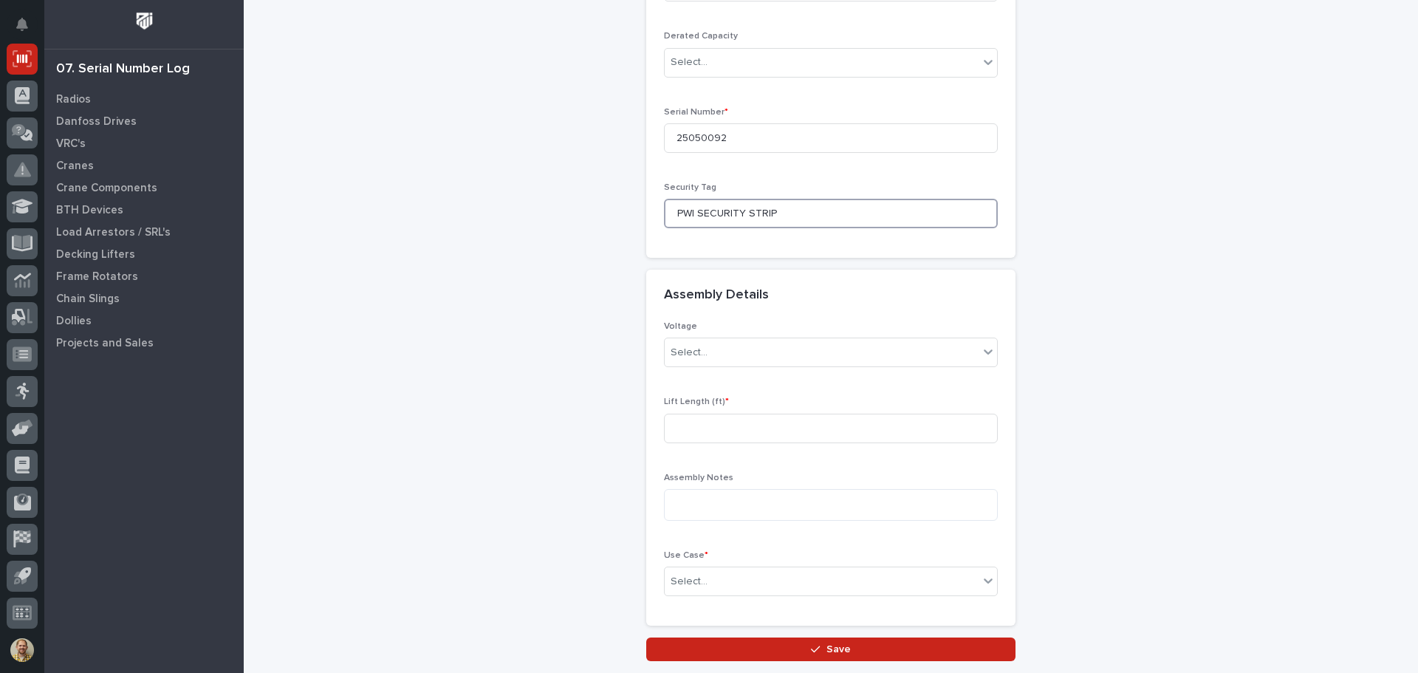
scroll to position [517, 0]
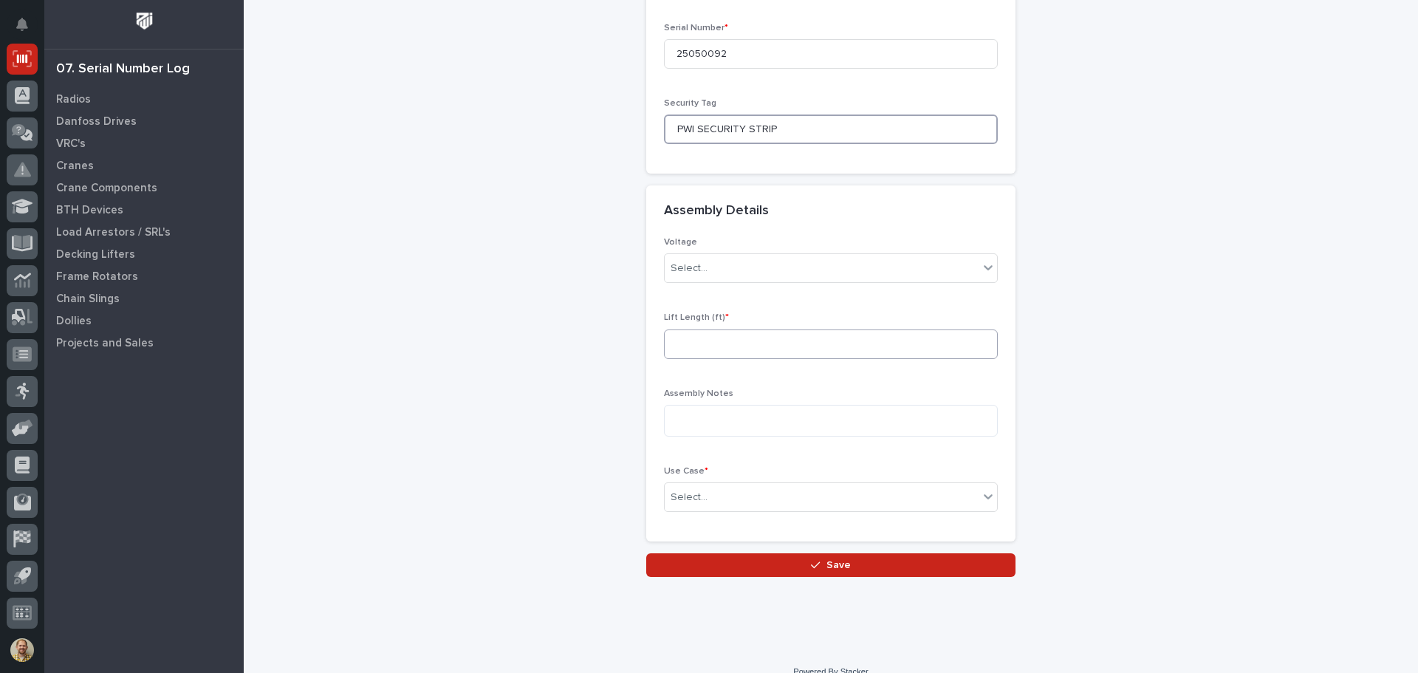
type input "PWI SECURITY STRIP"
click at [843, 344] on input at bounding box center [831, 344] width 334 height 30
type input "20"
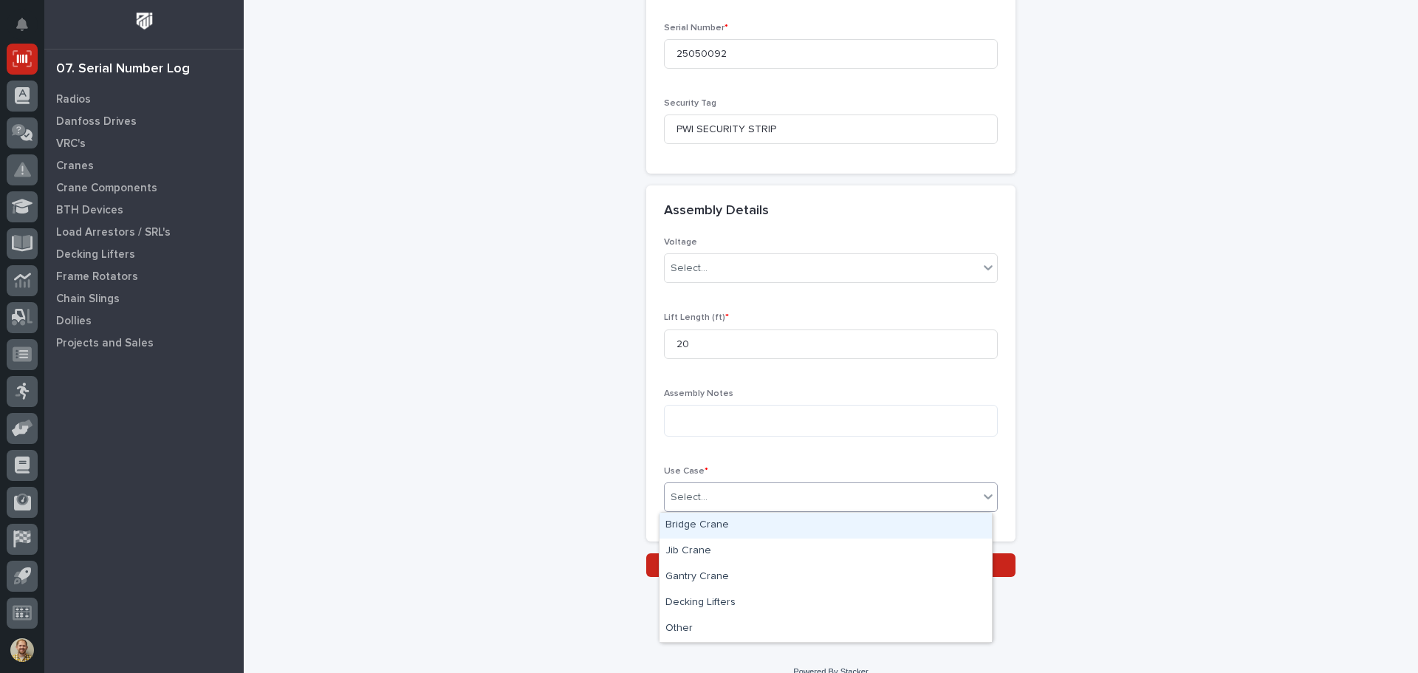
click at [815, 492] on div "Select..." at bounding box center [822, 497] width 314 height 24
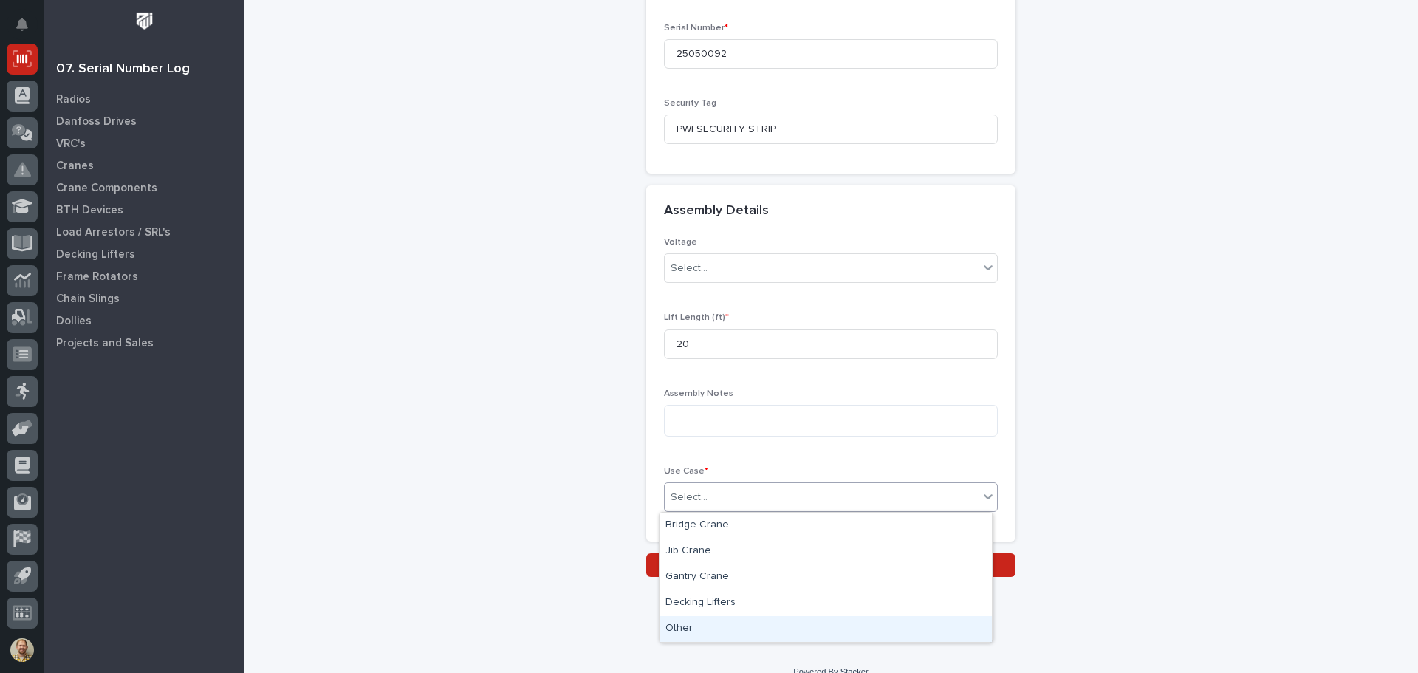
click at [717, 628] on div "Other" at bounding box center [825, 629] width 332 height 26
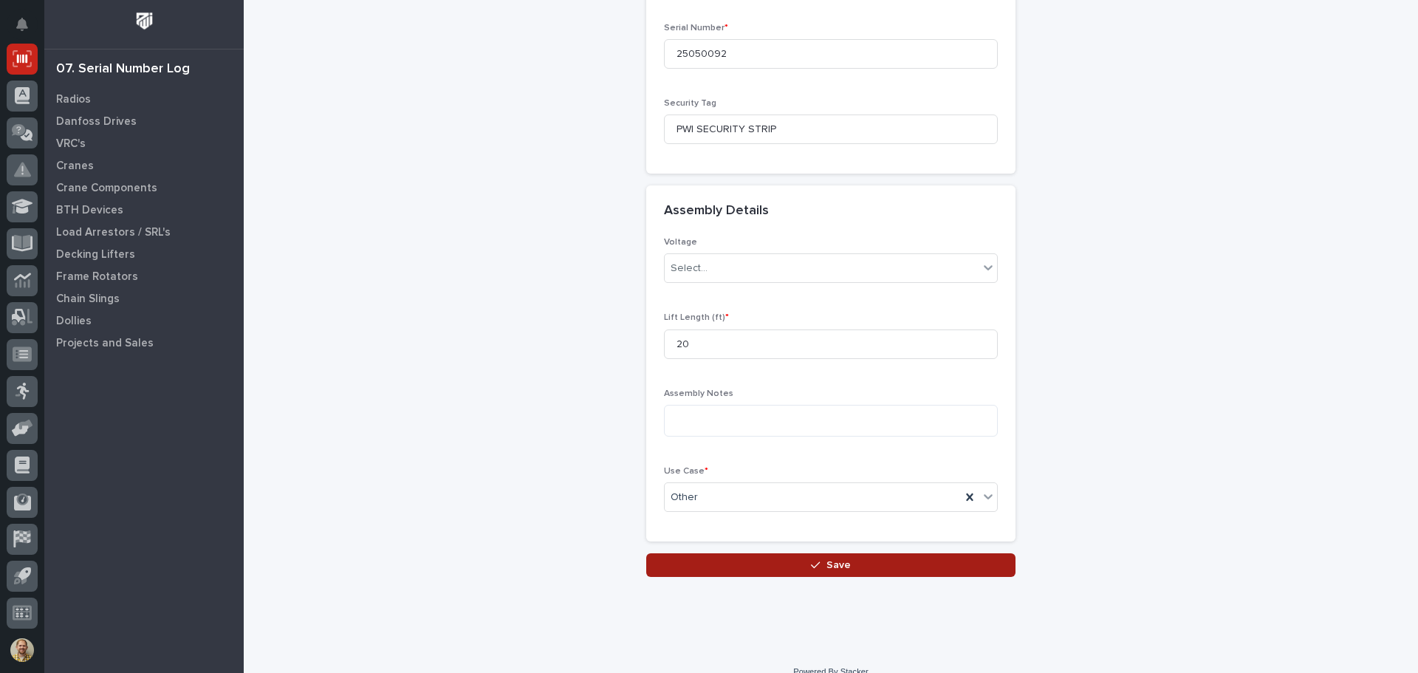
click at [826, 562] on span "Save" at bounding box center [838, 564] width 24 height 13
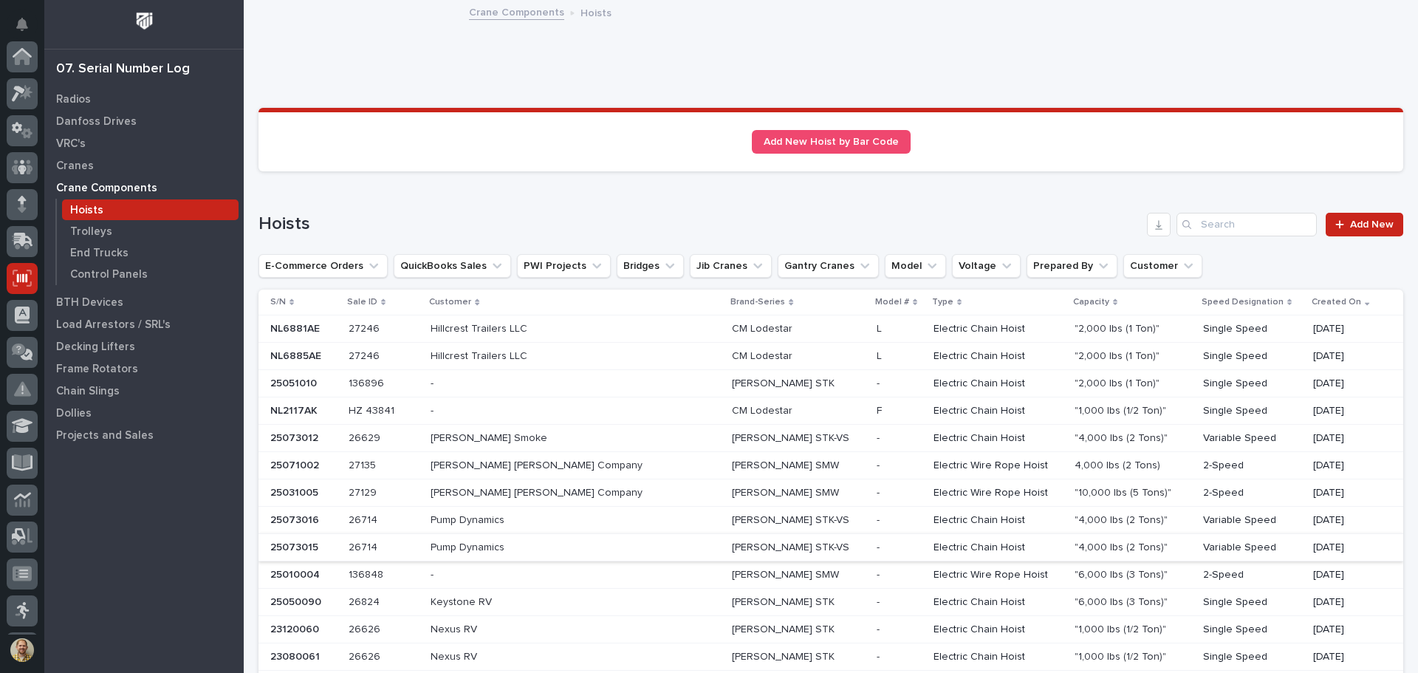
scroll to position [219, 0]
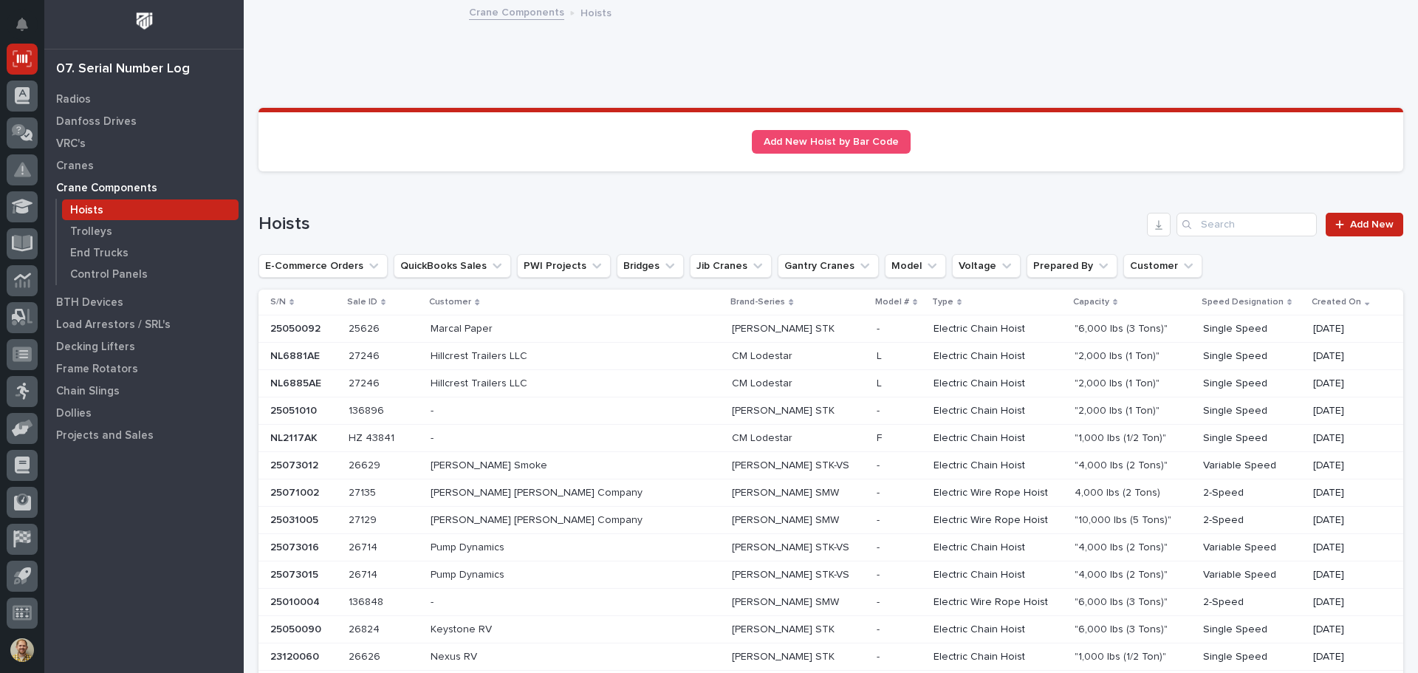
click at [329, 326] on p at bounding box center [303, 329] width 66 height 13
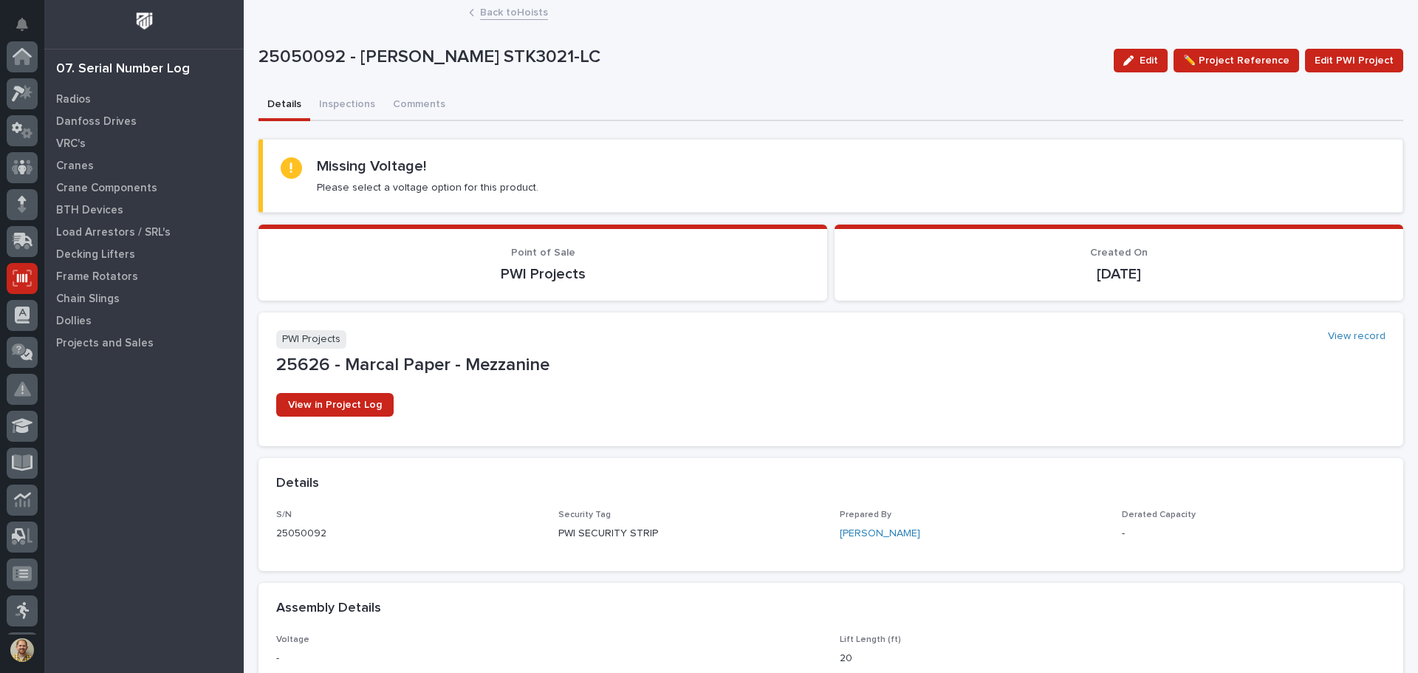
scroll to position [219, 0]
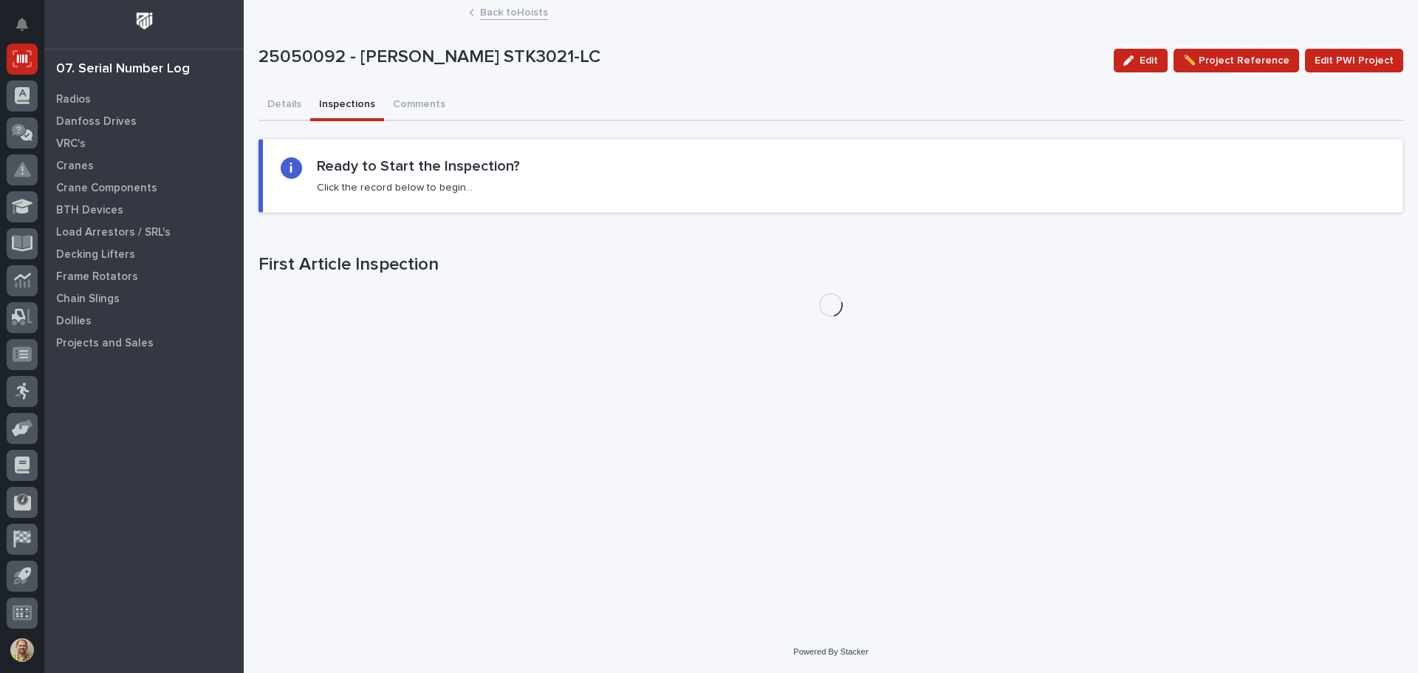
click at [354, 107] on button "Inspections" at bounding box center [347, 105] width 74 height 31
click at [399, 312] on p "25050092 - Starke STK3021-LC" at bounding box center [404, 317] width 258 height 16
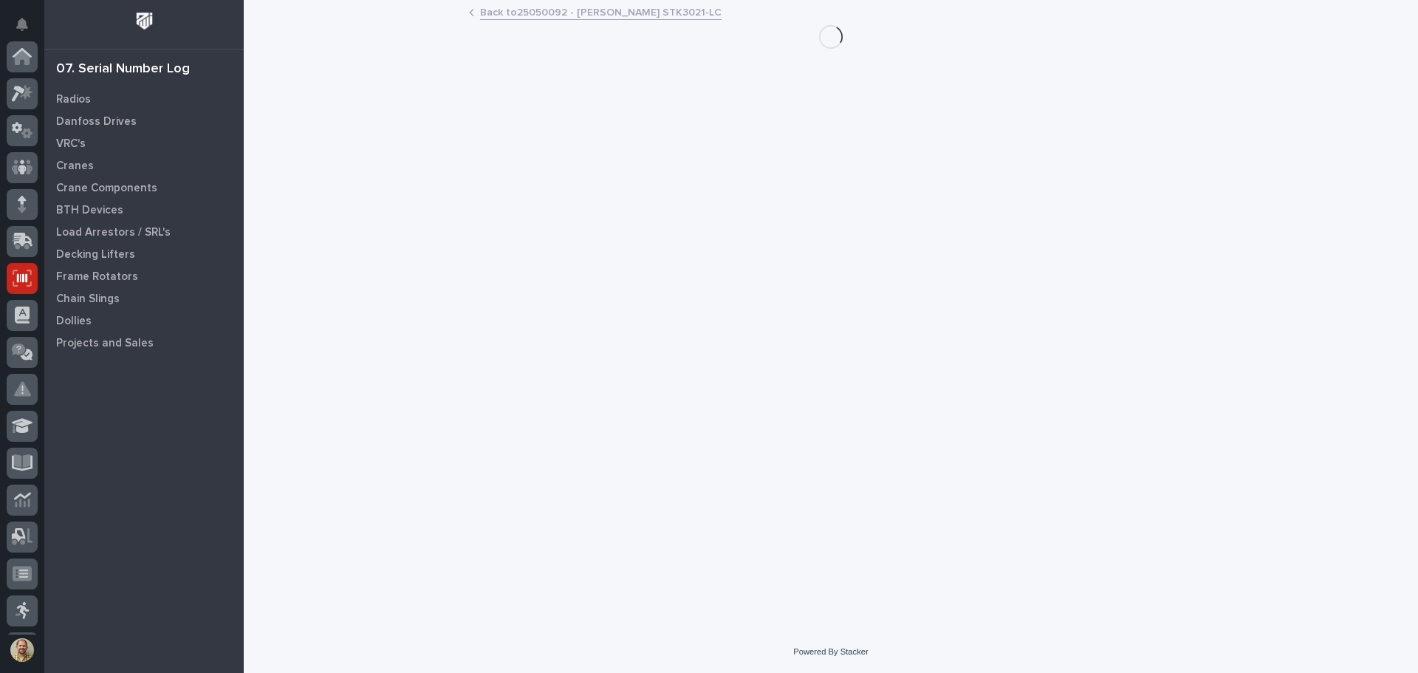
scroll to position [219, 0]
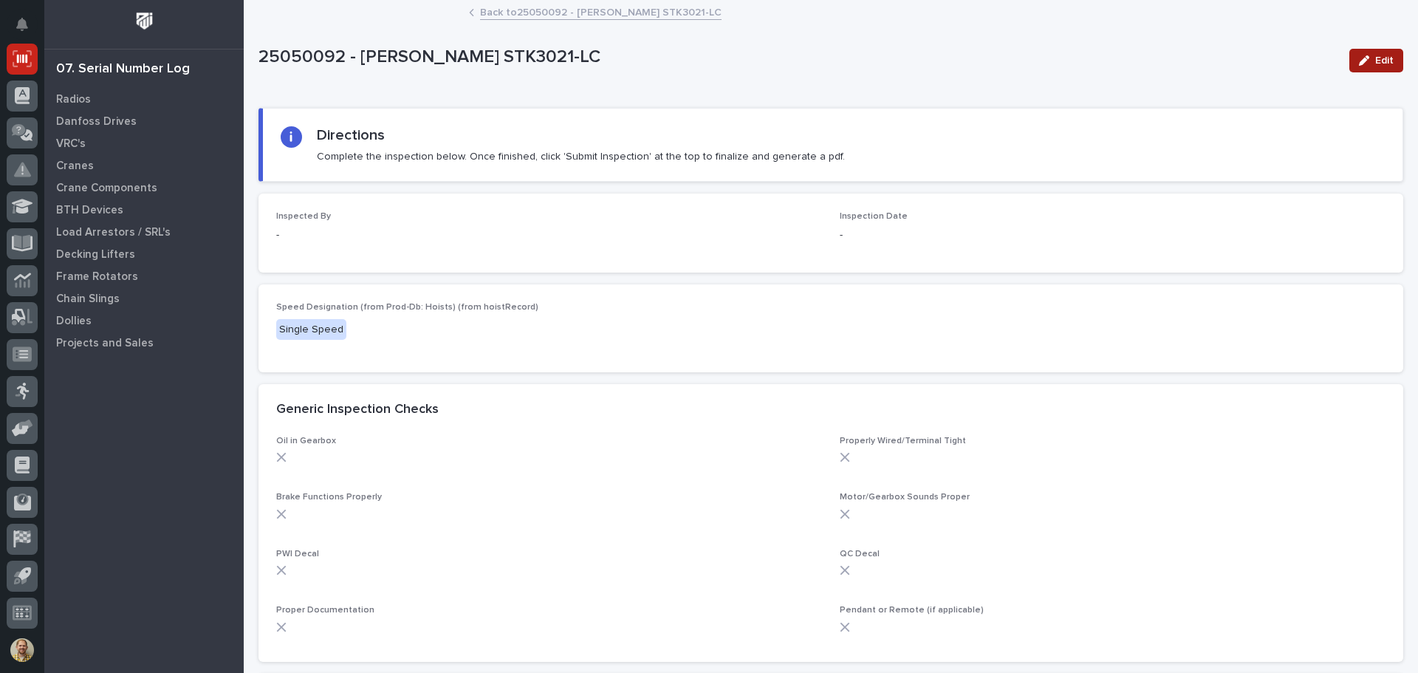
click at [1375, 54] on span "Edit" at bounding box center [1384, 60] width 18 height 13
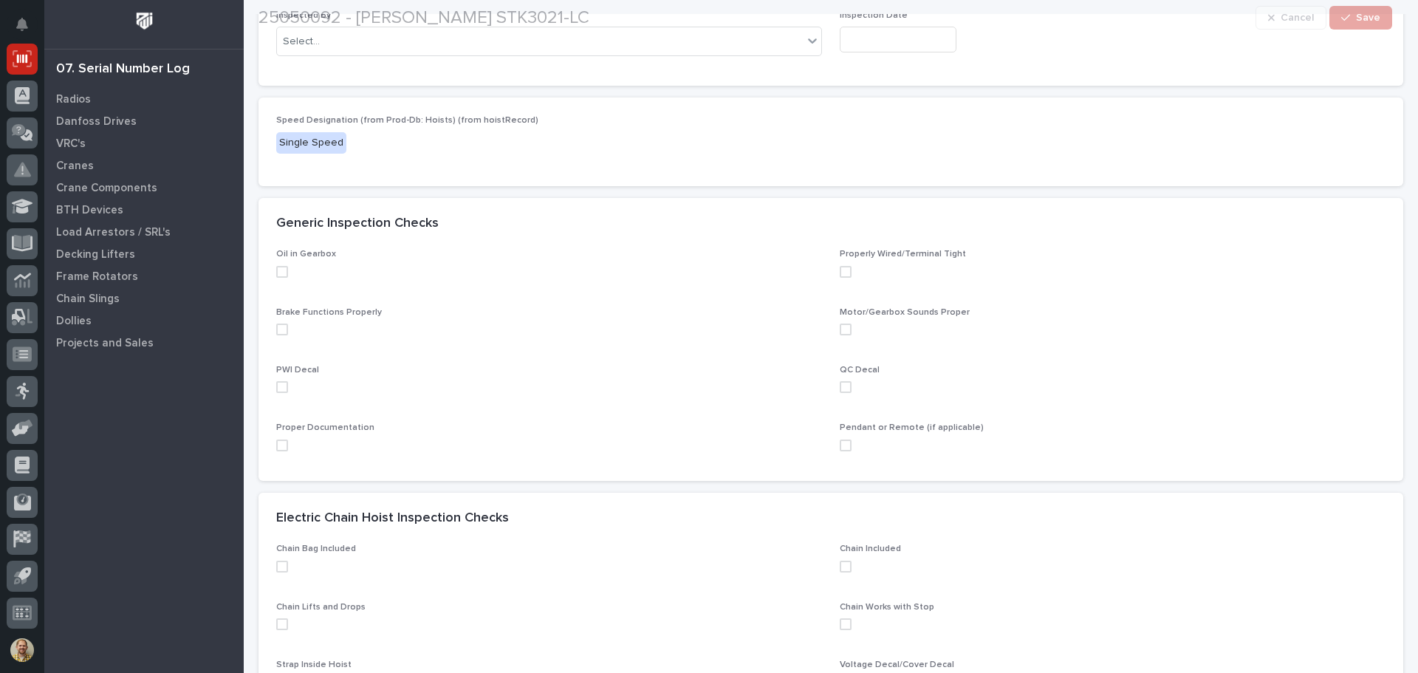
scroll to position [222, 0]
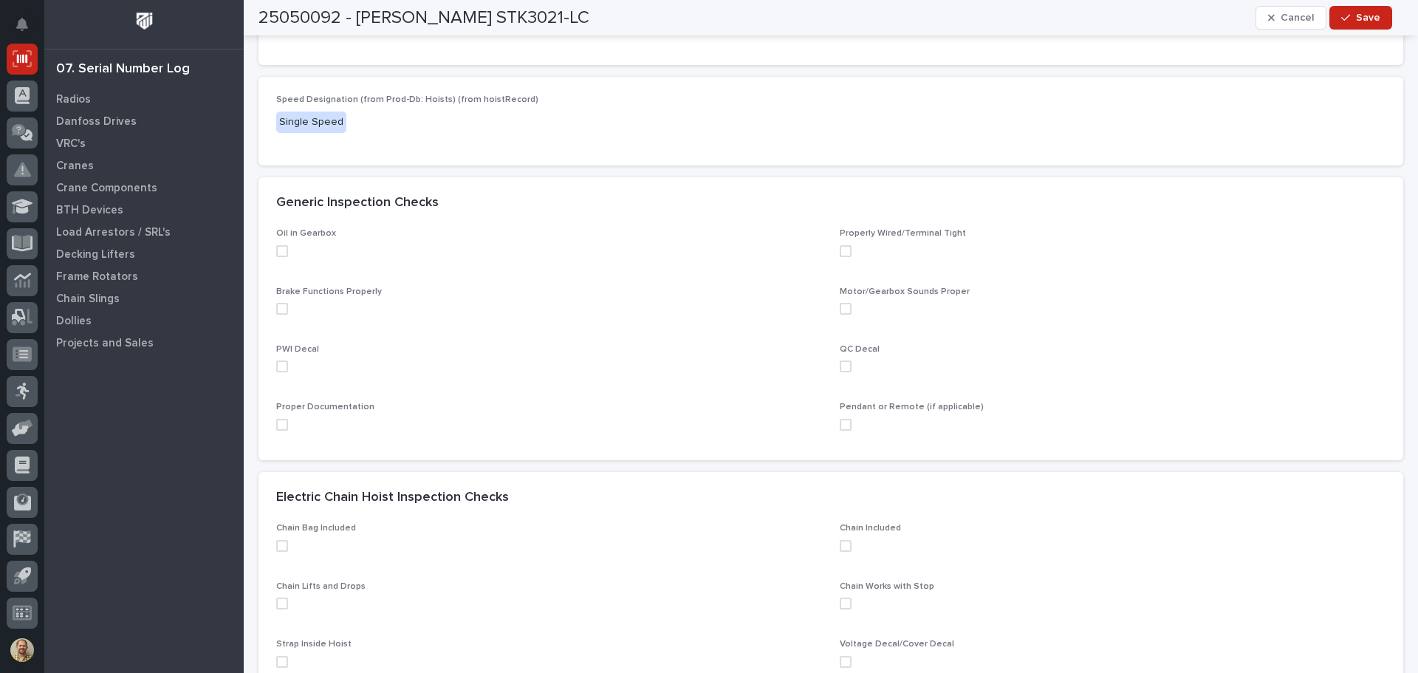
click at [284, 250] on span at bounding box center [282, 251] width 12 height 12
click at [279, 306] on span at bounding box center [282, 309] width 12 height 12
click at [280, 366] on span at bounding box center [282, 366] width 12 height 12
click at [275, 427] on div "Oil in Gearbox Properly Wired/Terminal Tight Brake Functions Properly Motor/Gea…" at bounding box center [830, 344] width 1145 height 232
click at [282, 425] on span at bounding box center [282, 425] width 12 height 12
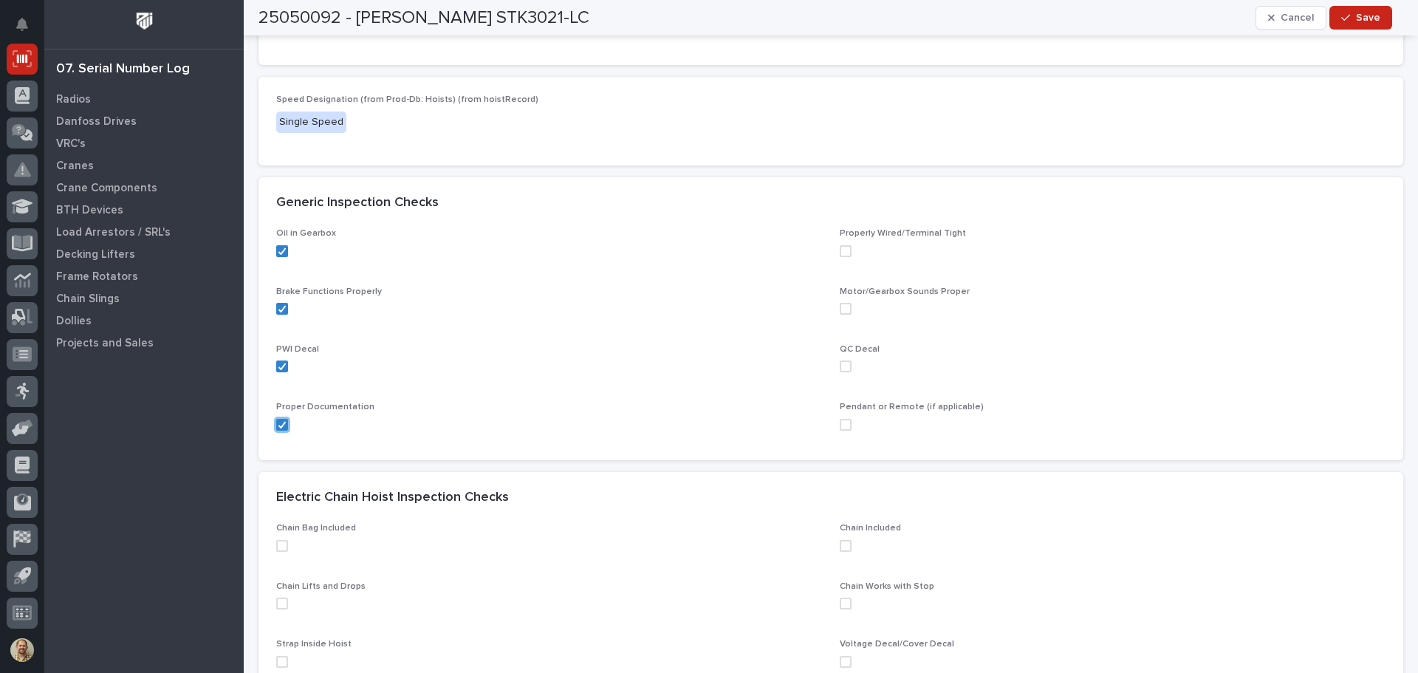
click at [845, 249] on span at bounding box center [846, 251] width 12 height 12
click at [843, 314] on span at bounding box center [846, 309] width 12 height 12
click at [840, 368] on span at bounding box center [846, 366] width 12 height 12
click at [840, 425] on span at bounding box center [846, 425] width 12 height 12
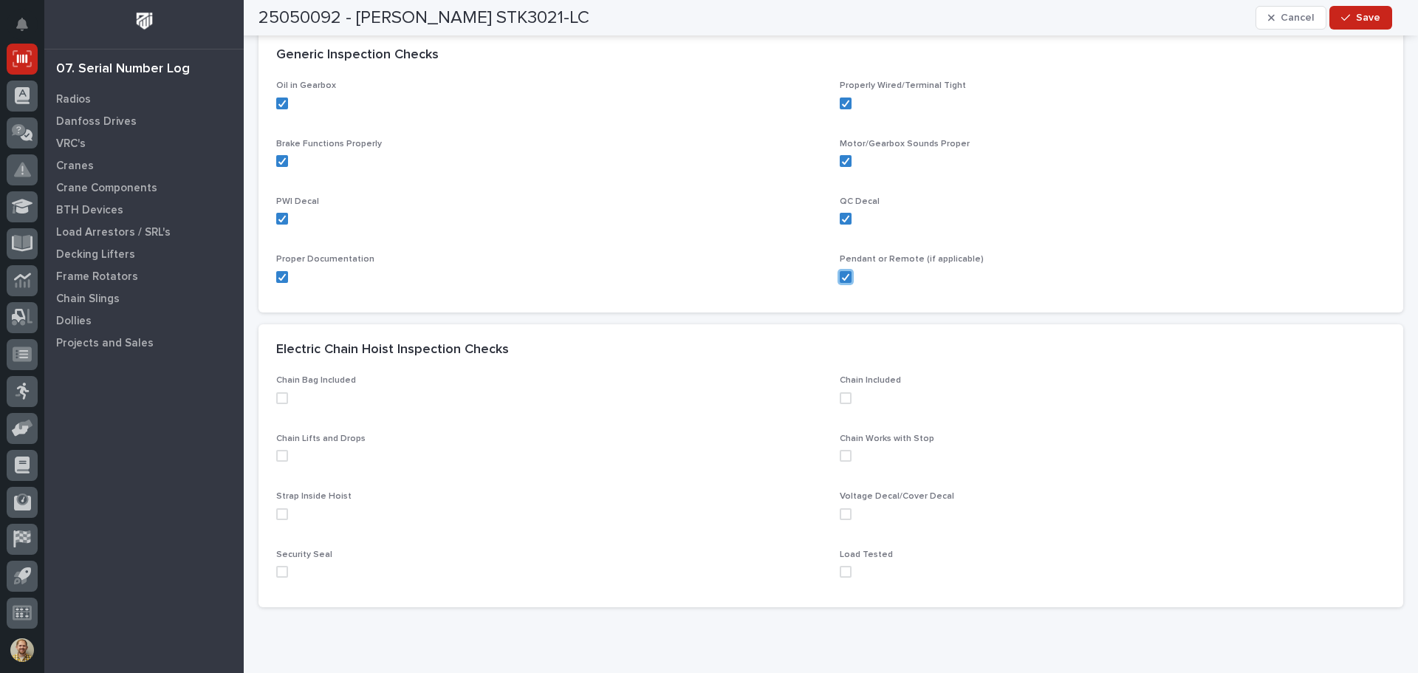
click at [279, 398] on span at bounding box center [282, 398] width 12 height 12
click at [287, 461] on label at bounding box center [549, 456] width 546 height 12
click at [283, 515] on span at bounding box center [282, 514] width 12 height 12
click at [282, 572] on span at bounding box center [282, 572] width 12 height 12
click at [840, 572] on span at bounding box center [846, 572] width 12 height 12
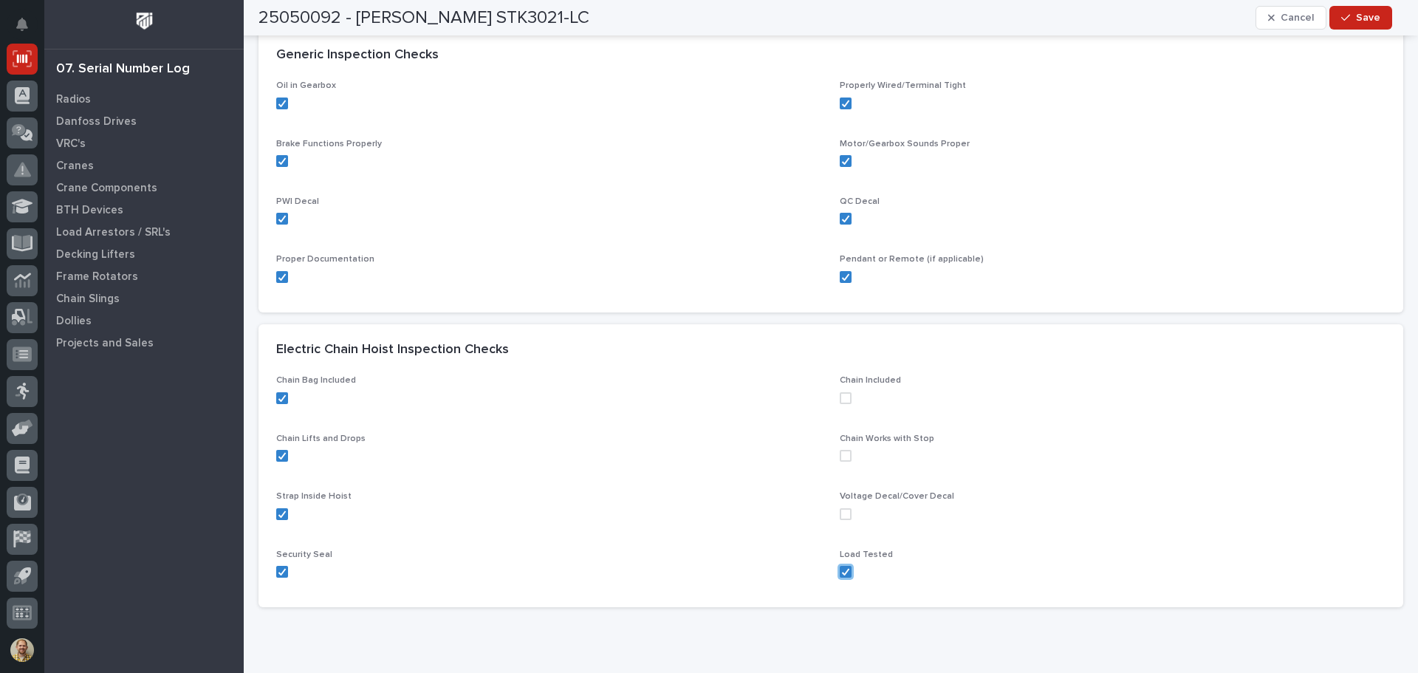
click at [840, 512] on span at bounding box center [846, 514] width 12 height 12
click at [843, 458] on span at bounding box center [846, 456] width 12 height 12
click at [840, 399] on span at bounding box center [846, 398] width 12 height 12
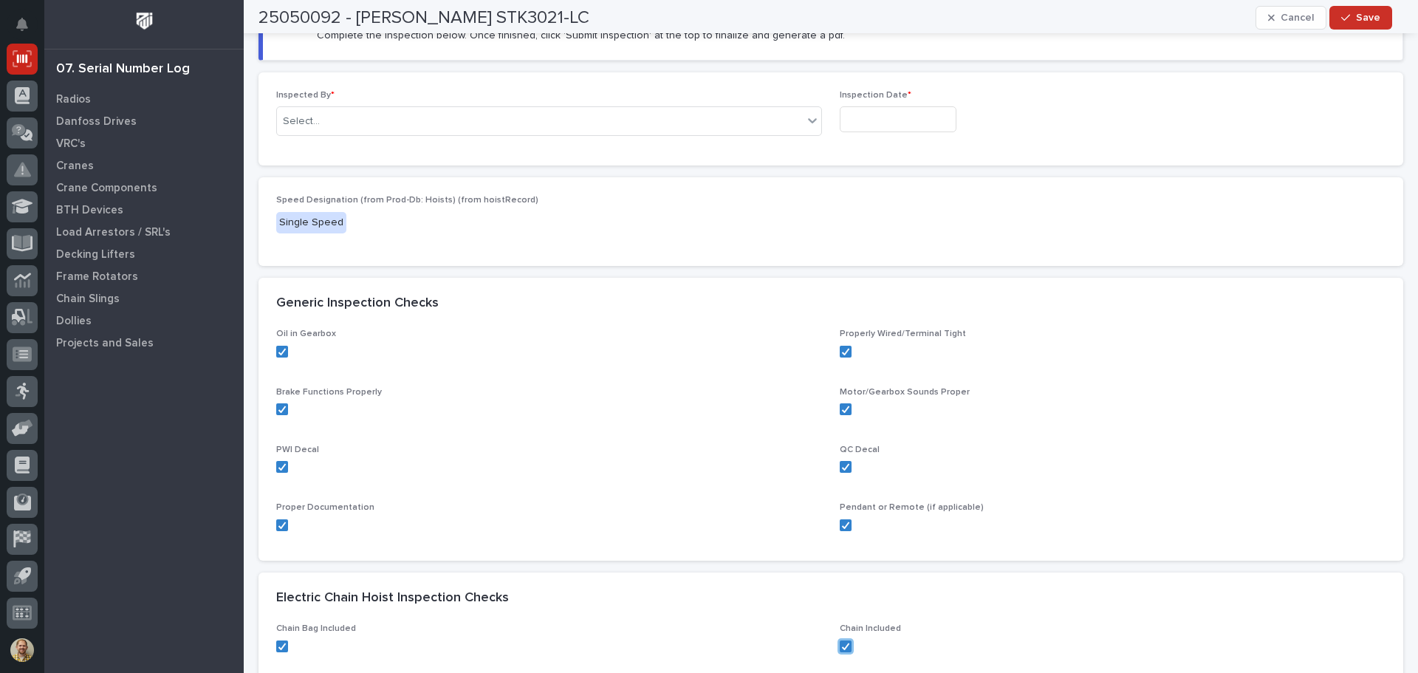
scroll to position [0, 0]
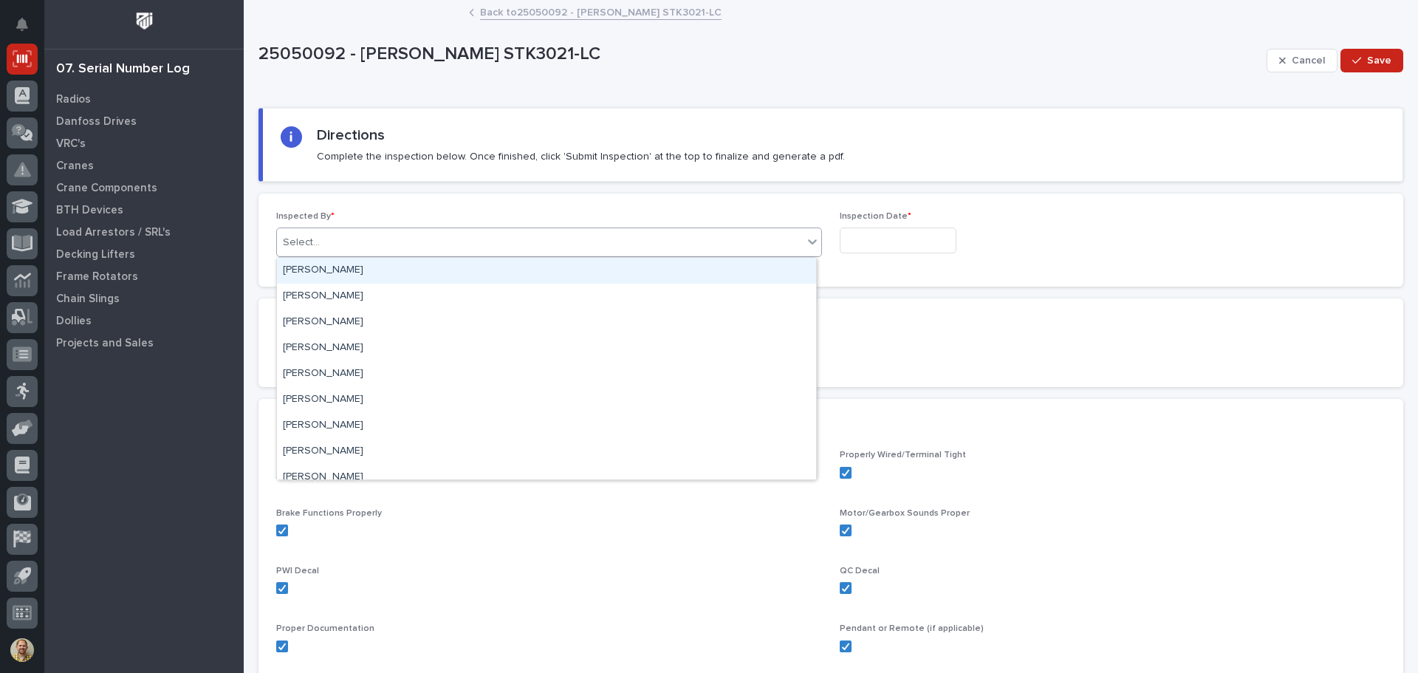
click at [534, 250] on div "Select..." at bounding box center [540, 242] width 526 height 24
type input "****"
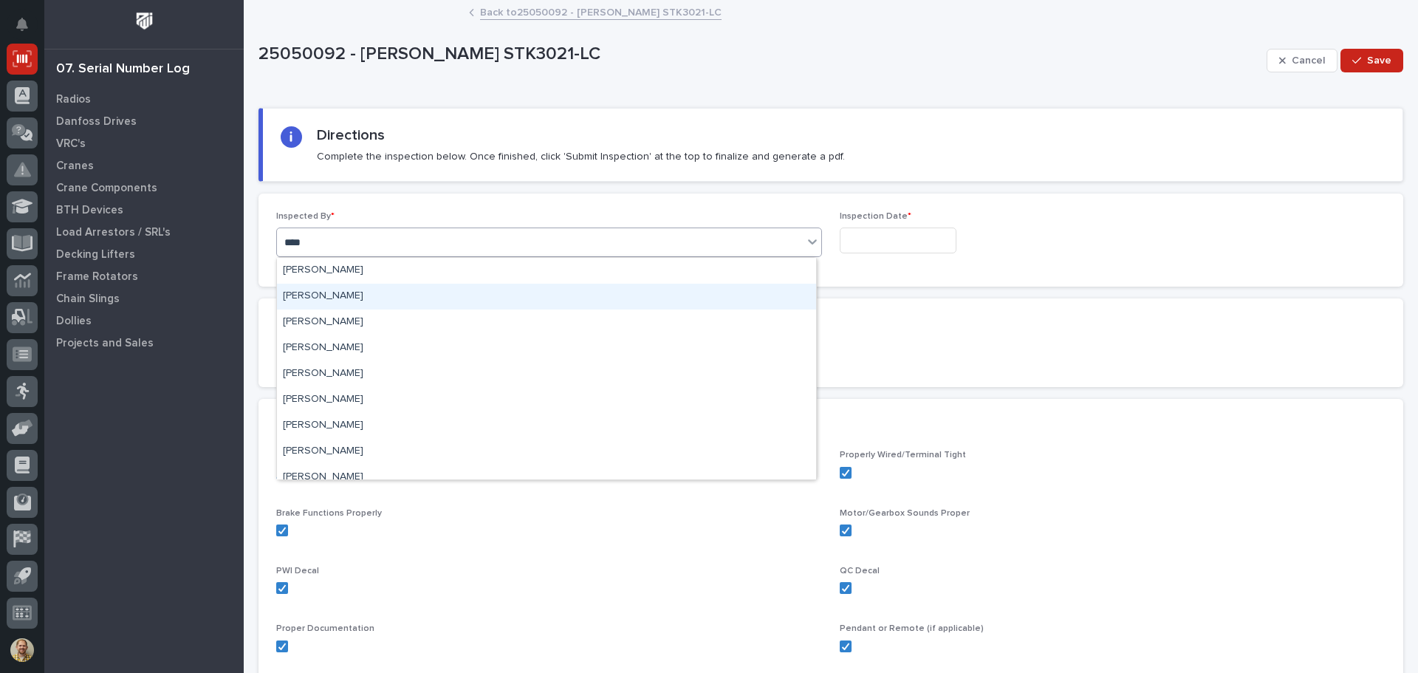
click at [343, 296] on div "Eric Bontrager" at bounding box center [546, 297] width 539 height 26
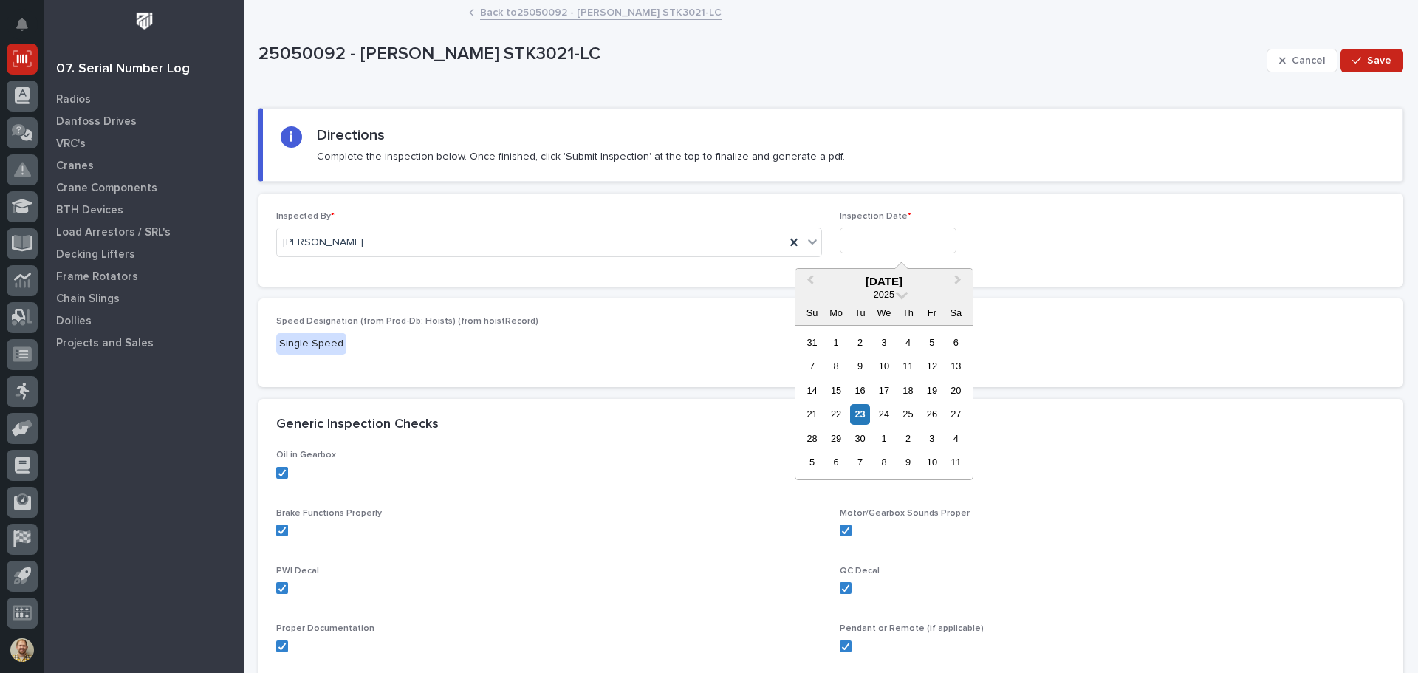
click at [900, 236] on input "text" at bounding box center [898, 240] width 117 height 26
click at [811, 284] on button "Previous Month" at bounding box center [809, 282] width 24 height 24
click at [953, 284] on button "Next Month" at bounding box center [959, 282] width 24 height 24
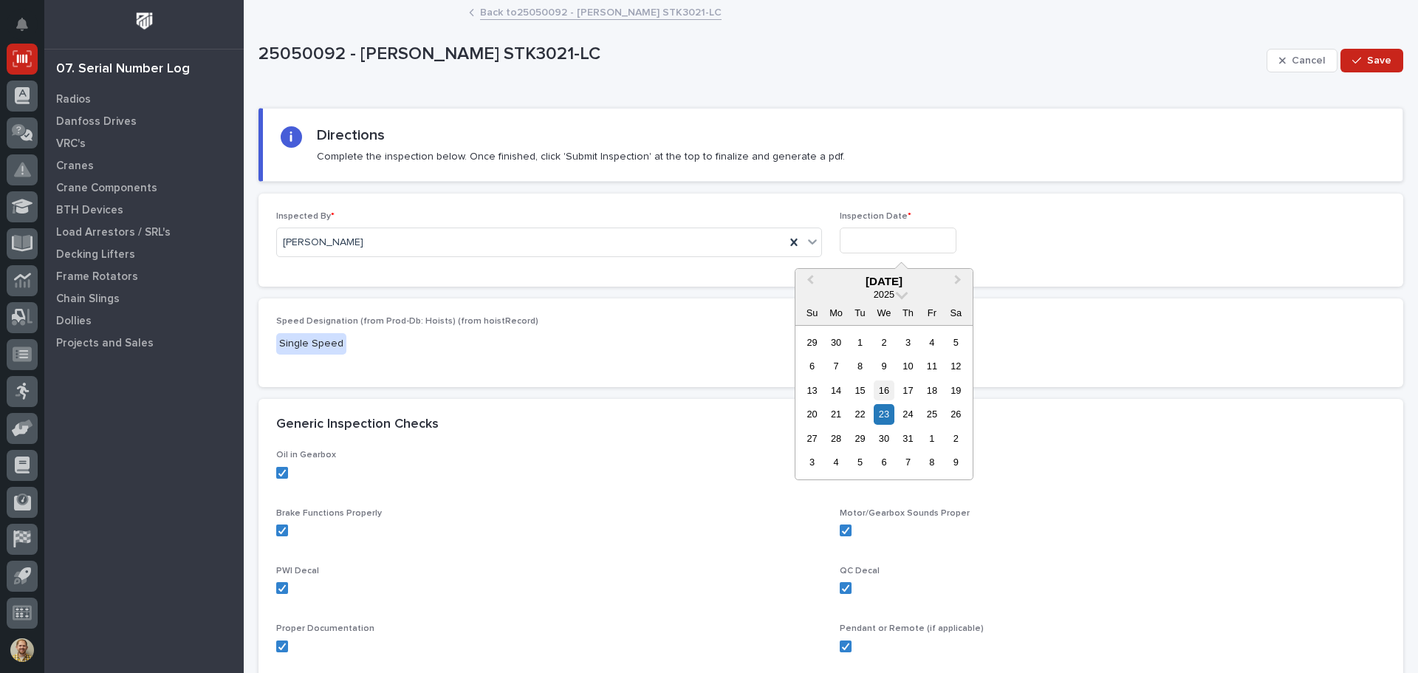
click at [885, 385] on div "16" at bounding box center [884, 390] width 20 height 20
type input "**********"
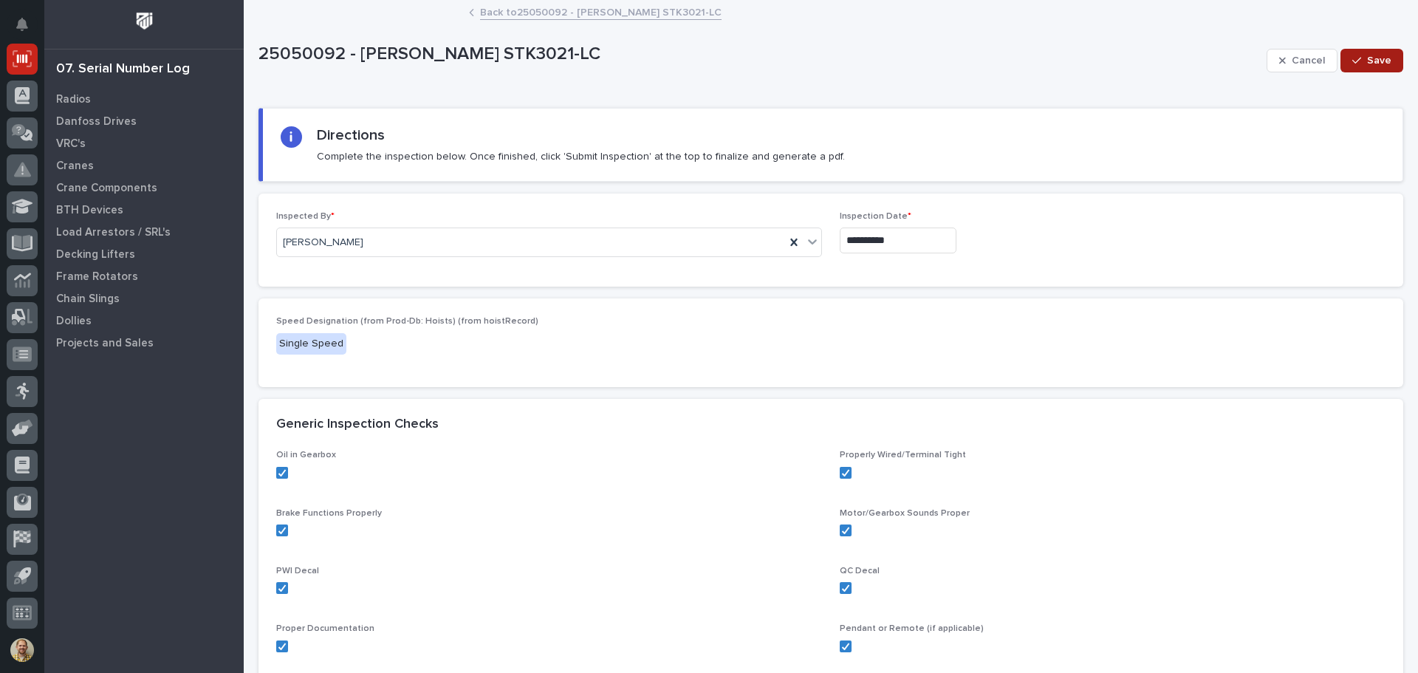
click at [1367, 64] on span "Save" at bounding box center [1379, 60] width 24 height 13
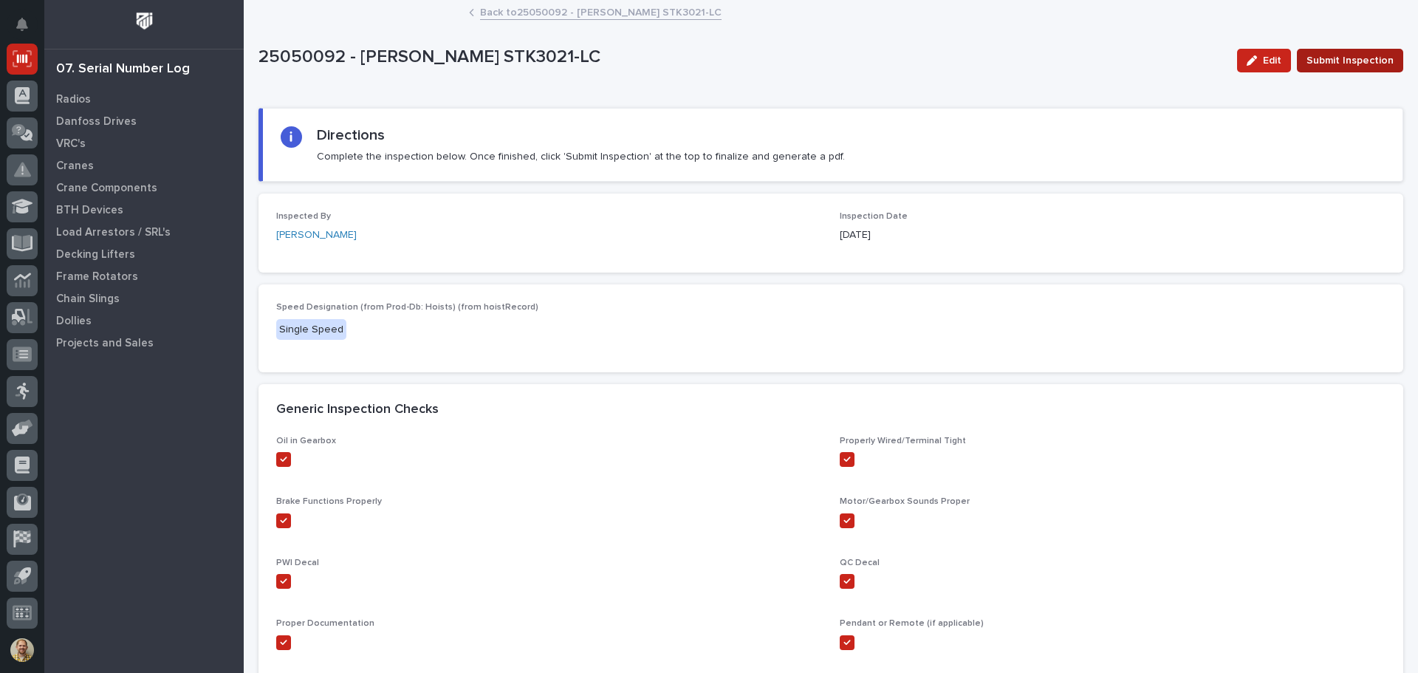
click at [1318, 61] on span "Submit Inspection" at bounding box center [1349, 61] width 87 height 18
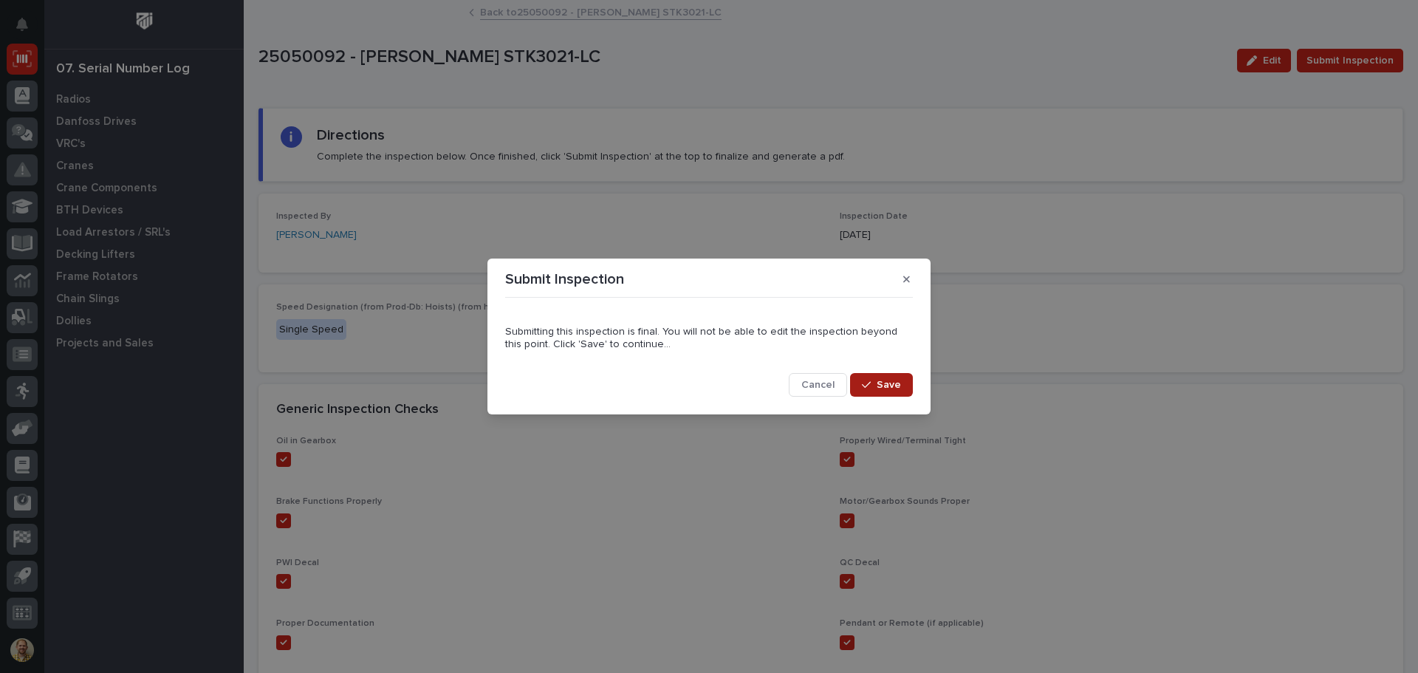
click at [882, 379] on span "Save" at bounding box center [888, 384] width 24 height 13
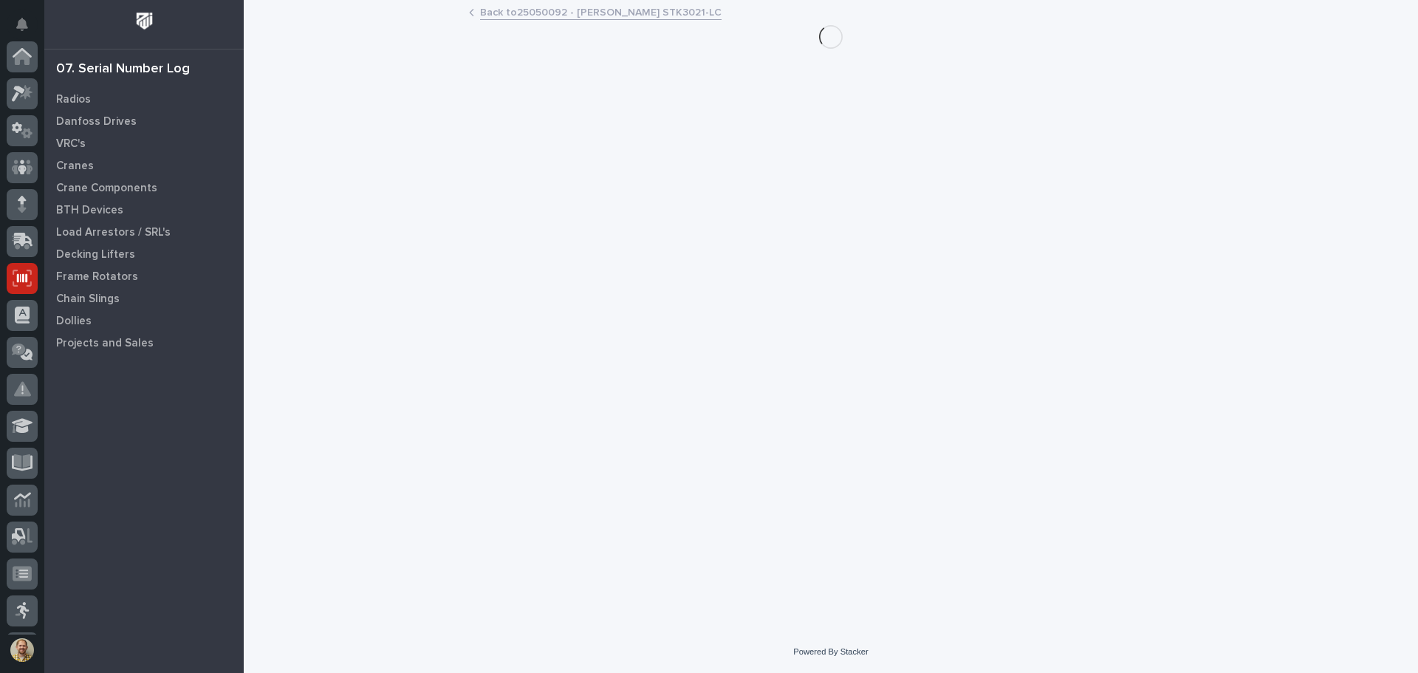
scroll to position [219, 0]
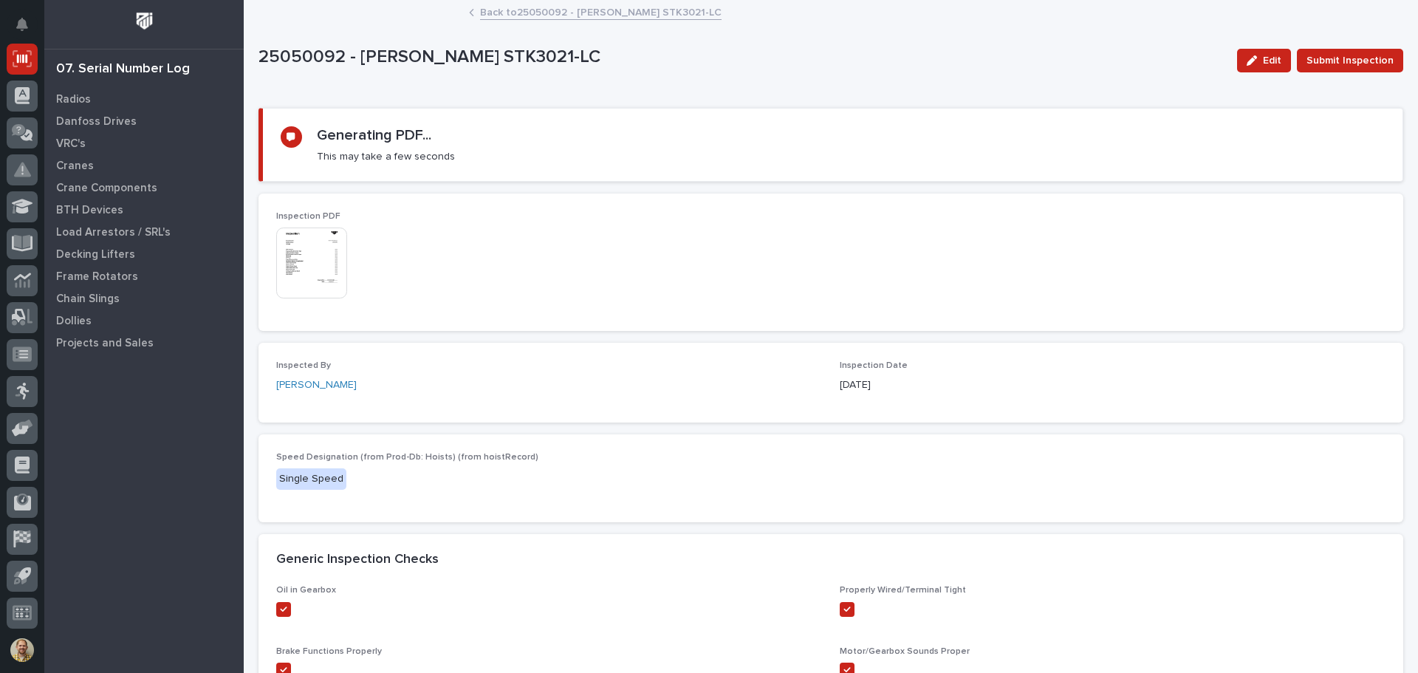
click at [334, 256] on img at bounding box center [311, 262] width 71 height 71
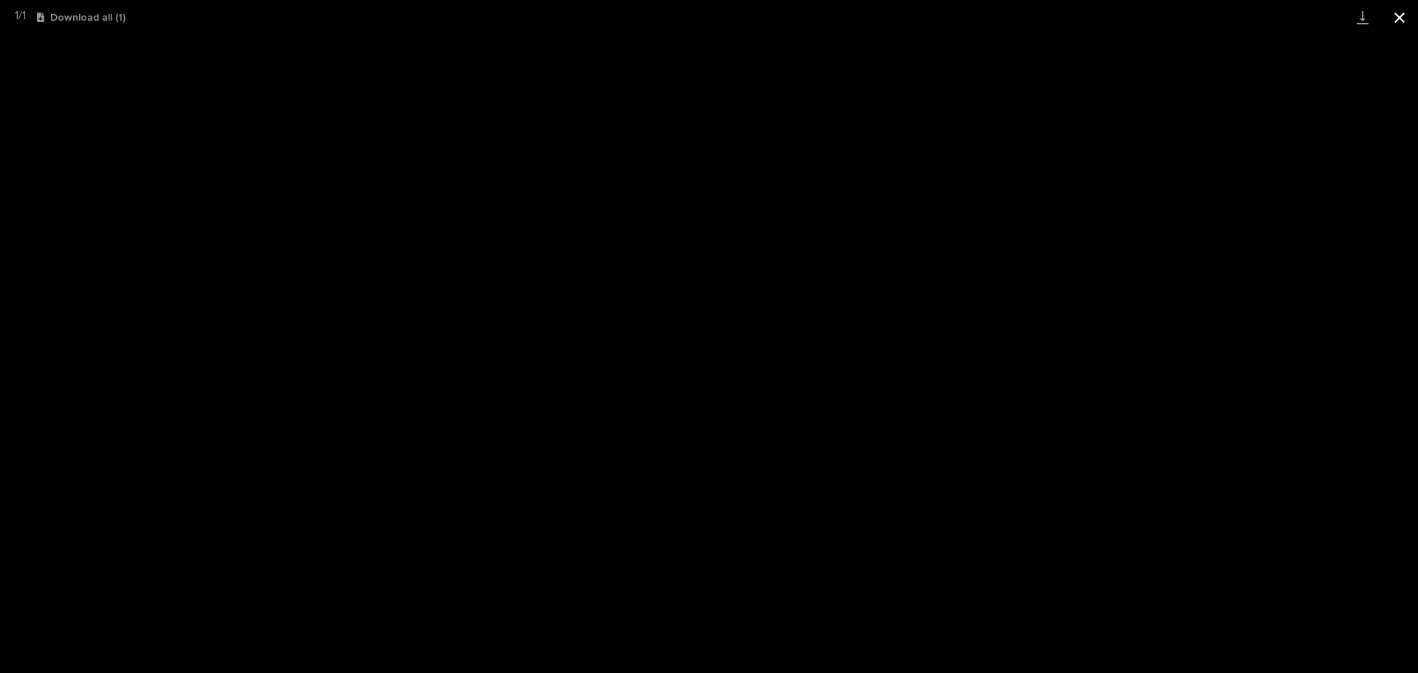
click at [1387, 9] on button "Close gallery" at bounding box center [1399, 17] width 37 height 35
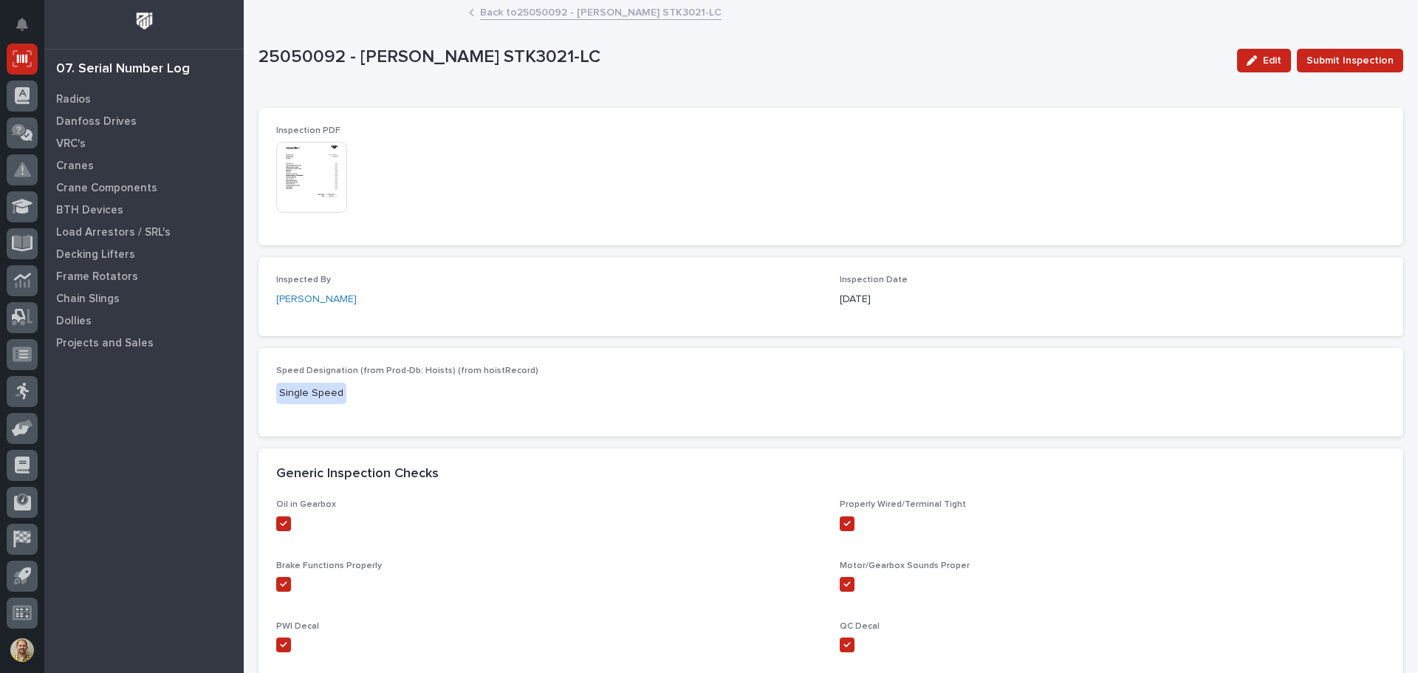
click at [585, 10] on link "Back to 25050092 - Starke STK3021-LC" at bounding box center [600, 11] width 241 height 17
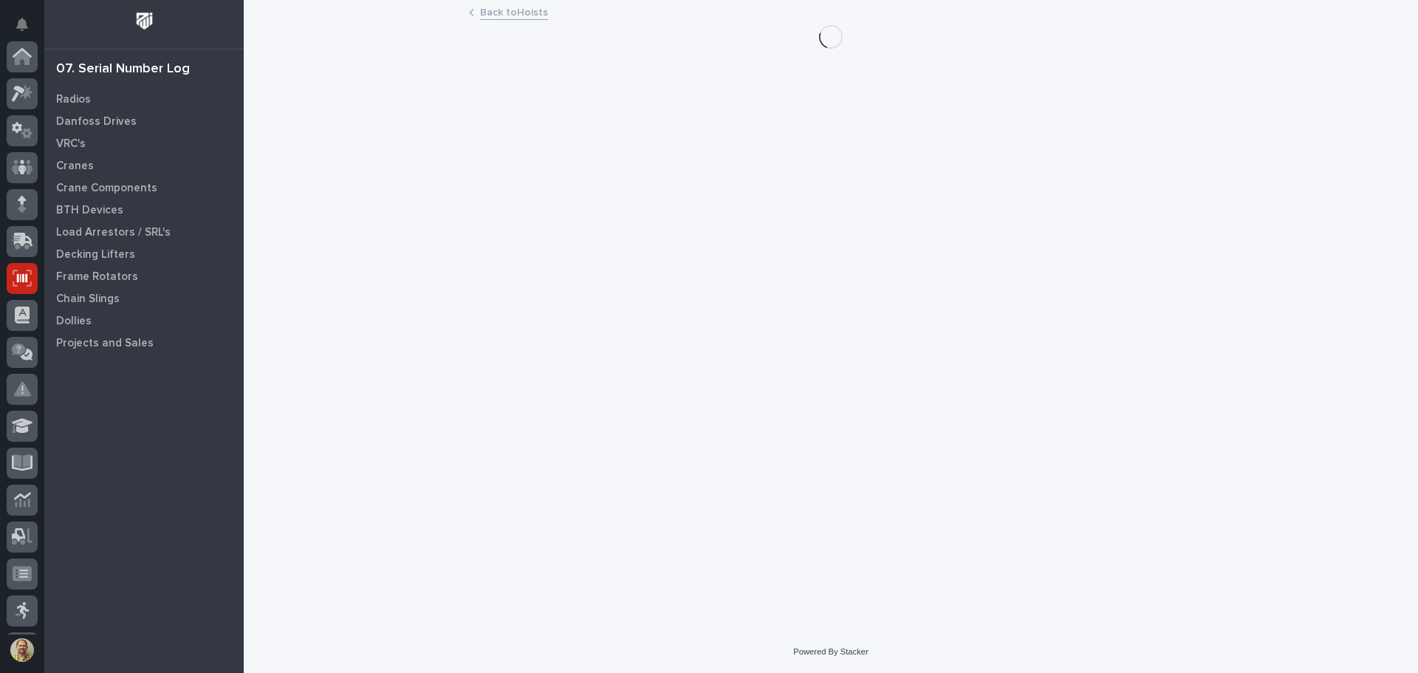
scroll to position [219, 0]
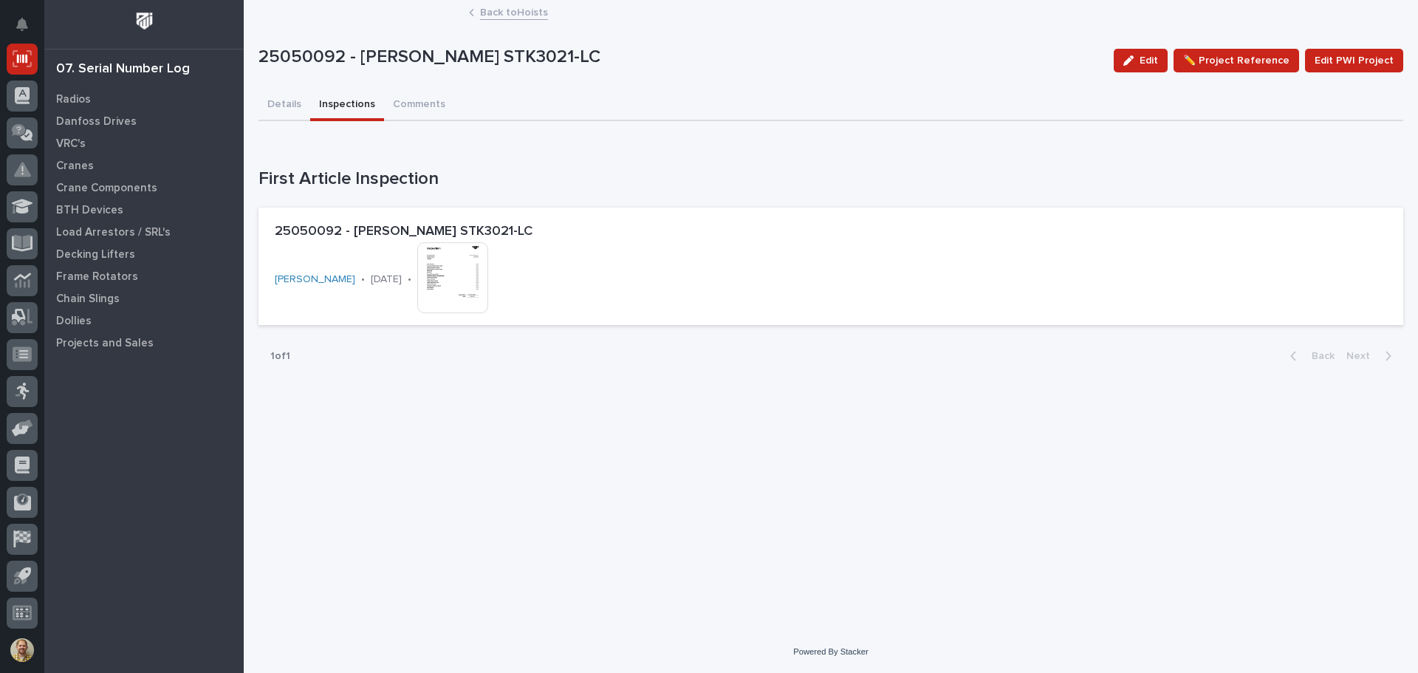
click at [493, 11] on link "Back to Hoists" at bounding box center [514, 11] width 68 height 17
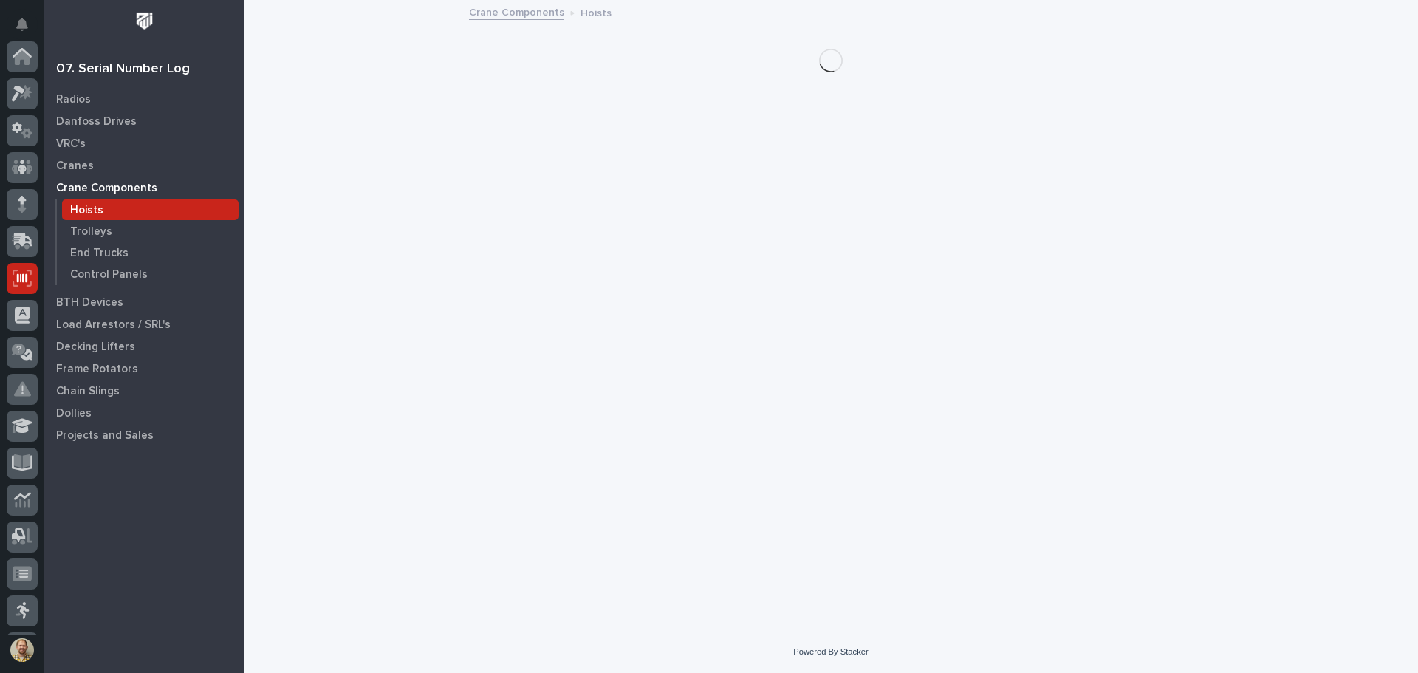
scroll to position [219, 0]
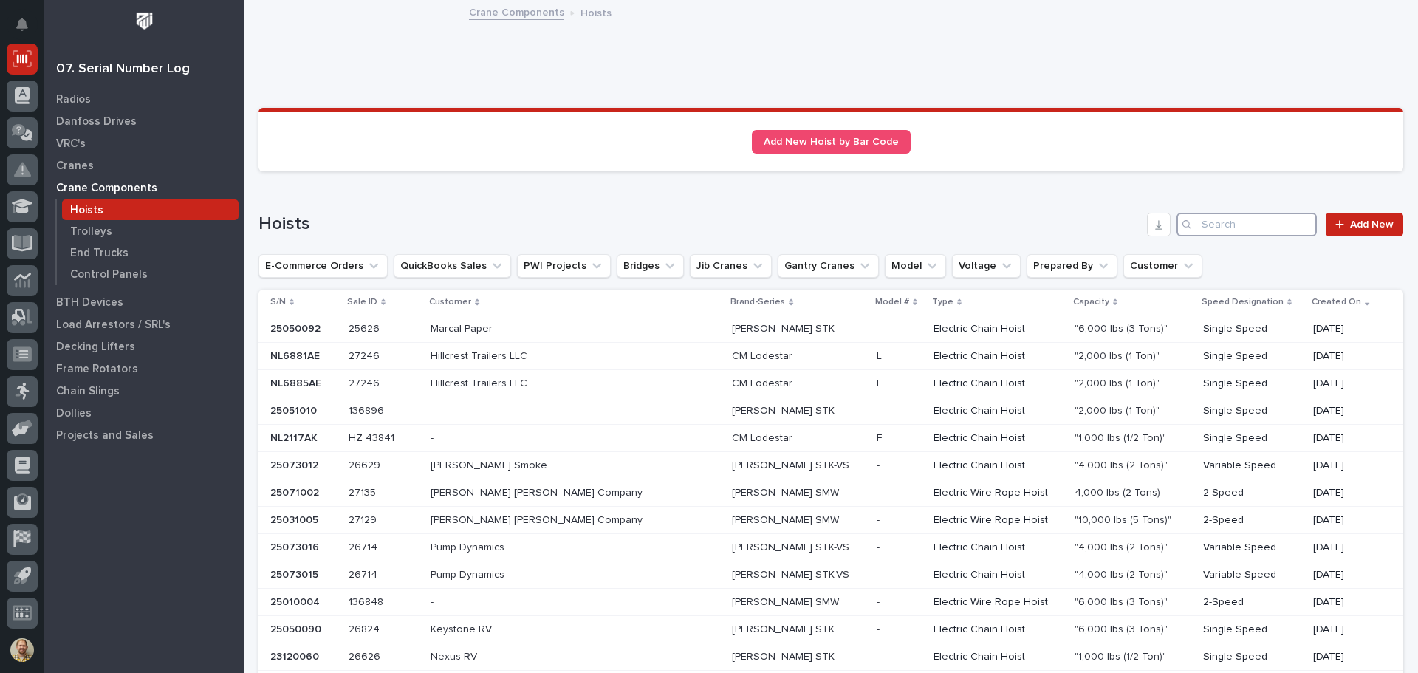
click at [1229, 214] on input "Search" at bounding box center [1246, 225] width 140 height 24
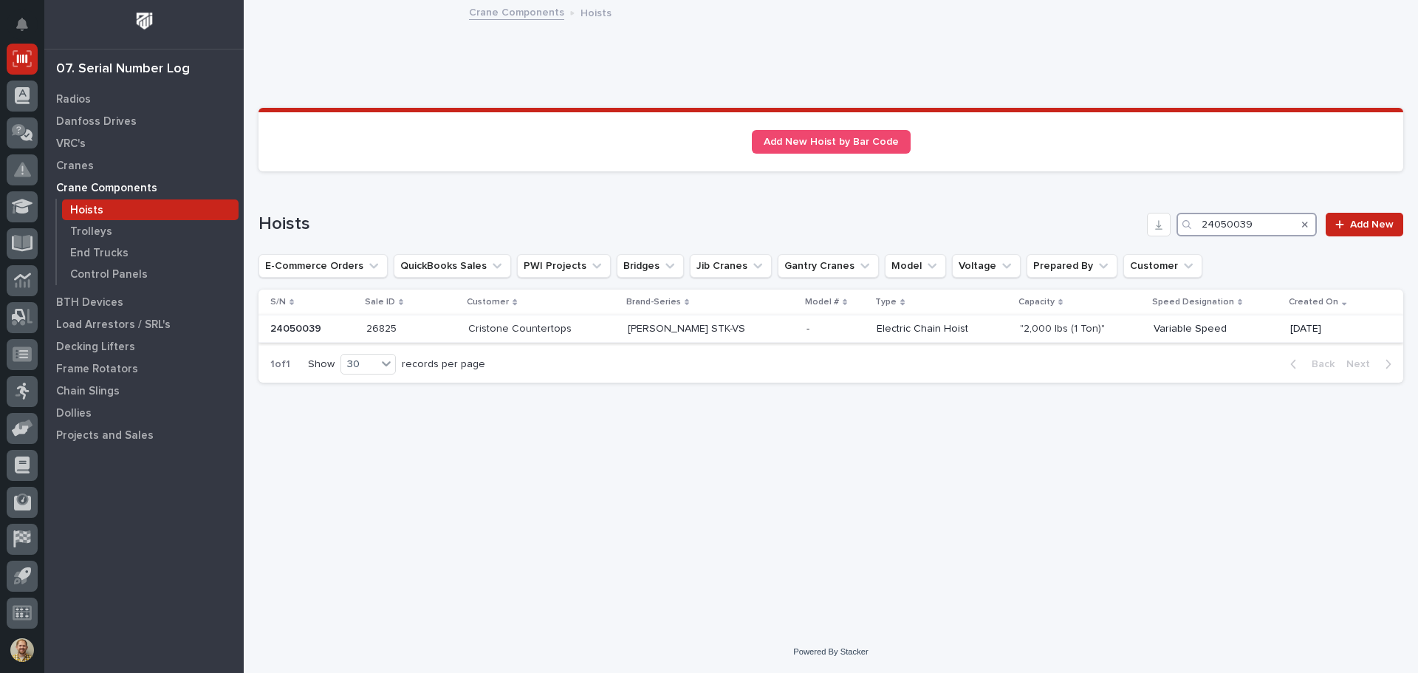
type input "24050039"
click at [829, 318] on div "- -" at bounding box center [835, 329] width 59 height 24
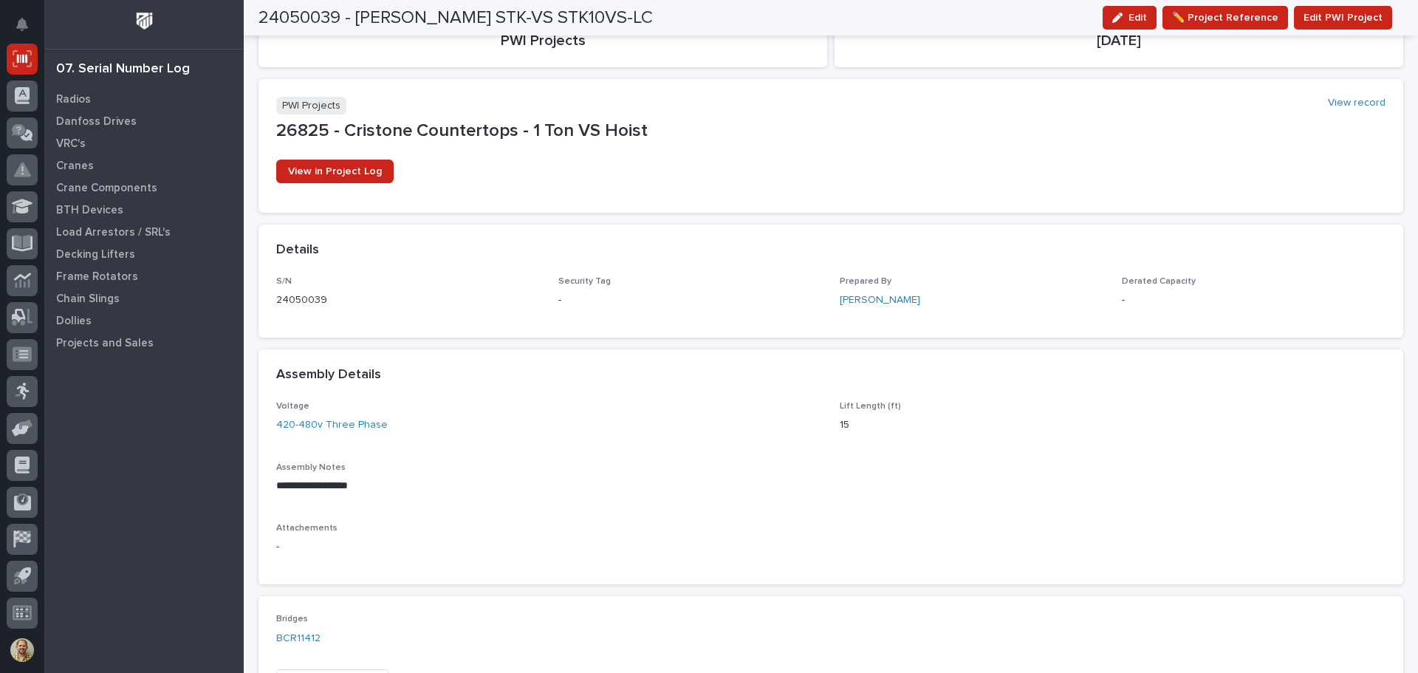
scroll to position [74, 0]
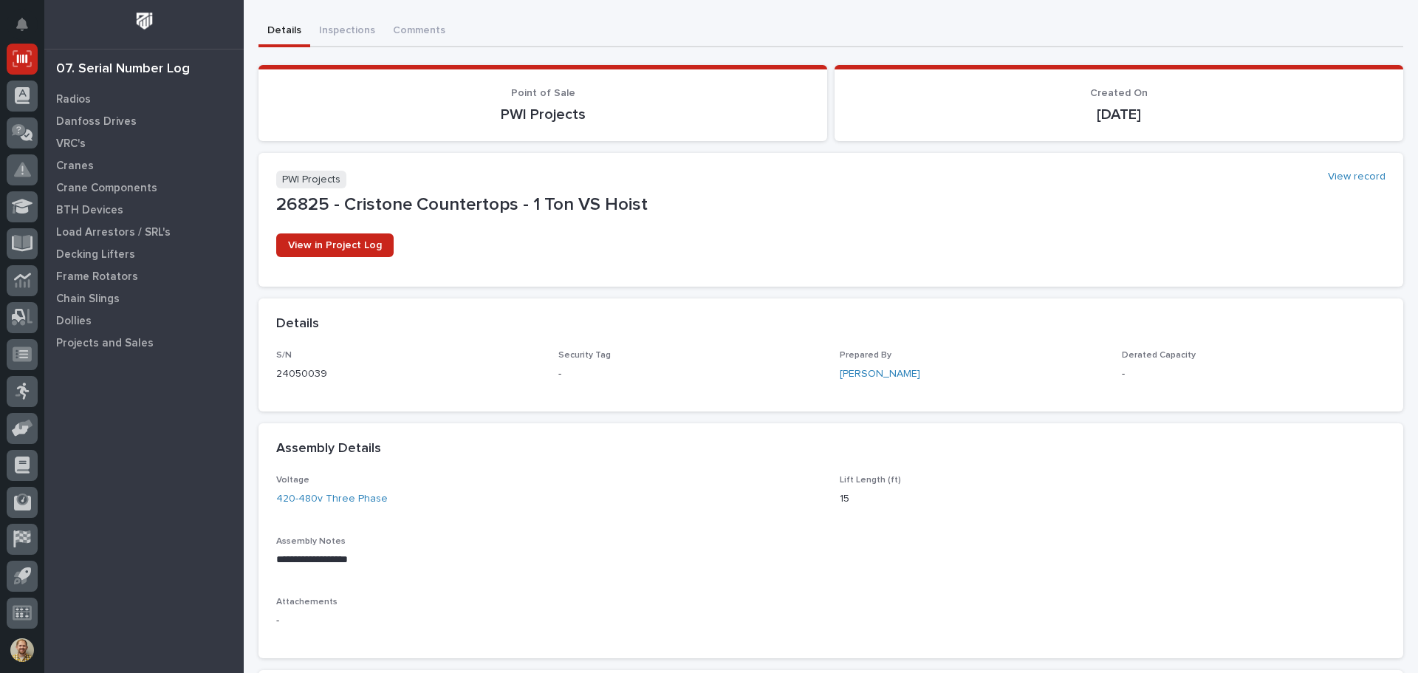
click at [471, 518] on div "Voltage 420-480v Three Phase" at bounding box center [549, 497] width 546 height 44
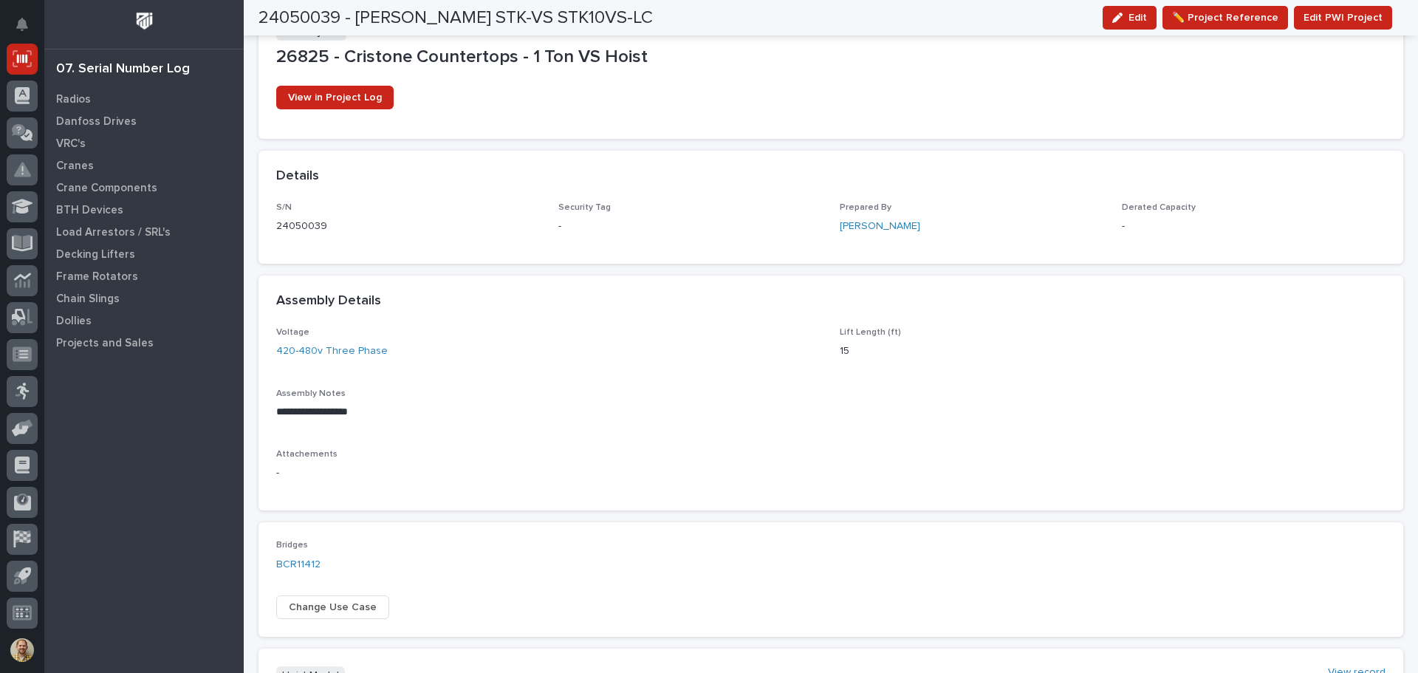
scroll to position [148, 0]
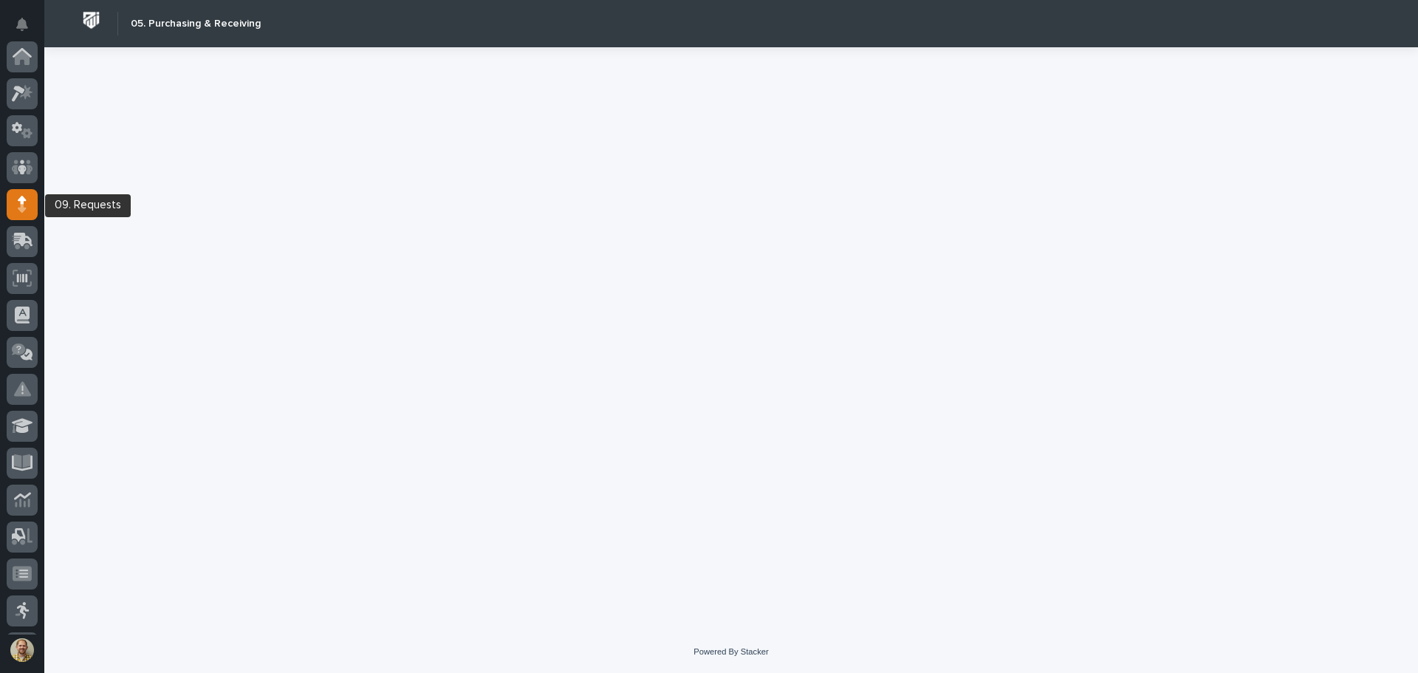
scroll to position [148, 0]
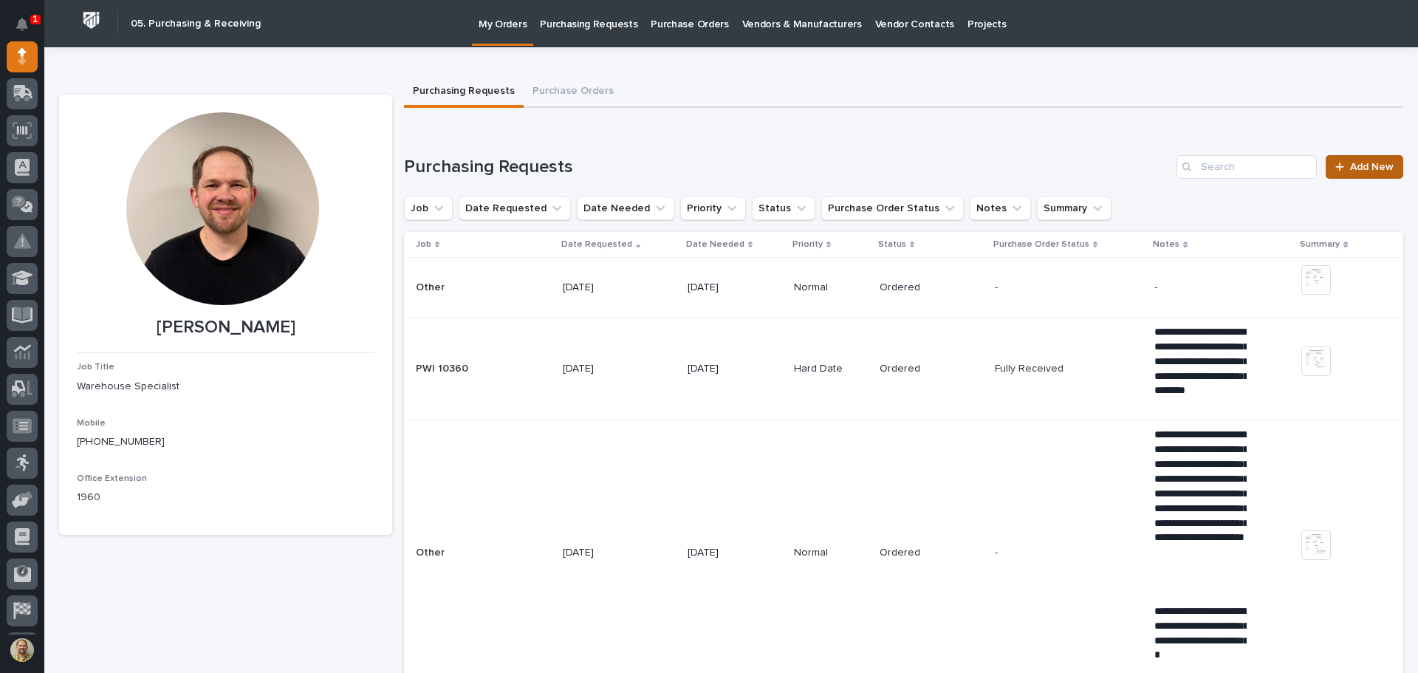
click at [1352, 166] on span "Add New" at bounding box center [1372, 167] width 44 height 10
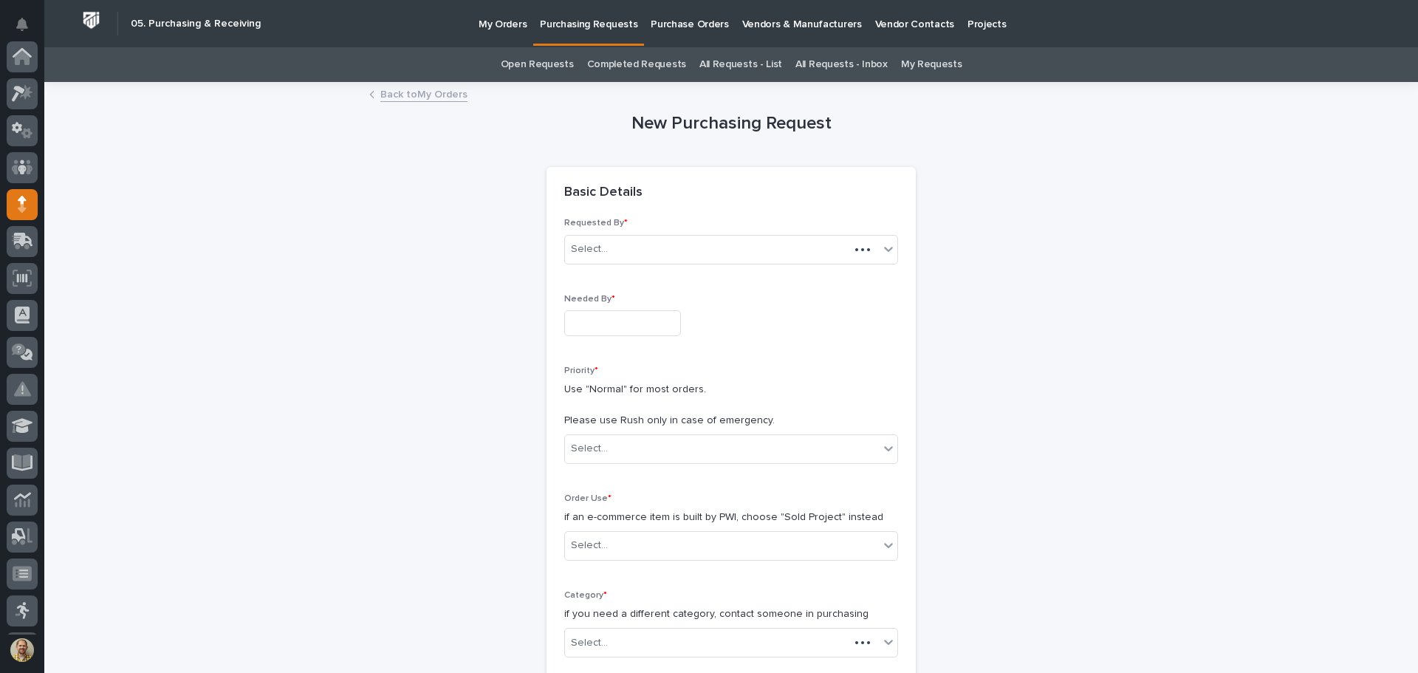
scroll to position [148, 0]
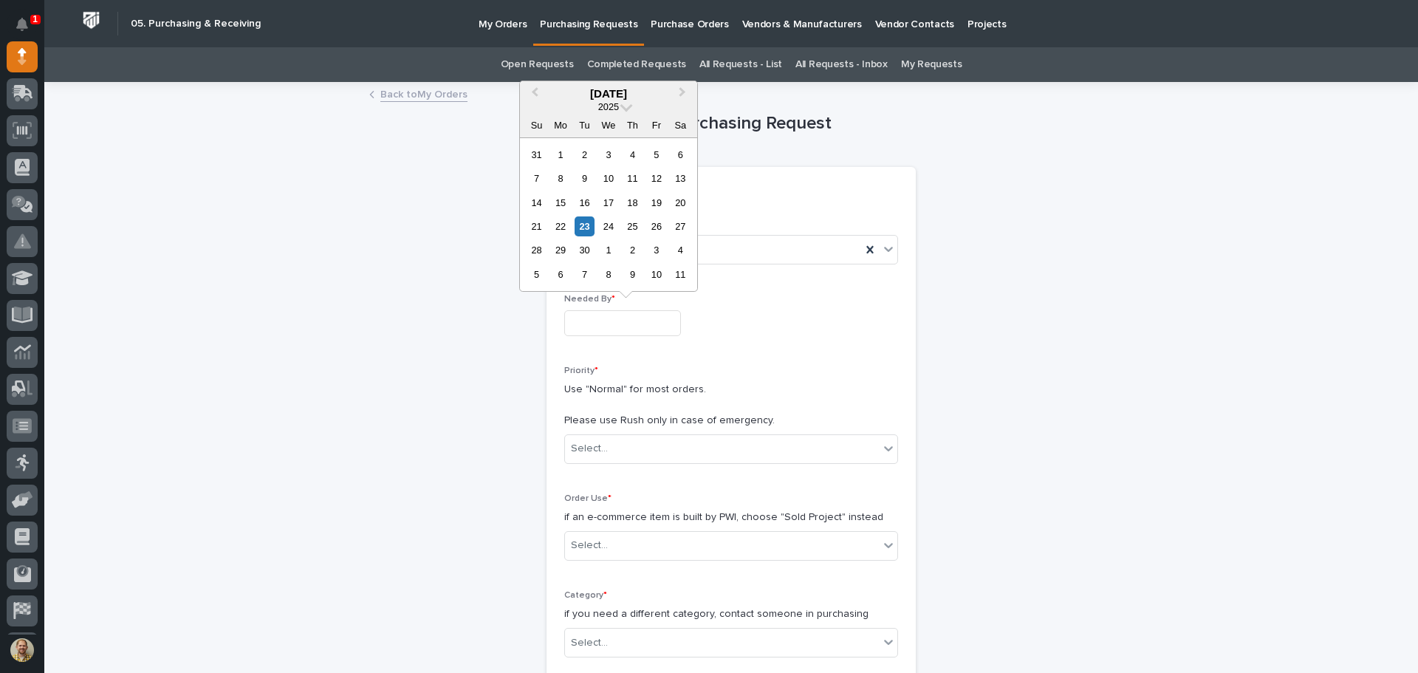
click at [617, 330] on input "text" at bounding box center [622, 323] width 117 height 26
click at [583, 222] on div "23" at bounding box center [584, 226] width 20 height 20
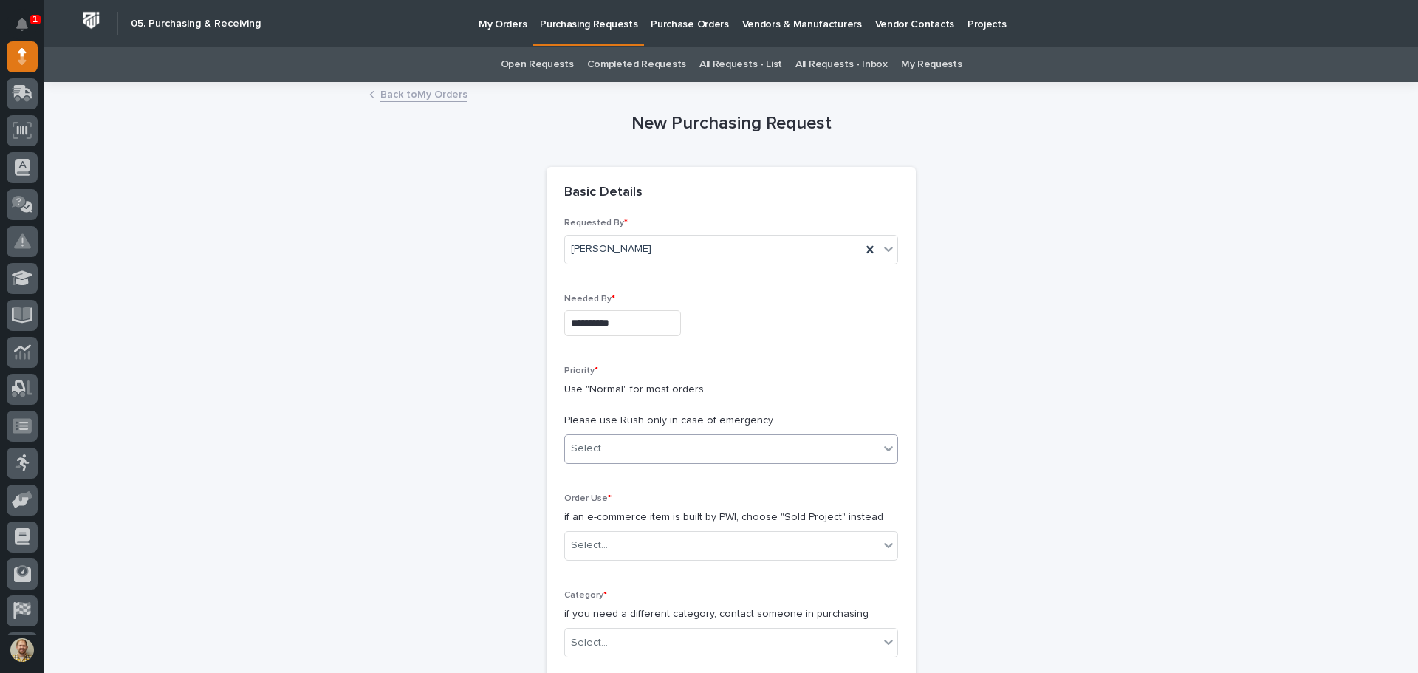
click at [653, 447] on div "Select..." at bounding box center [722, 448] width 314 height 24
click at [622, 529] on div "Normal" at bounding box center [726, 529] width 332 height 26
click at [639, 309] on div "**********" at bounding box center [731, 321] width 334 height 54
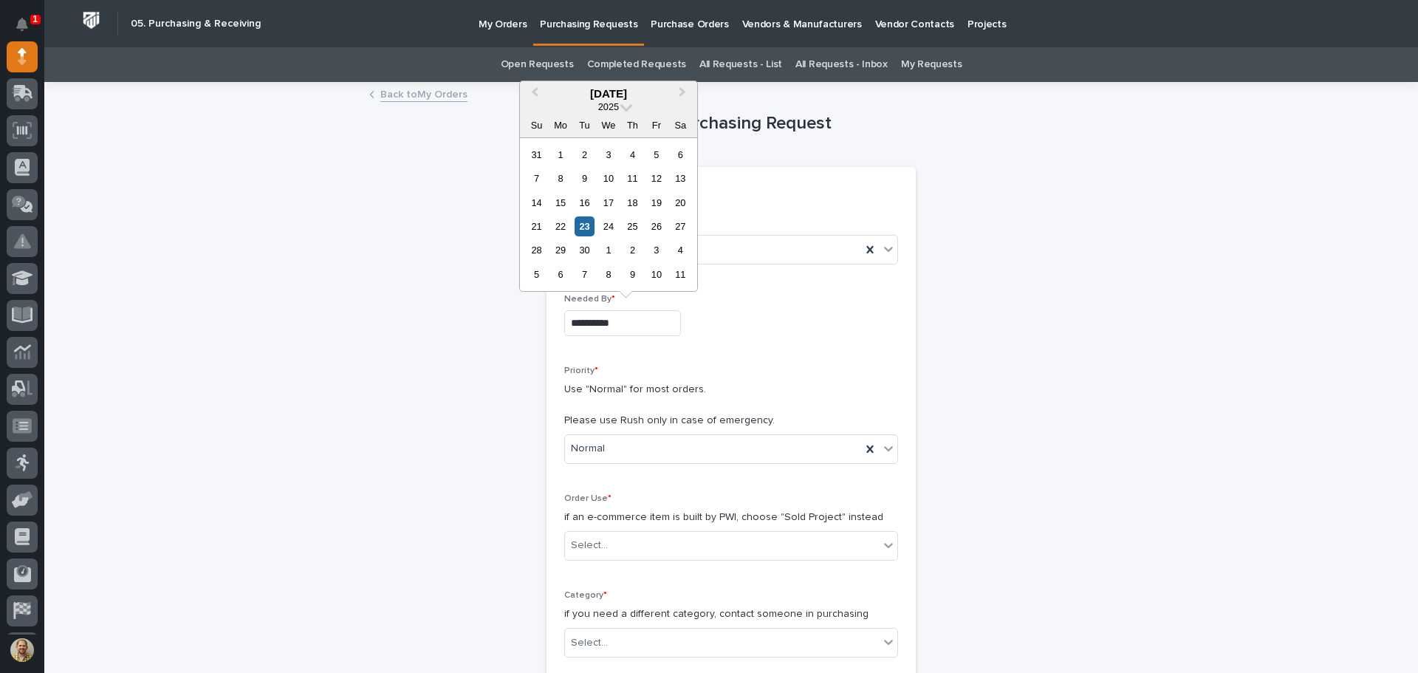
click at [642, 318] on input "**********" at bounding box center [622, 323] width 117 height 26
click at [557, 253] on div "29" at bounding box center [560, 250] width 20 height 20
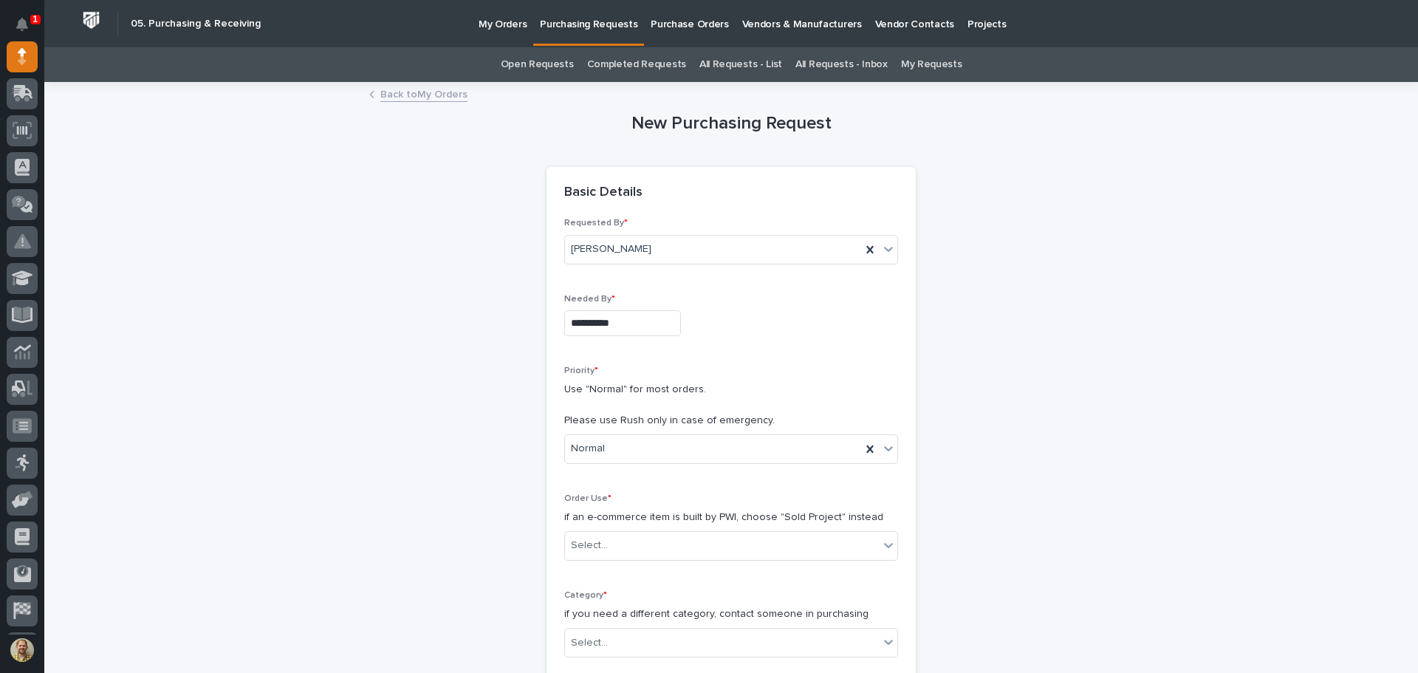
type input "**********"
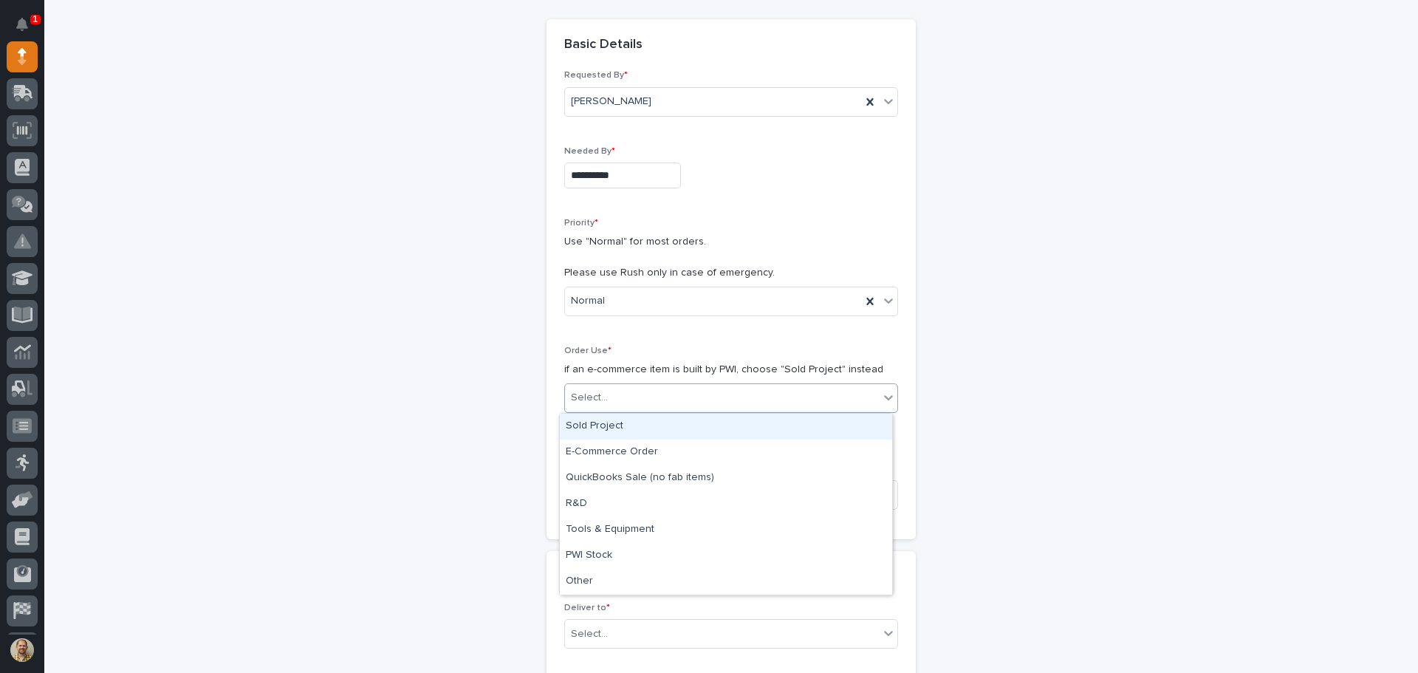
click at [648, 400] on div "Select..." at bounding box center [722, 397] width 314 height 24
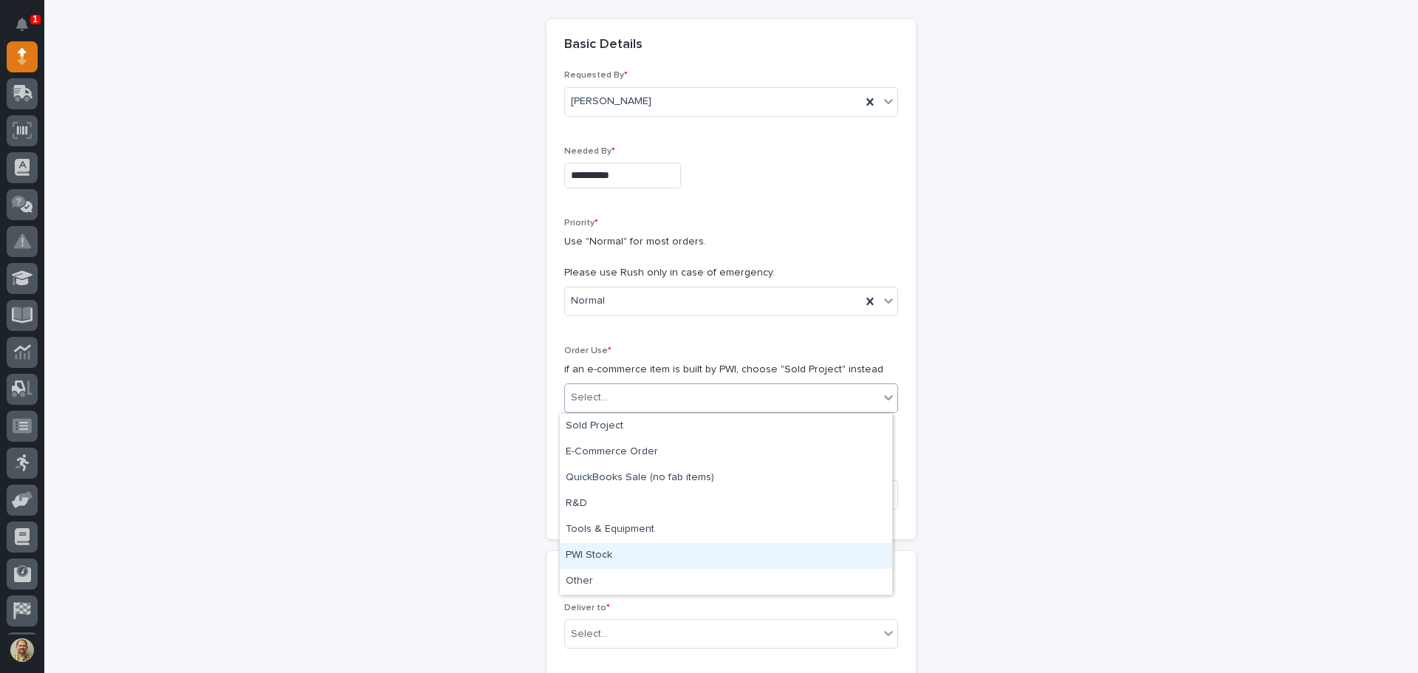
click at [625, 553] on div "PWI Stock" at bounding box center [726, 556] width 332 height 26
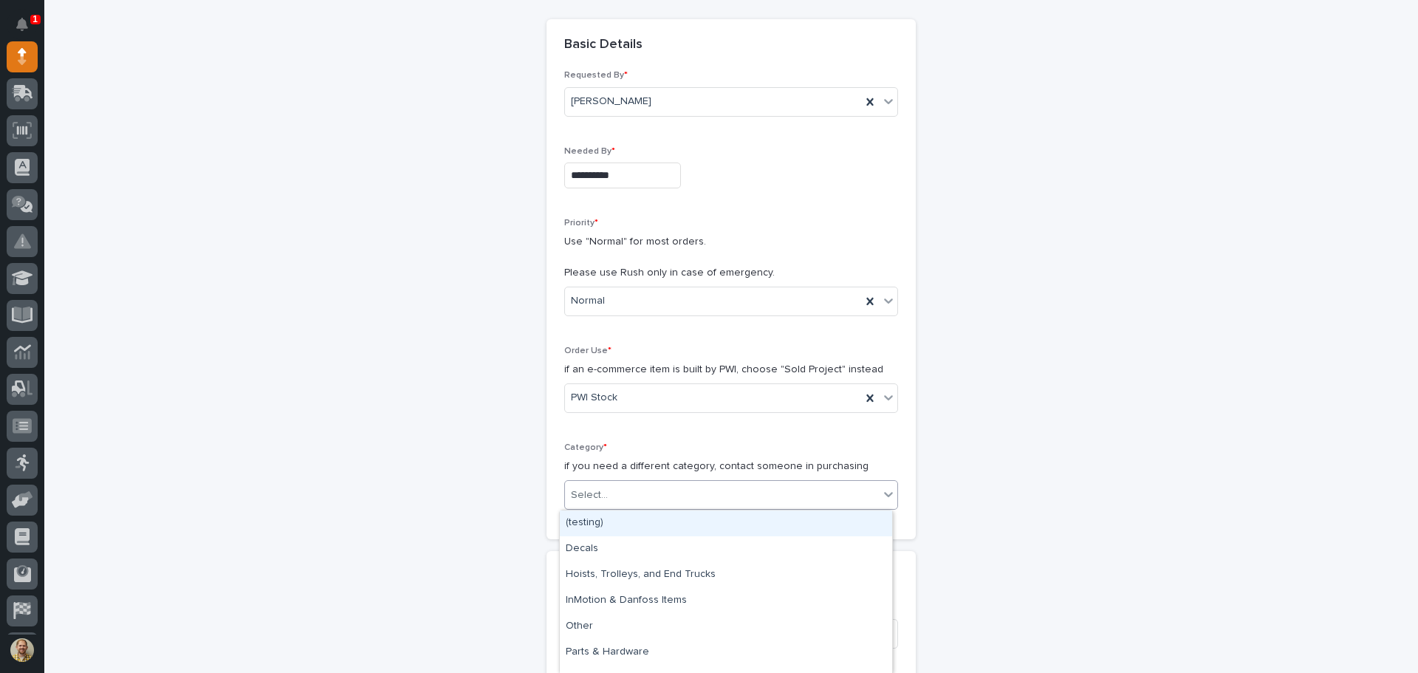
click at [630, 502] on div "Select..." at bounding box center [722, 495] width 314 height 24
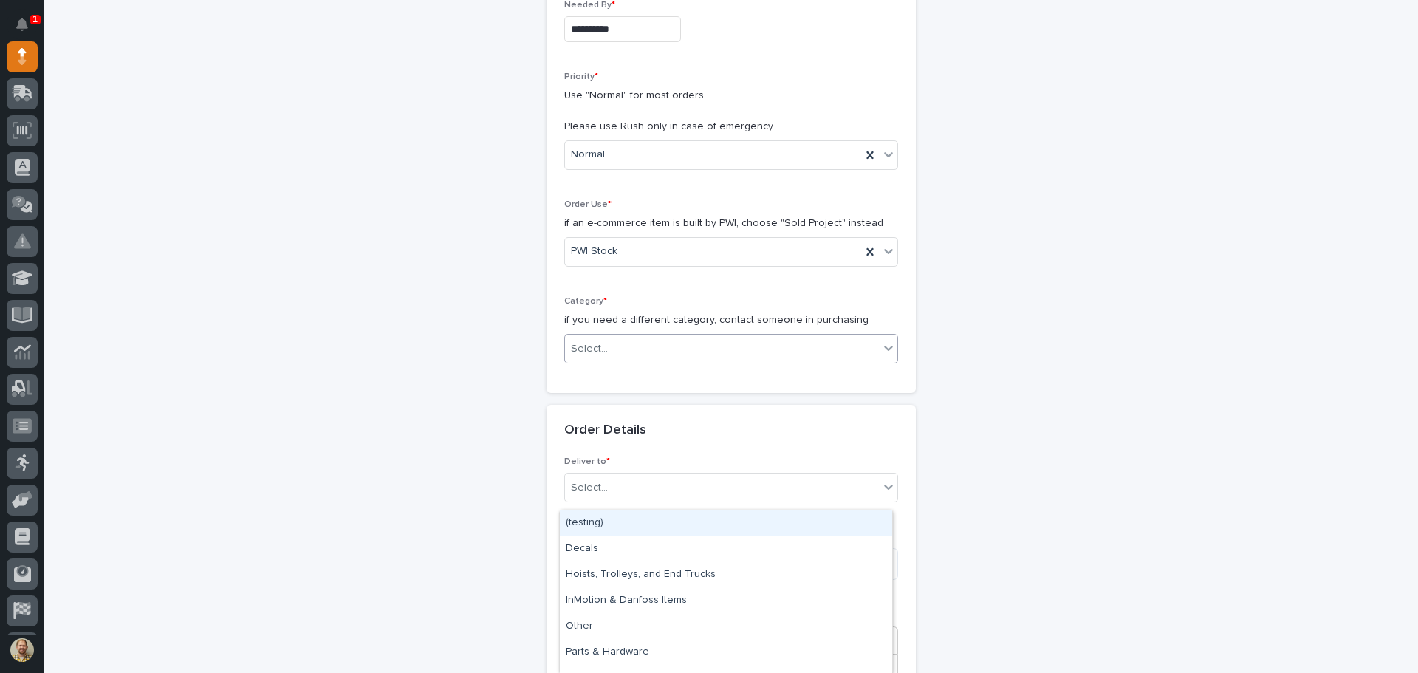
scroll to position [295, 0]
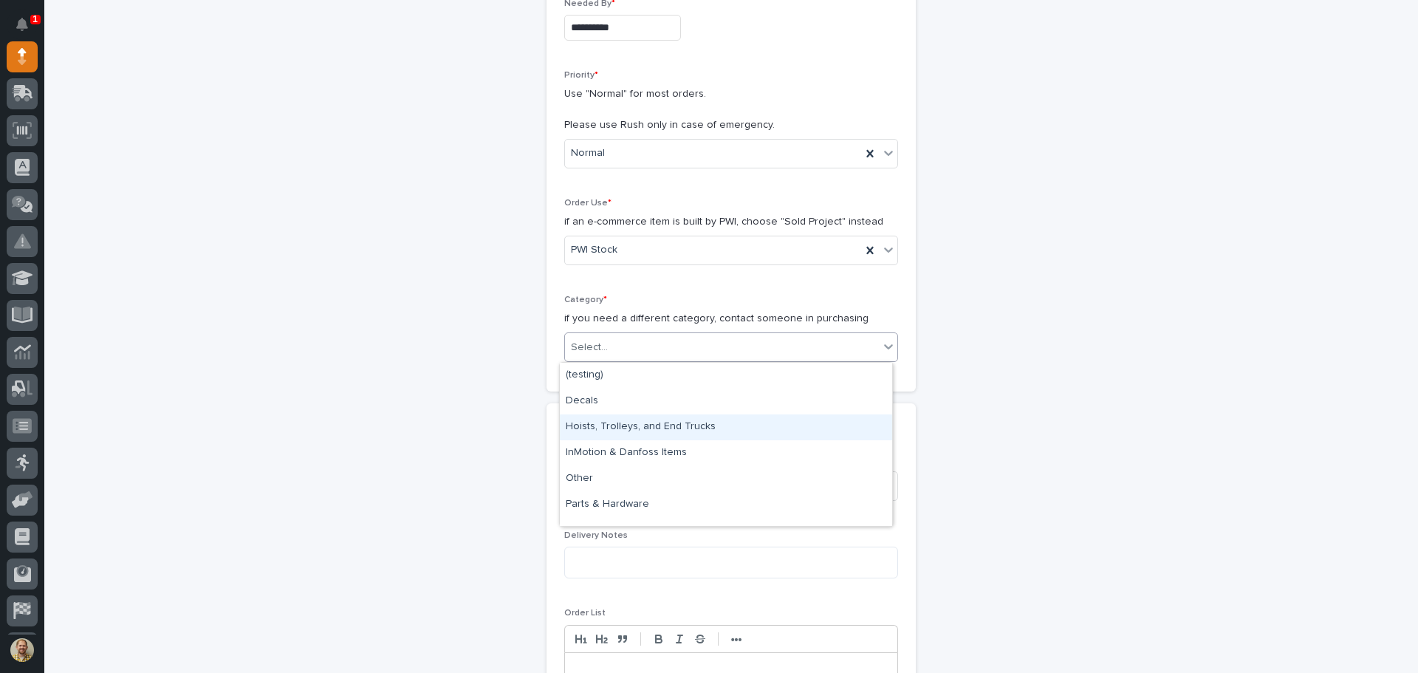
drag, startPoint x: 627, startPoint y: 414, endPoint x: 626, endPoint y: 425, distance: 10.4
click at [626, 425] on div "Hoists, Trolleys, and End Trucks" at bounding box center [726, 427] width 332 height 26
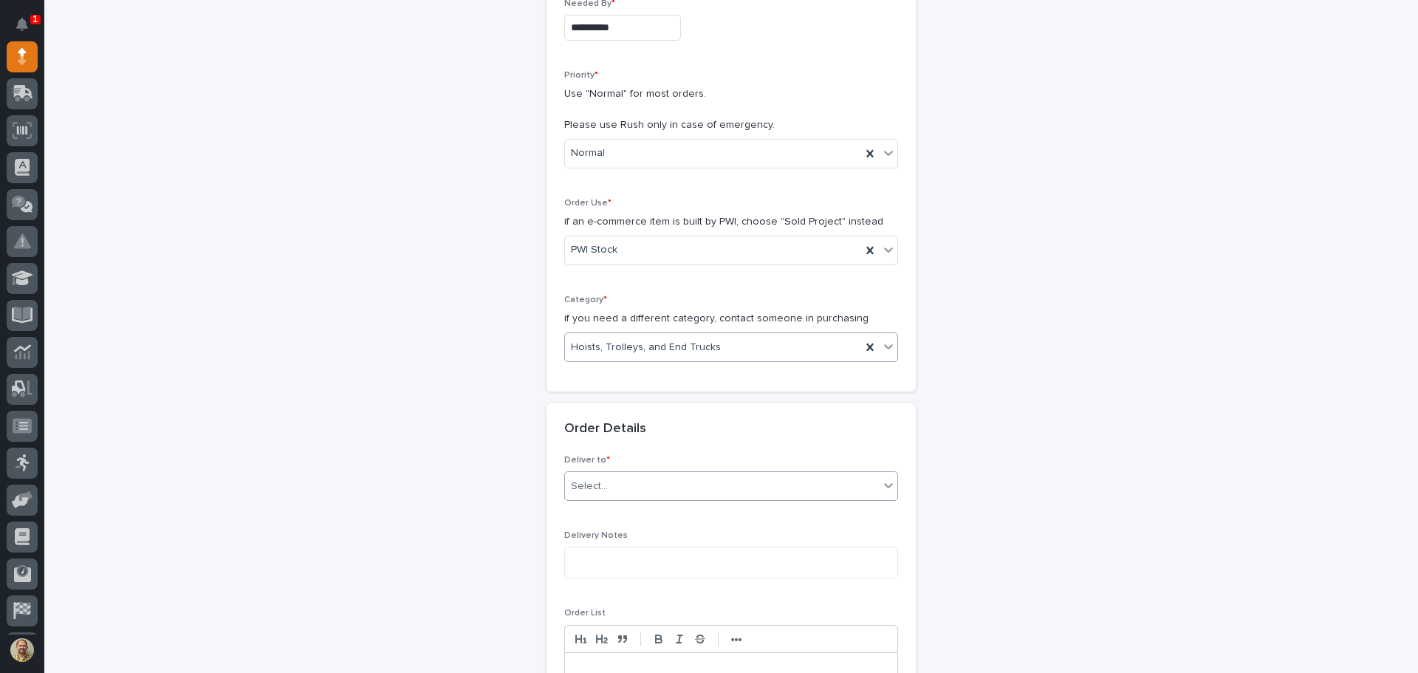
click at [622, 482] on div "Select..." at bounding box center [722, 486] width 314 height 24
click at [619, 506] on div "PWI" at bounding box center [726, 514] width 332 height 26
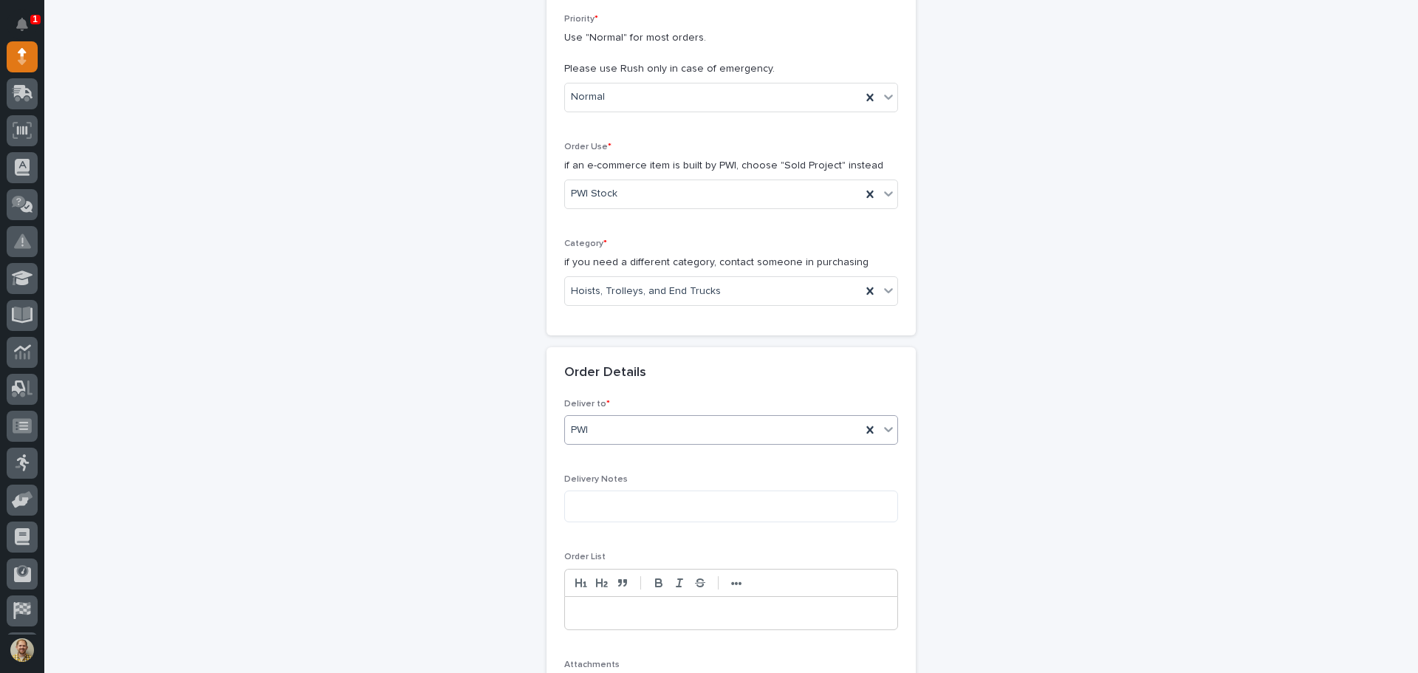
scroll to position [443, 0]
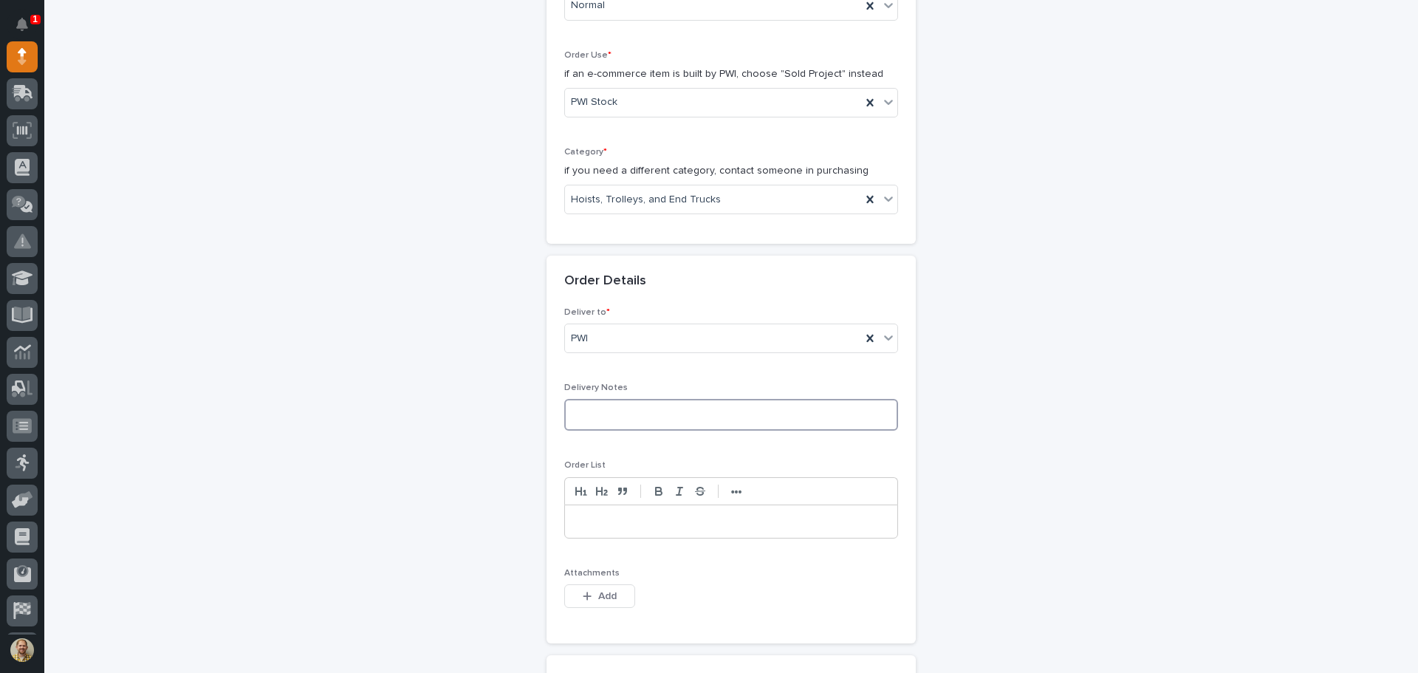
click at [629, 410] on textarea at bounding box center [731, 415] width 334 height 32
type textarea "**********"
click at [597, 518] on p at bounding box center [731, 521] width 310 height 15
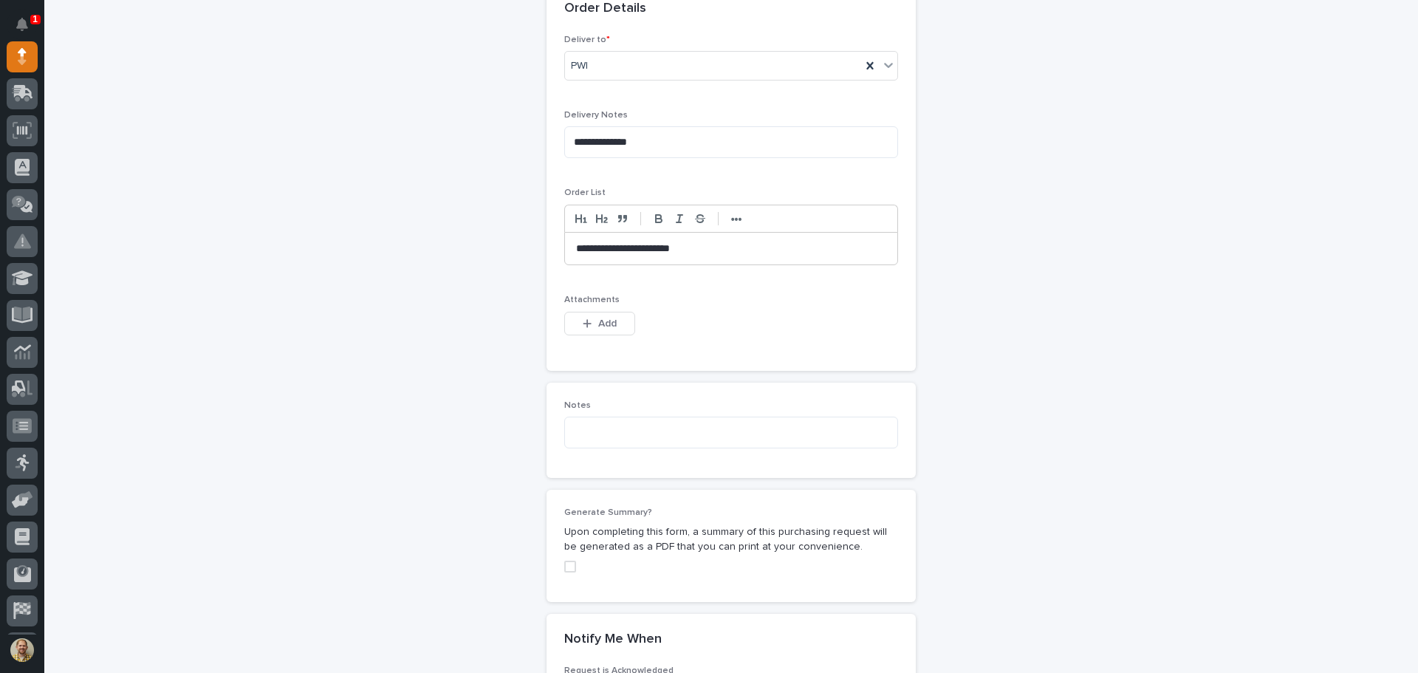
scroll to position [738, 0]
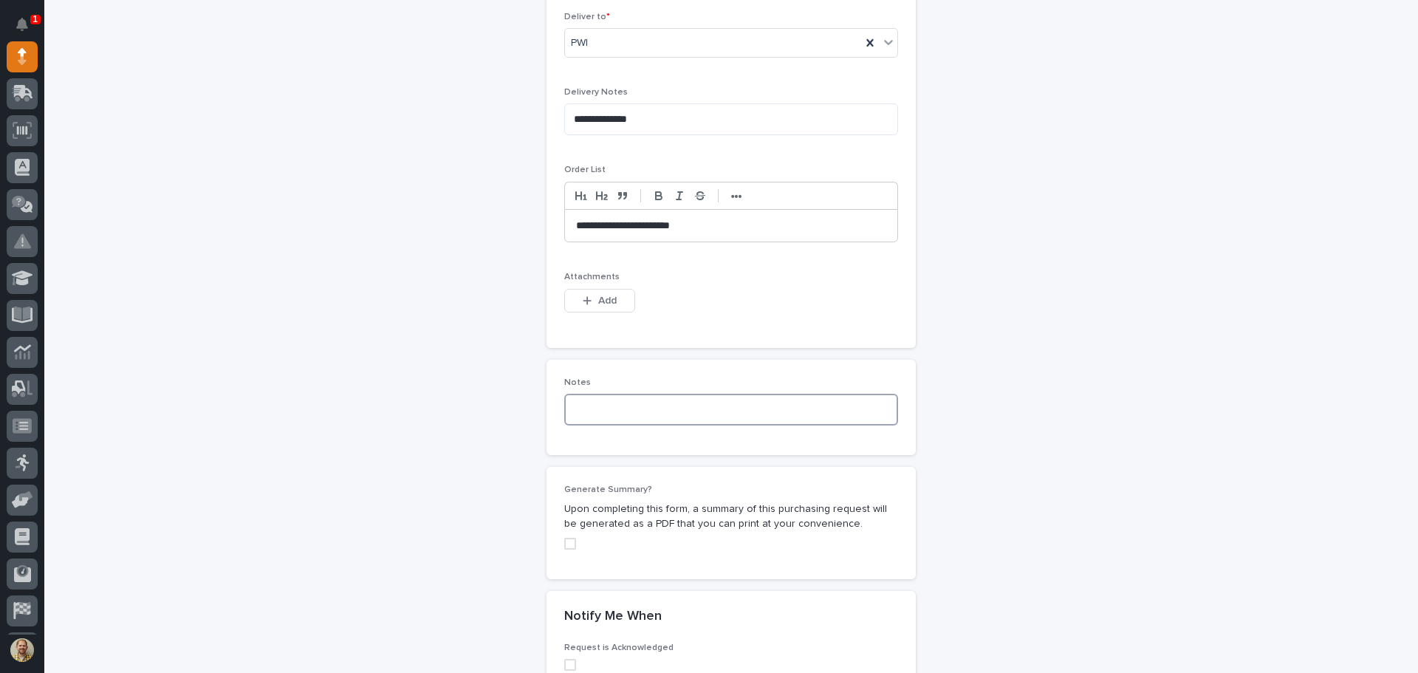
click at [621, 408] on textarea at bounding box center [731, 410] width 334 height 32
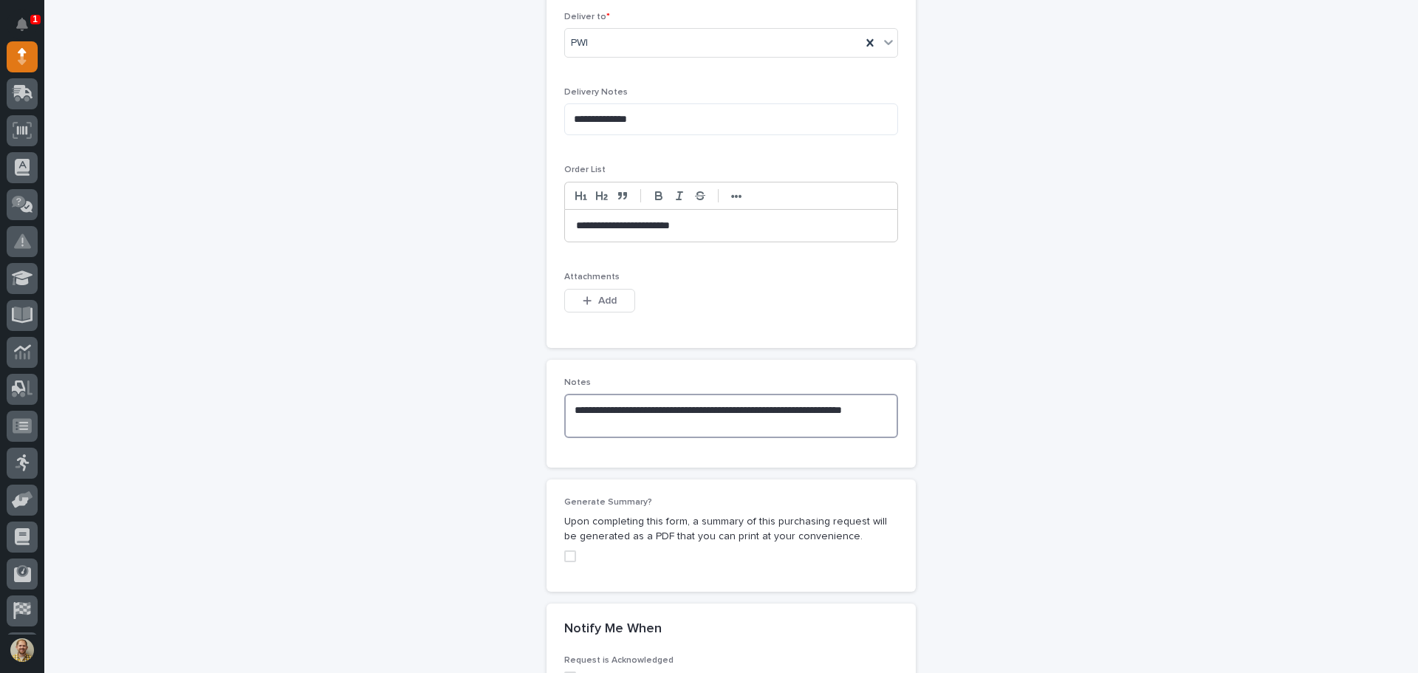
type textarea "**********"
click at [576, 224] on p "**********" at bounding box center [731, 226] width 310 height 15
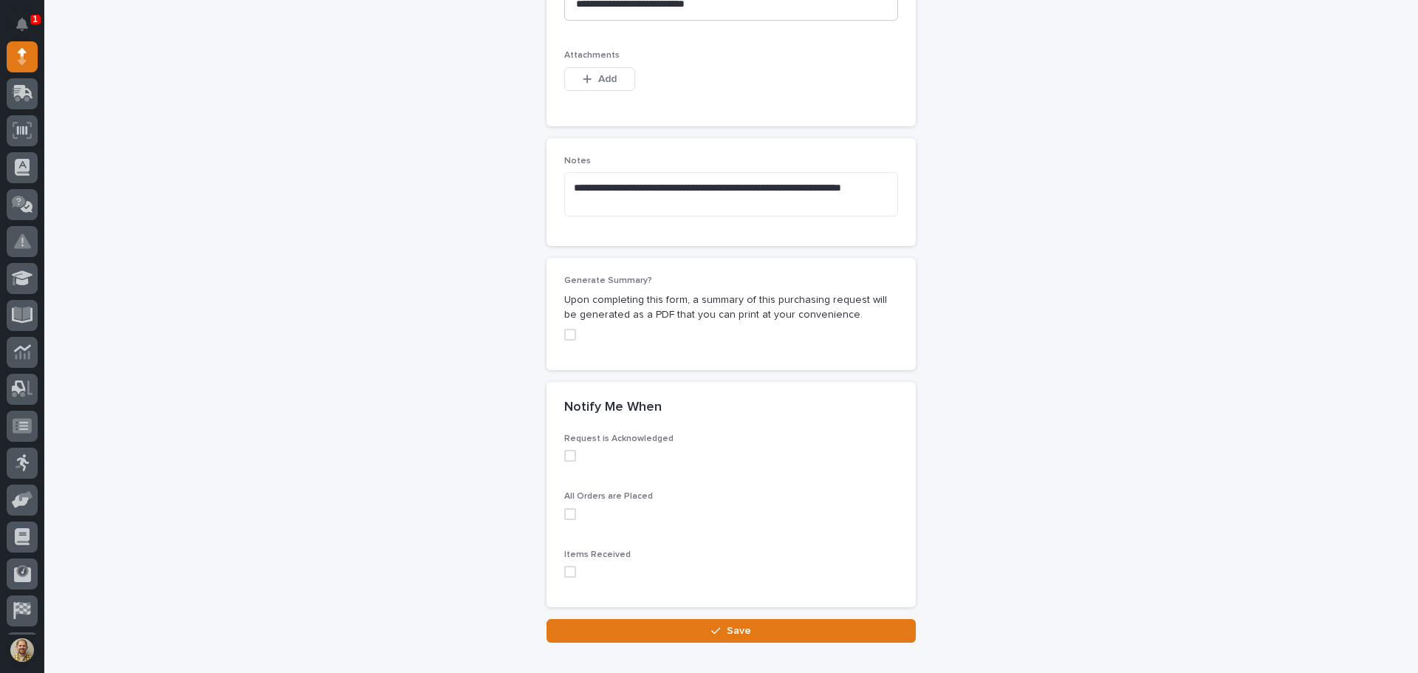
click at [566, 340] on span at bounding box center [570, 335] width 12 height 12
click at [564, 456] on span at bounding box center [570, 456] width 12 height 12
click at [568, 509] on span at bounding box center [570, 514] width 12 height 12
click at [564, 568] on span at bounding box center [570, 572] width 12 height 12
click at [727, 630] on span "Save" at bounding box center [739, 630] width 24 height 13
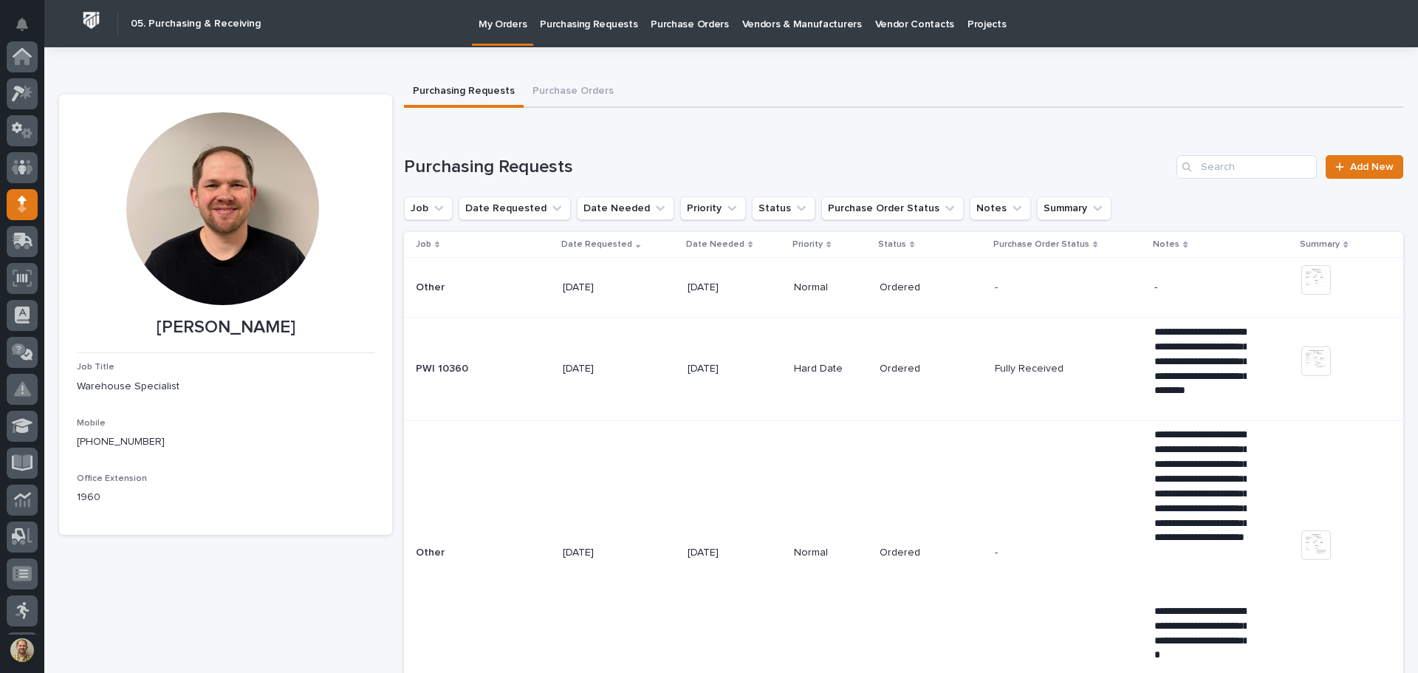
scroll to position [148, 0]
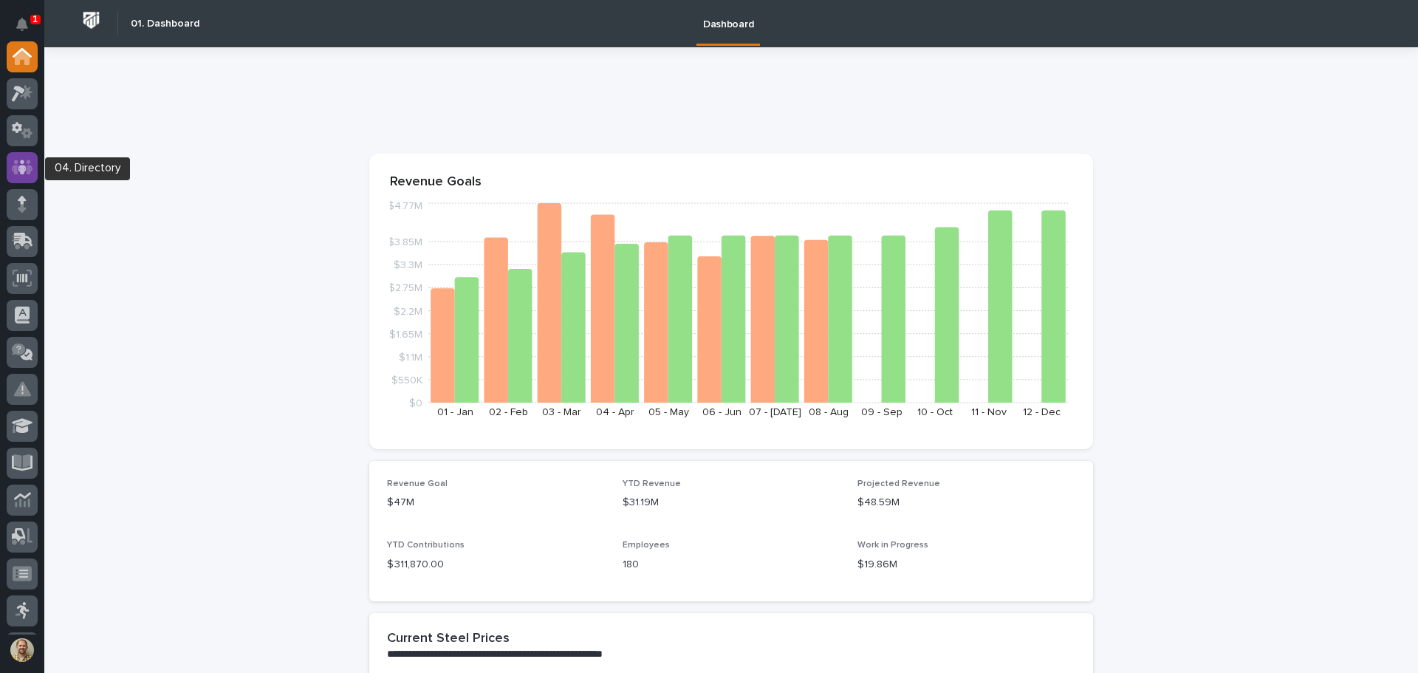
click at [16, 163] on icon at bounding box center [22, 166] width 21 height 15
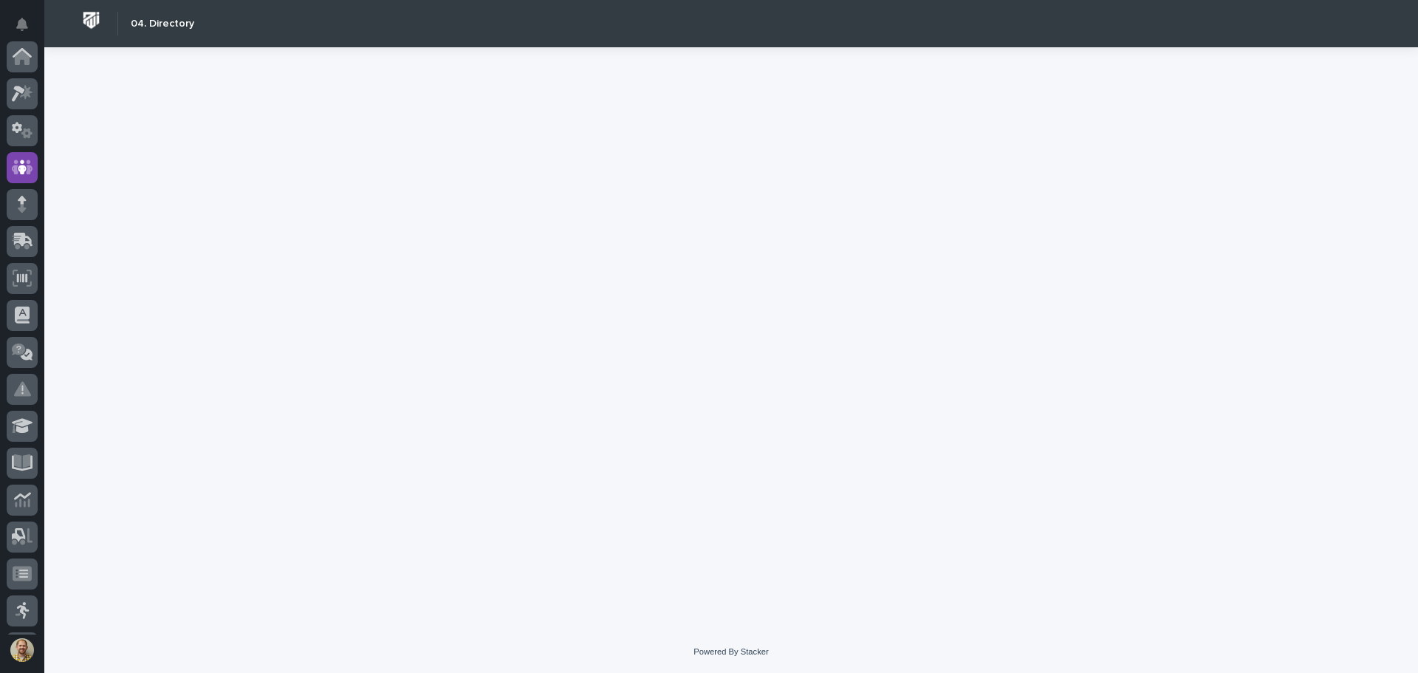
scroll to position [111, 0]
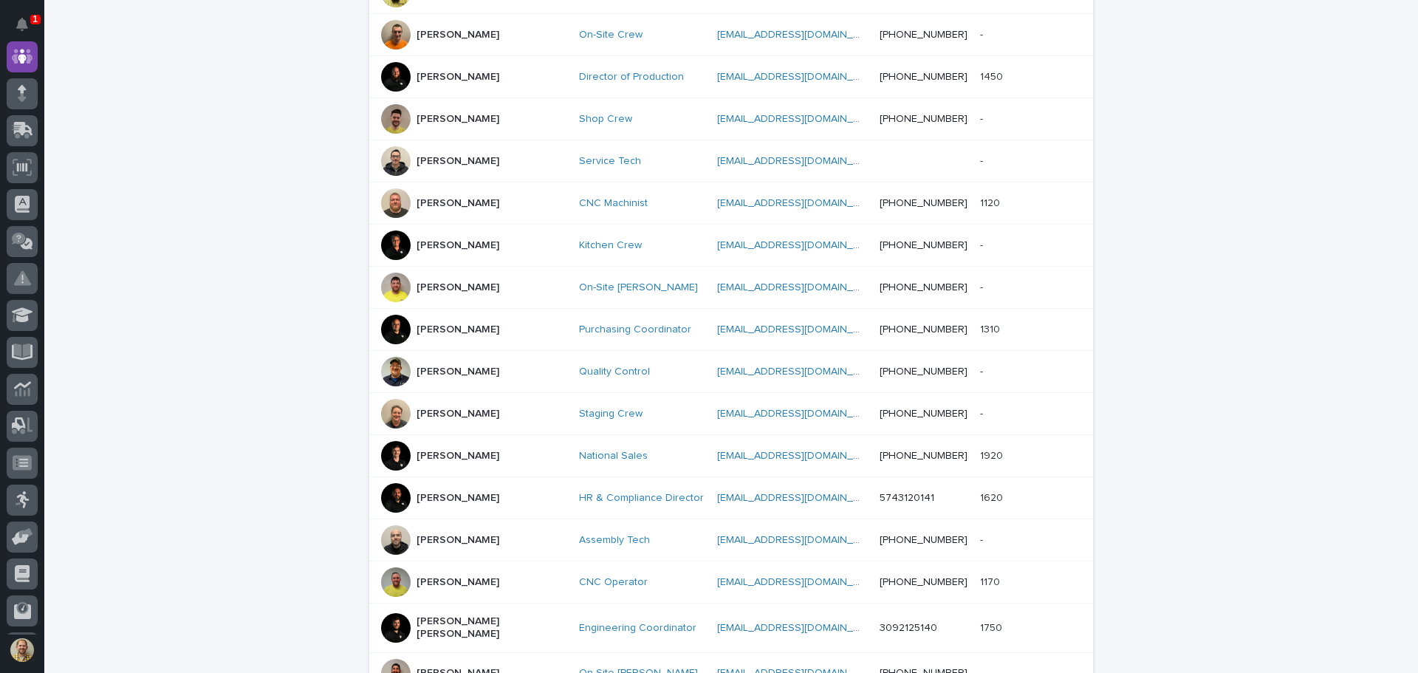
scroll to position [678, 0]
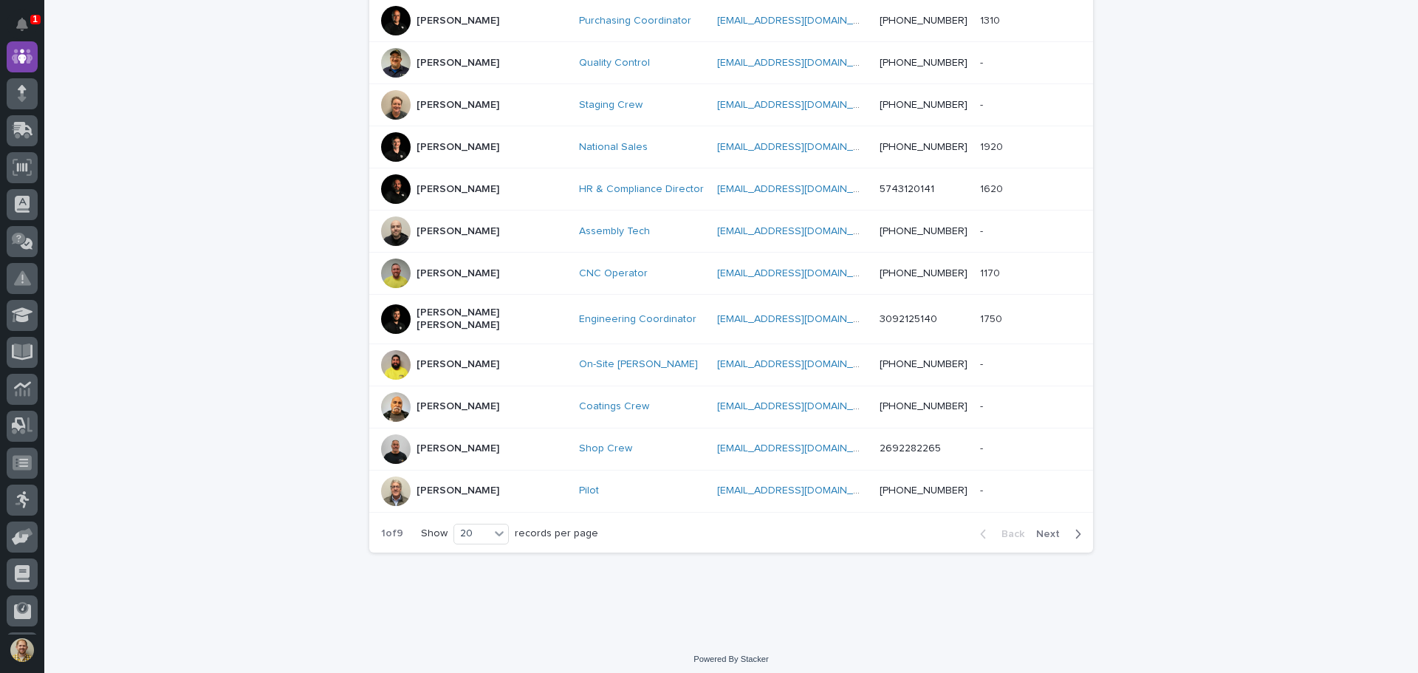
click at [1039, 529] on span "Next" at bounding box center [1052, 534] width 32 height 10
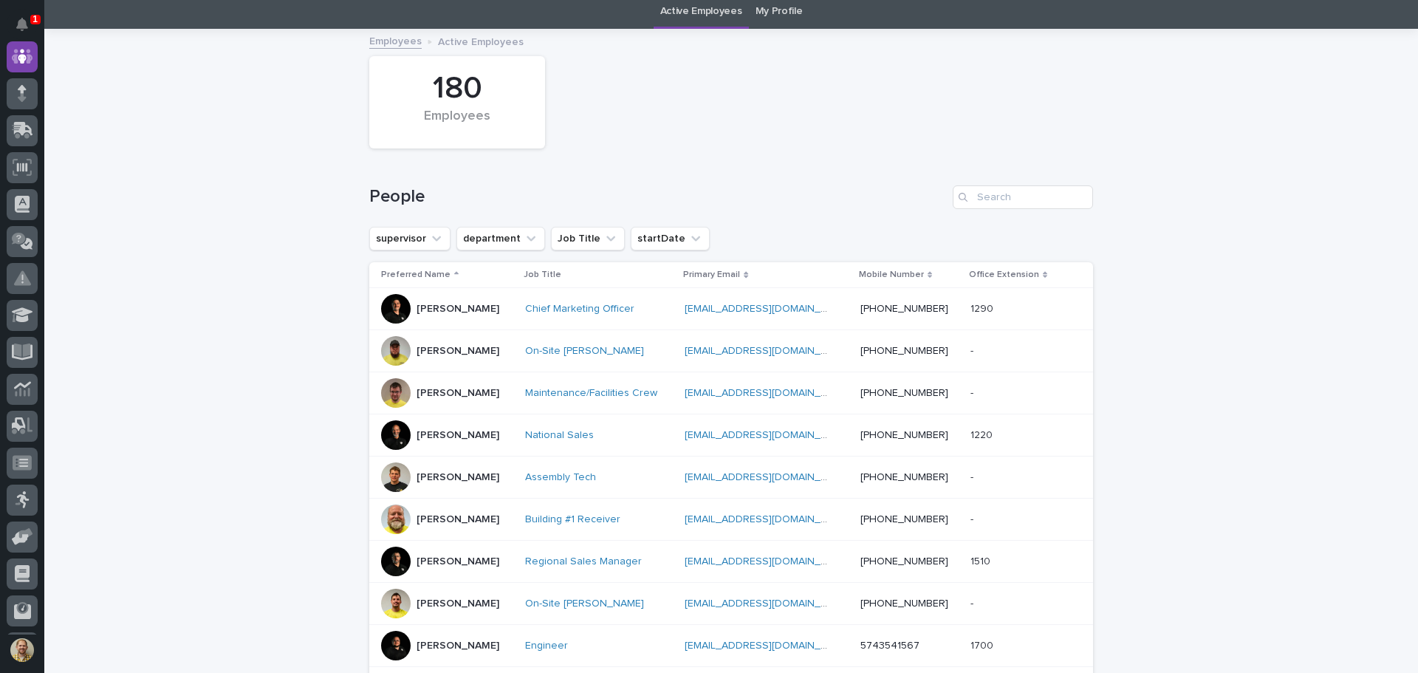
scroll to position [13, 0]
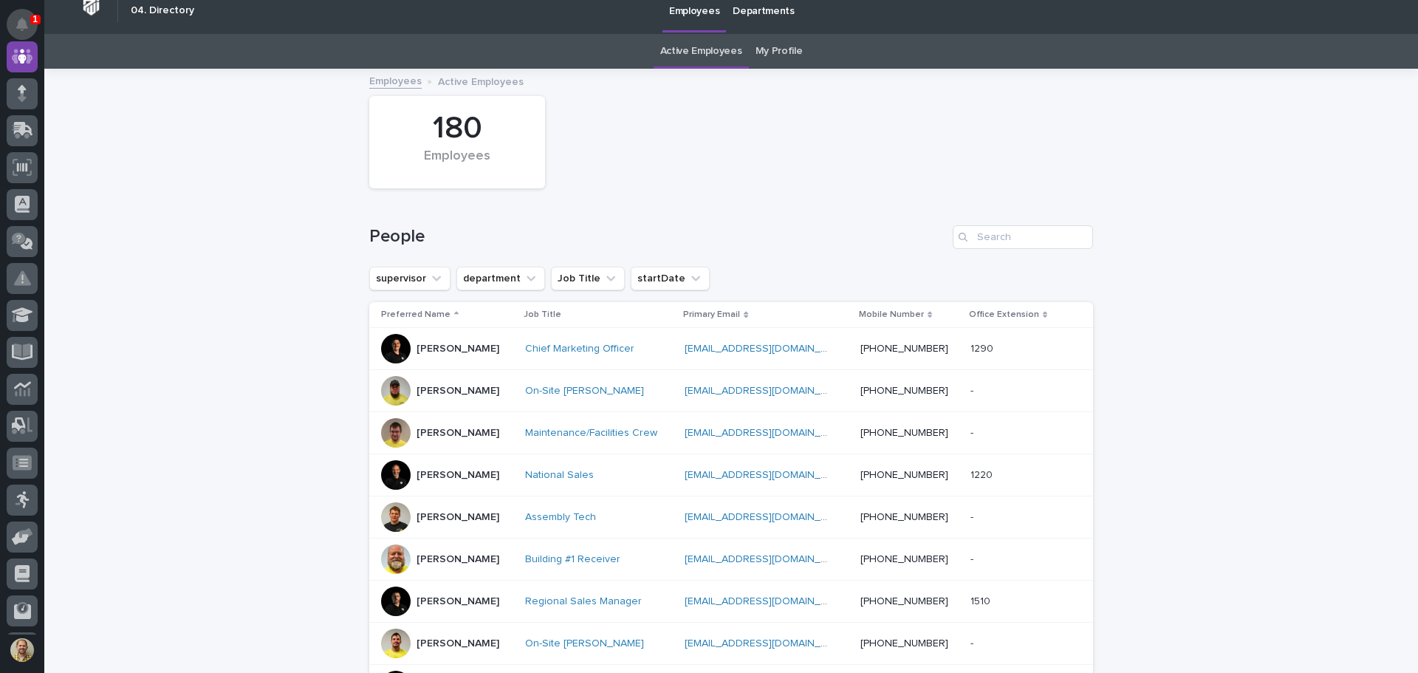
click at [17, 30] on icon "Notifications" at bounding box center [22, 24] width 12 height 13
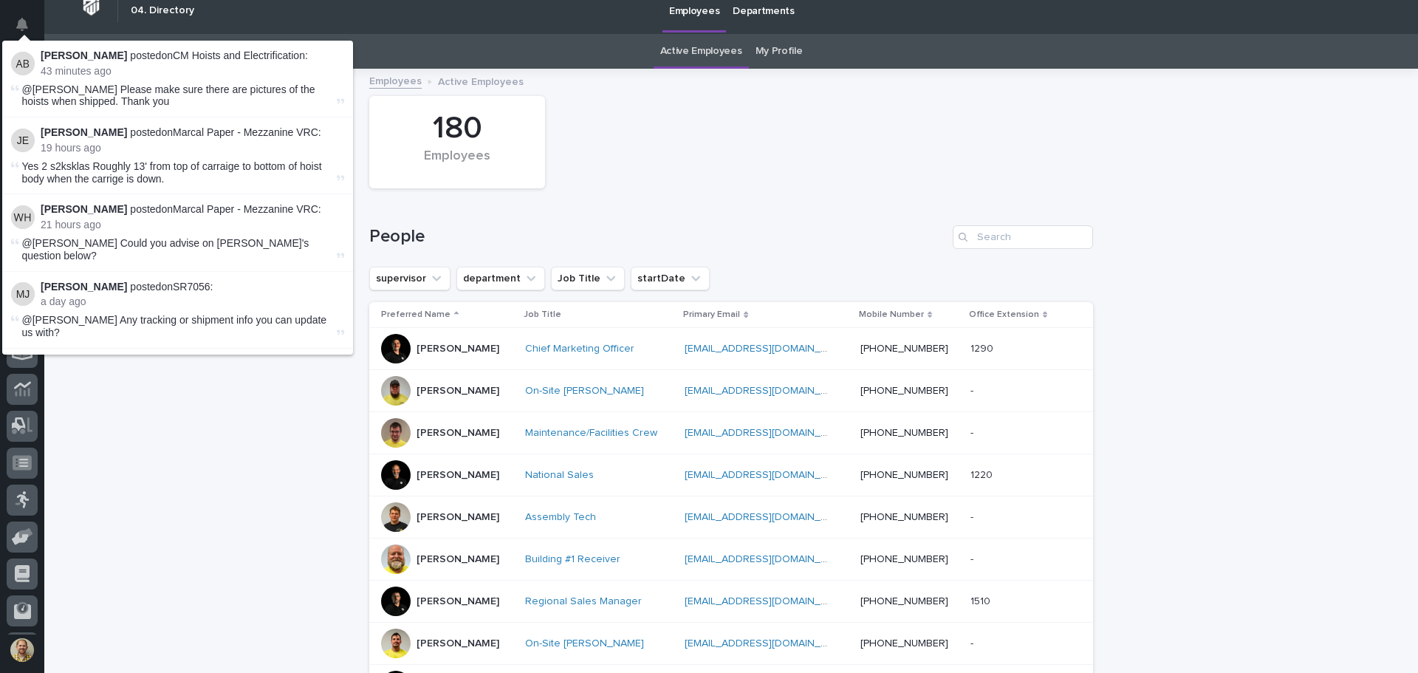
click at [147, 465] on div "Loading... Saving… Loading... Saving… 180 Employees People supervisor departmen…" at bounding box center [730, 682] width 1373 height 1225
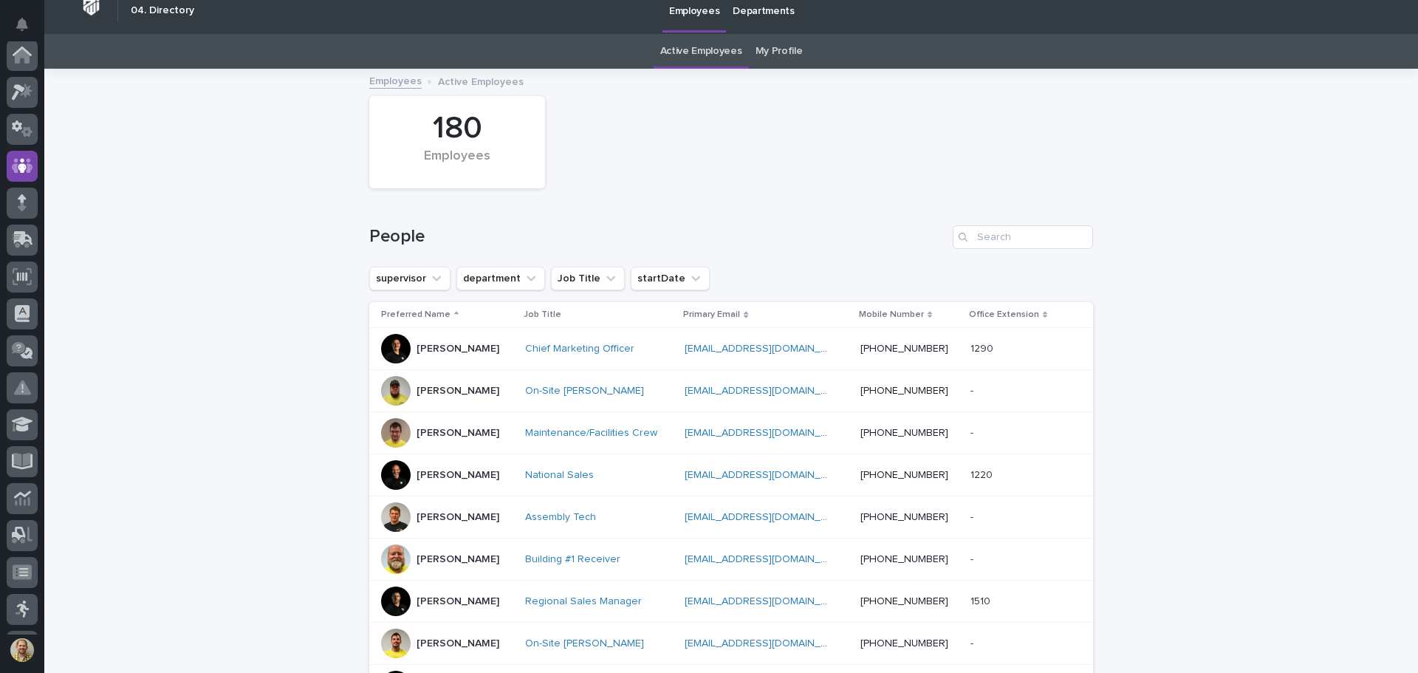
scroll to position [0, 0]
click at [23, 65] on div at bounding box center [22, 56] width 31 height 31
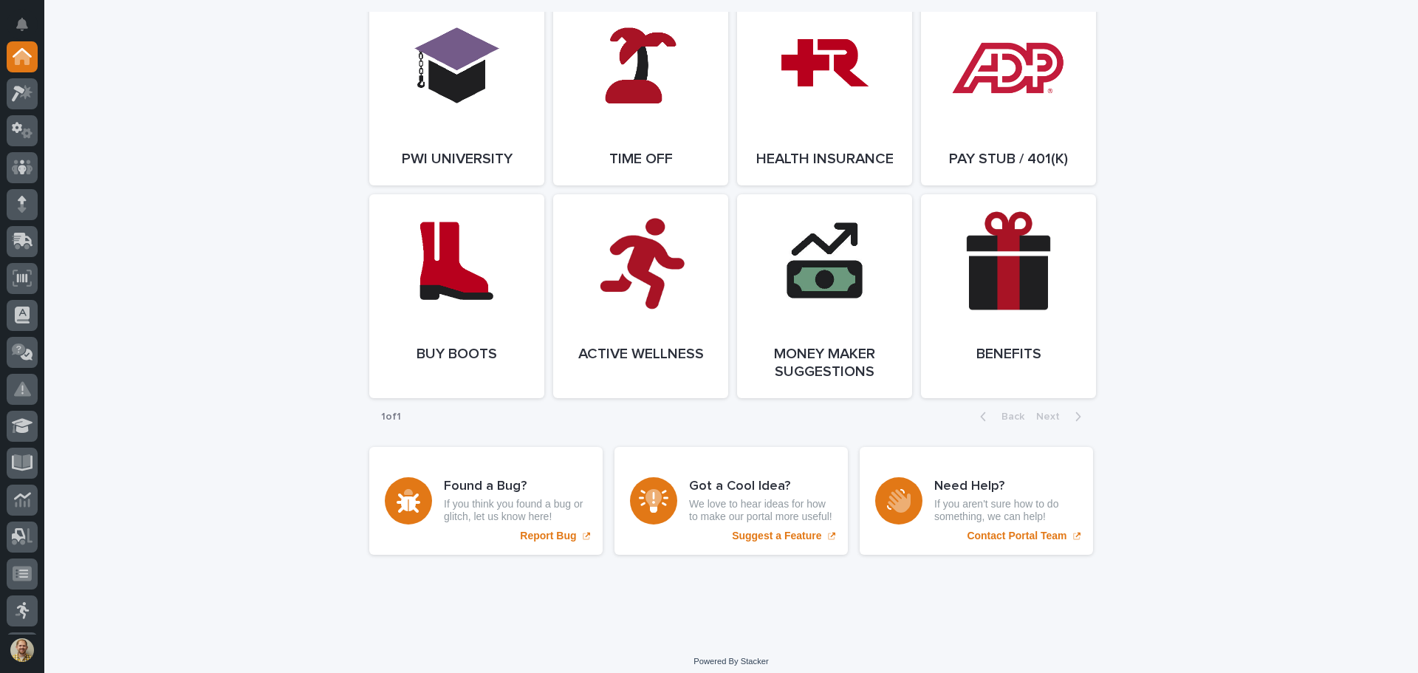
scroll to position [2169, 0]
